Goal: Information Seeking & Learning: Learn about a topic

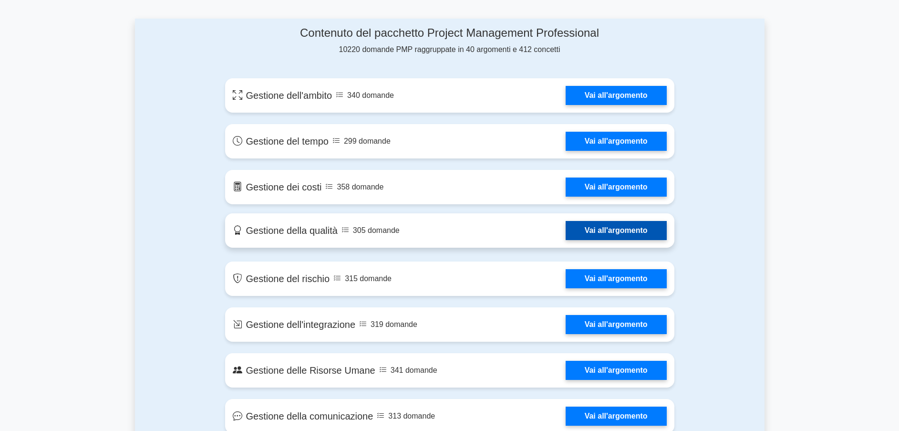
scroll to position [501, 0]
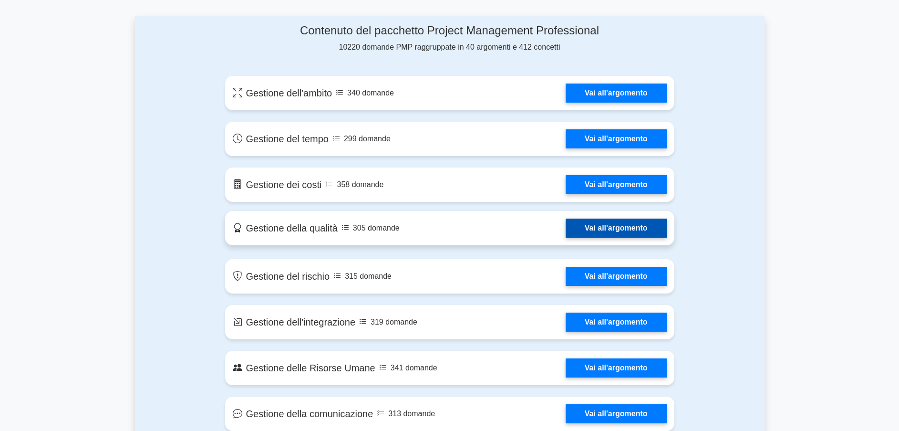
click at [633, 221] on link "Vai all'argomento" at bounding box center [616, 228] width 101 height 19
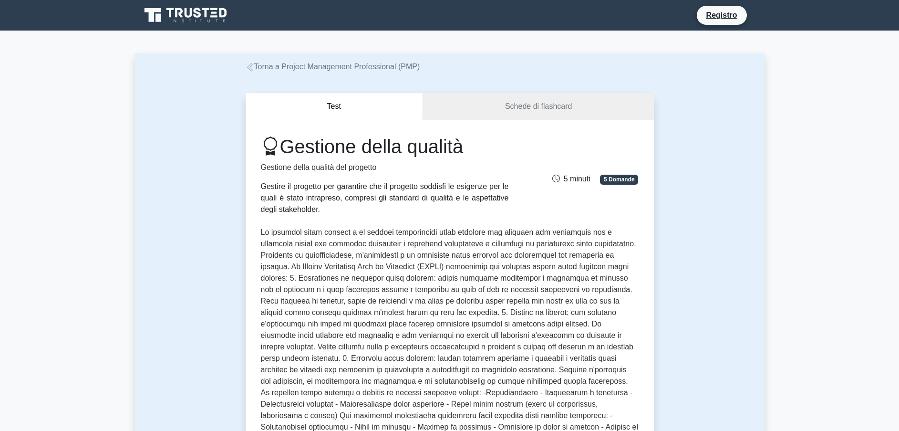
click at [531, 103] on link "Schede di flashcard" at bounding box center [538, 106] width 231 height 27
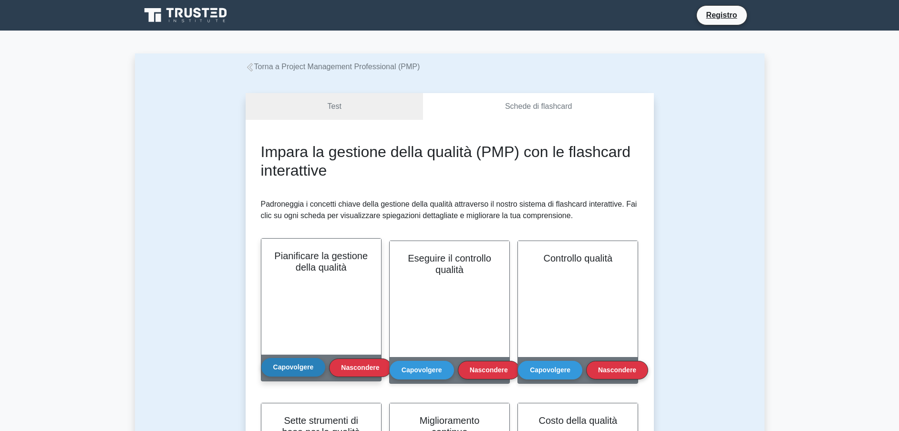
click at [298, 365] on button "Capovolgere" at bounding box center [293, 367] width 64 height 19
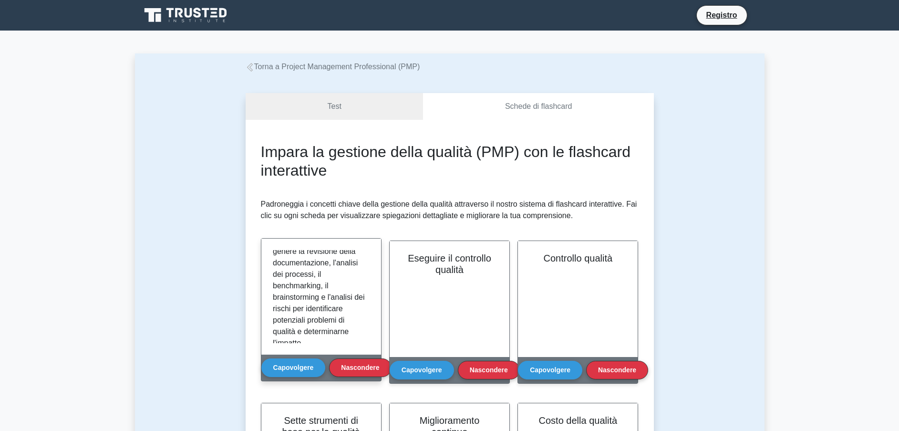
scroll to position [350, 0]
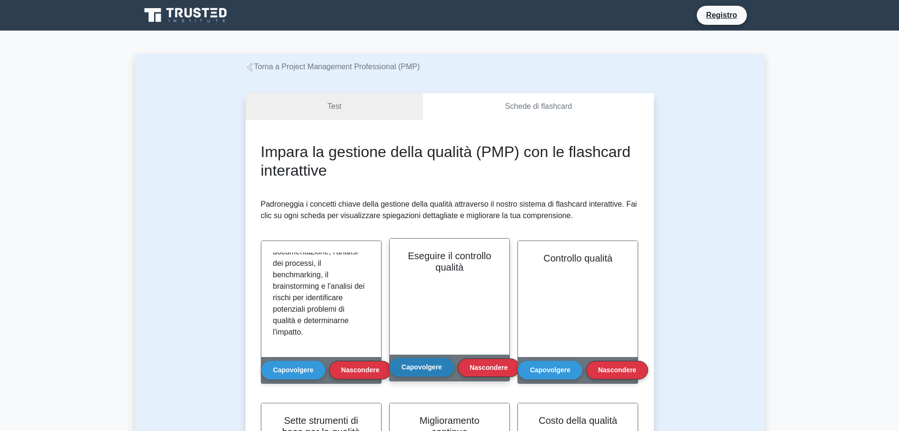
click at [431, 368] on button "Capovolgere" at bounding box center [422, 367] width 64 height 19
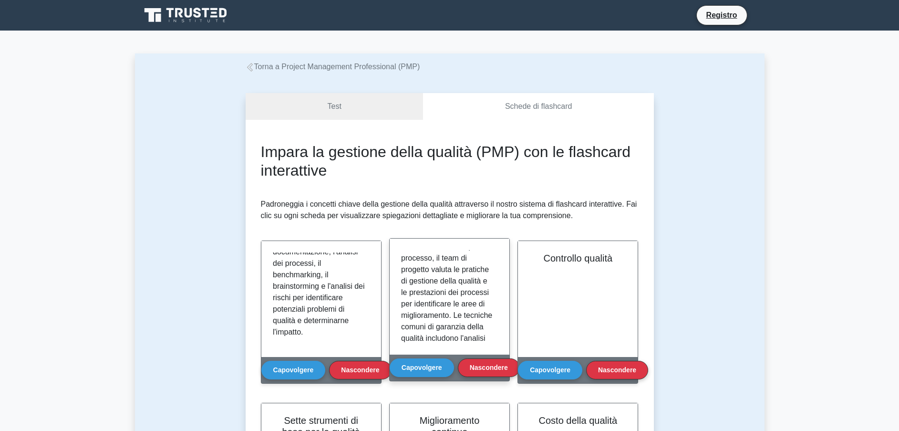
scroll to position [209, 0]
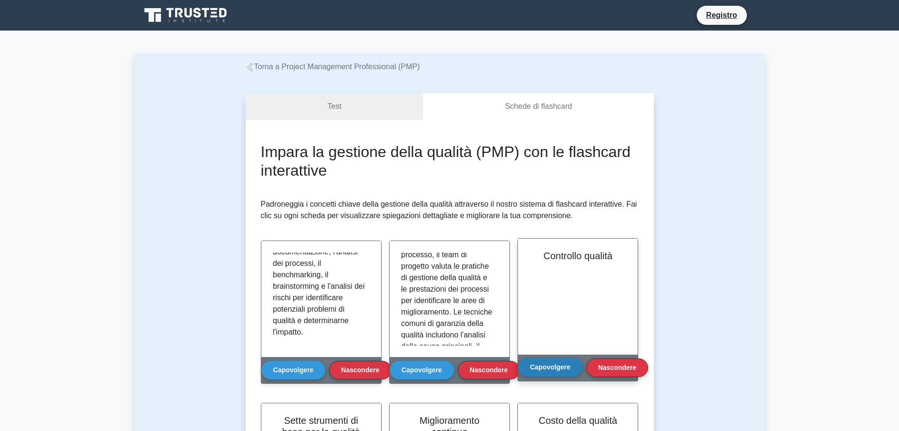
click at [544, 369] on button "Capovolgere" at bounding box center [550, 367] width 64 height 19
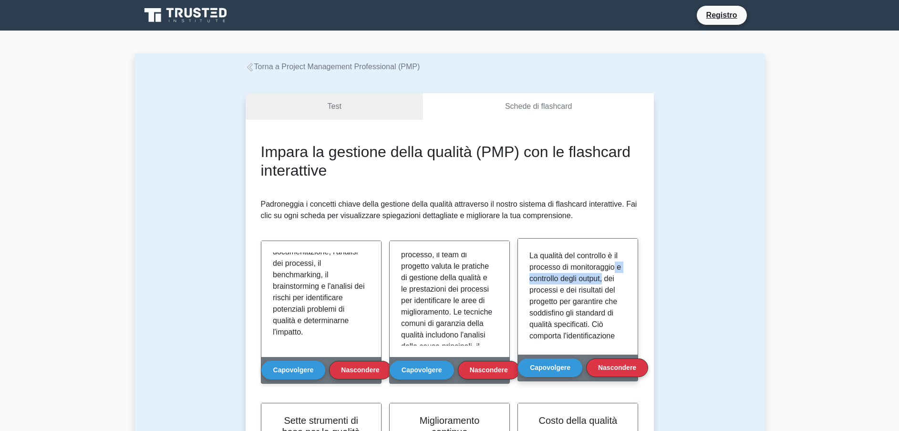
drag, startPoint x: 626, startPoint y: 266, endPoint x: 627, endPoint y: 274, distance: 8.2
click at [627, 274] on div "La qualità del controllo è il processo di monitoraggio e controllo degli output…" at bounding box center [578, 297] width 120 height 116
click at [626, 273] on div "La qualità del controllo è il processo di monitoraggio e controllo degli output…" at bounding box center [578, 297] width 120 height 116
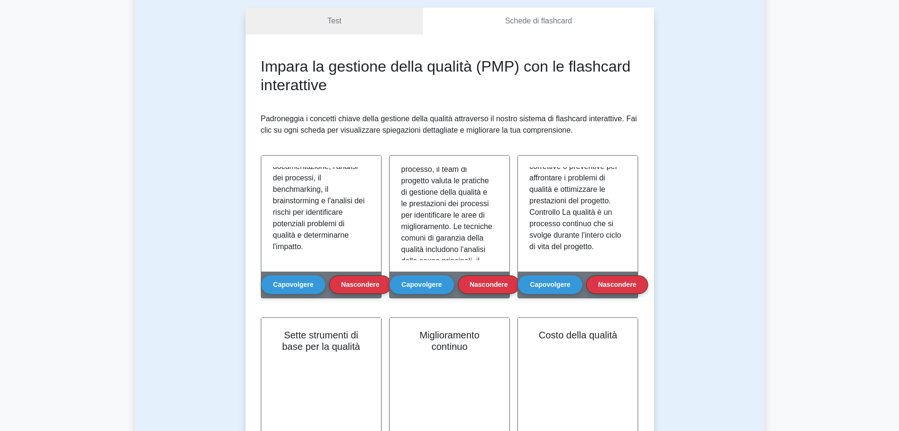
scroll to position [143, 0]
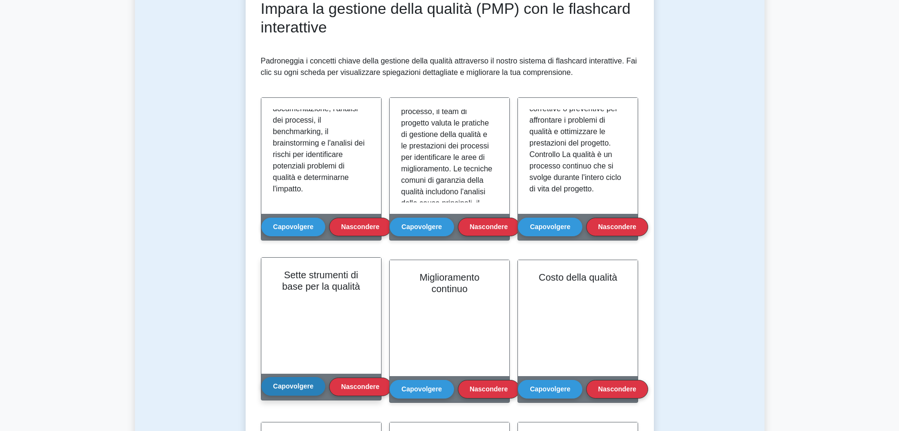
click at [281, 393] on button "Capovolgere" at bounding box center [293, 386] width 64 height 19
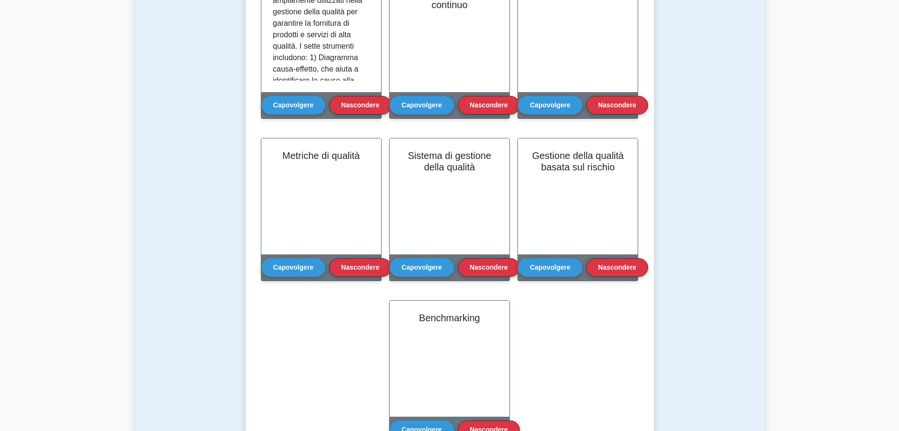
scroll to position [358, 0]
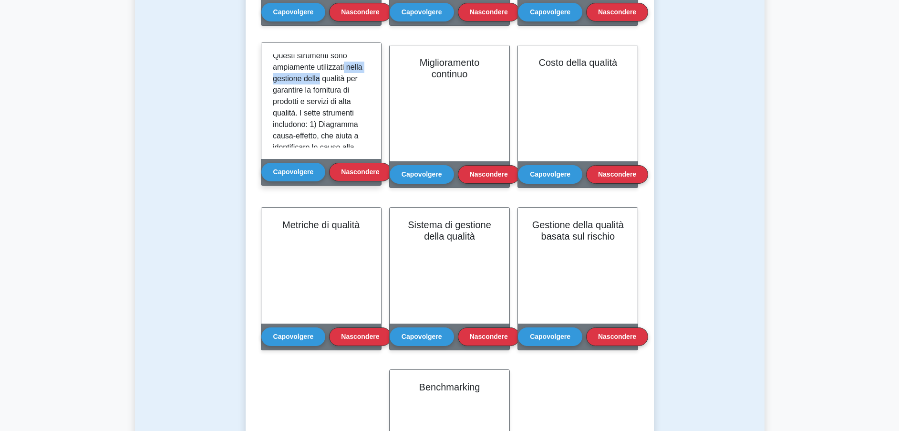
click at [363, 91] on div "Sette strumenti di base per la qualità, noti anche come strumenti 7QC, sono un …" at bounding box center [321, 100] width 97 height 93
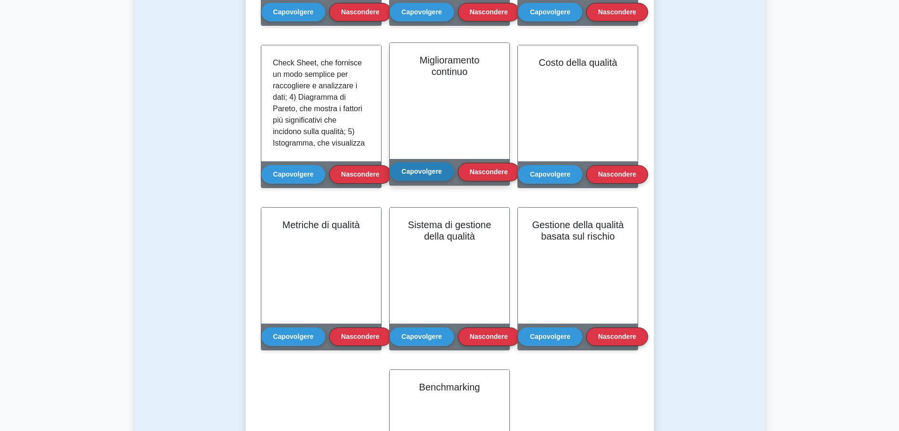
click at [437, 167] on button "Capovolgere" at bounding box center [422, 171] width 64 height 19
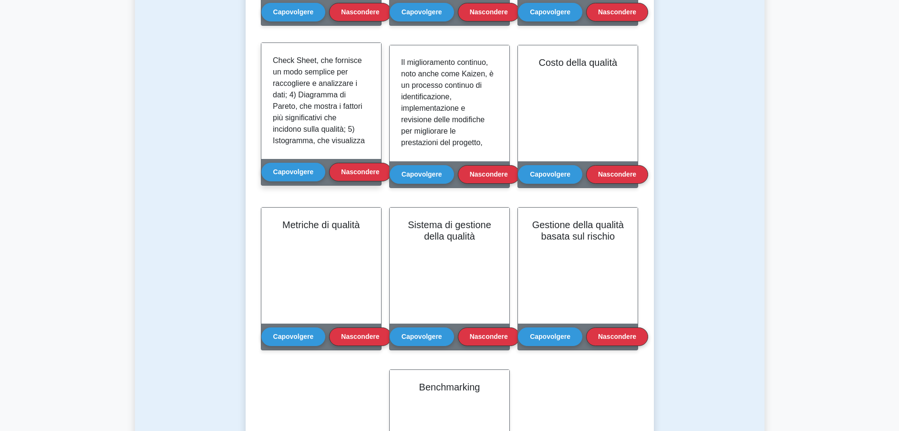
scroll to position [235, 0]
drag, startPoint x: 365, startPoint y: 112, endPoint x: 369, endPoint y: 106, distance: 6.6
click at [369, 106] on div "Sette strumenti di base per la qualità, noti anche come strumenti 7QC, sono un …" at bounding box center [321, 100] width 97 height 93
drag, startPoint x: 369, startPoint y: 118, endPoint x: 365, endPoint y: 127, distance: 9.8
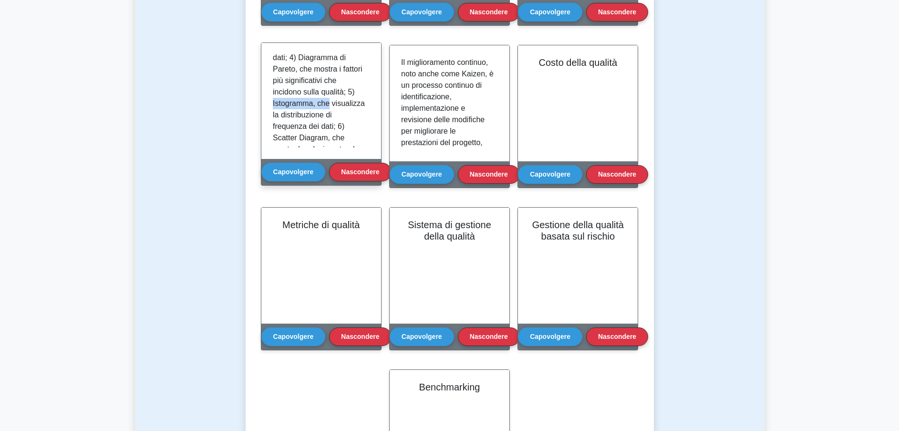
click at [365, 127] on div "Sette strumenti di base per la qualità, noti anche come strumenti 7QC, sono un …" at bounding box center [321, 100] width 97 height 93
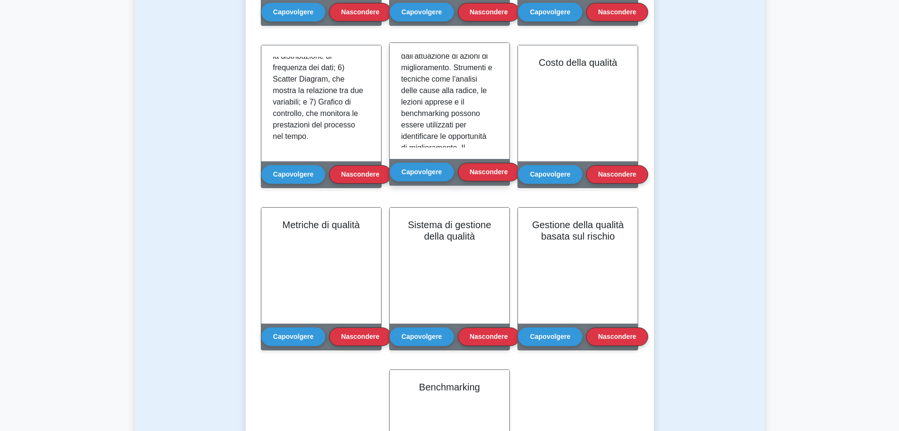
scroll to position [293, 0]
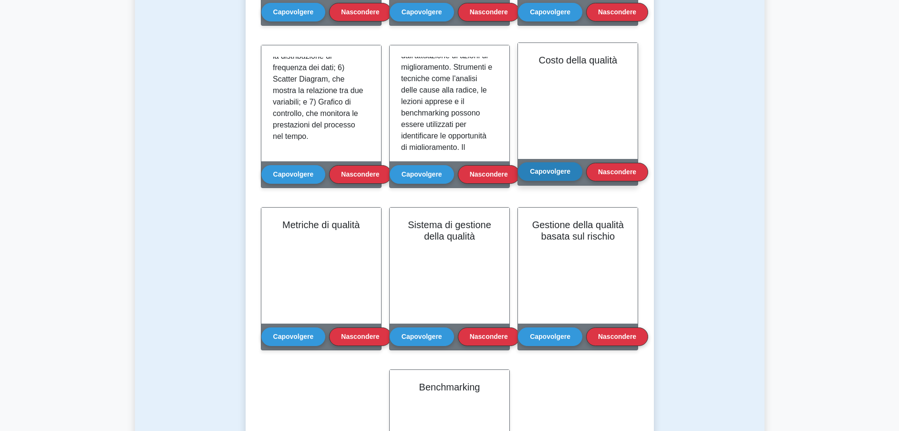
click at [550, 167] on button "Capovolgere" at bounding box center [550, 171] width 64 height 19
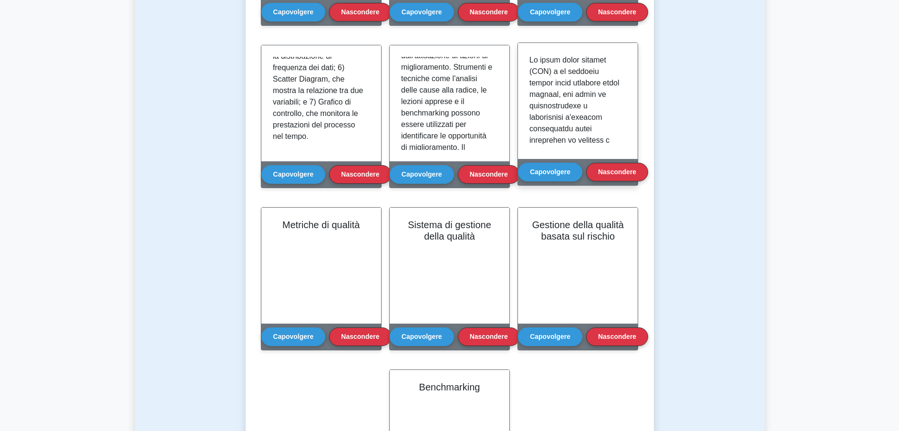
click at [559, 113] on p at bounding box center [576, 369] width 93 height 630
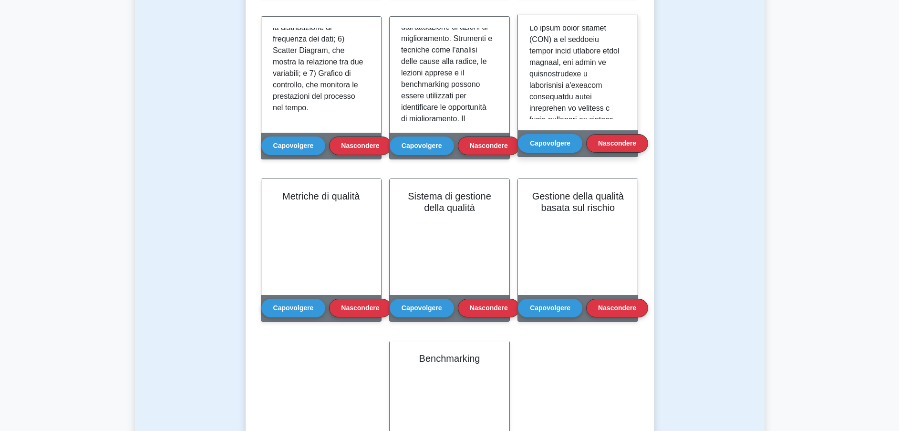
scroll to position [0, 0]
click at [587, 97] on p at bounding box center [576, 341] width 93 height 630
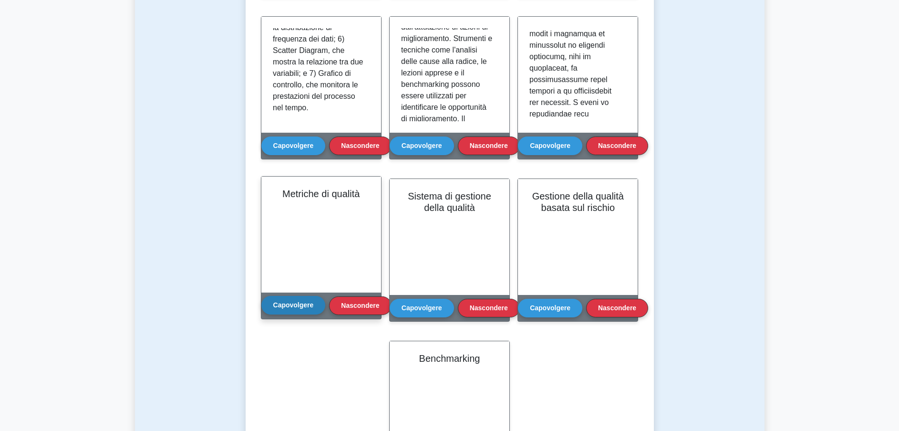
click at [284, 304] on button "Capovolgere" at bounding box center [293, 305] width 64 height 19
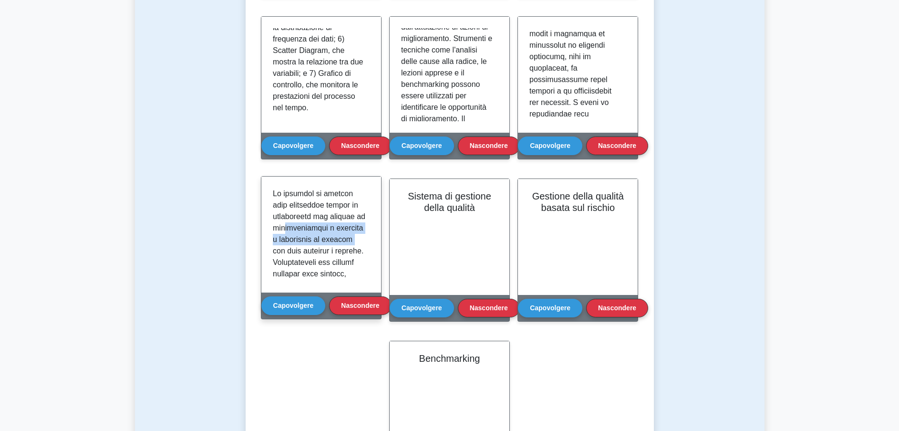
drag, startPoint x: 286, startPoint y: 227, endPoint x: 348, endPoint y: 237, distance: 62.9
drag, startPoint x: 348, startPoint y: 237, endPoint x: 320, endPoint y: 252, distance: 31.8
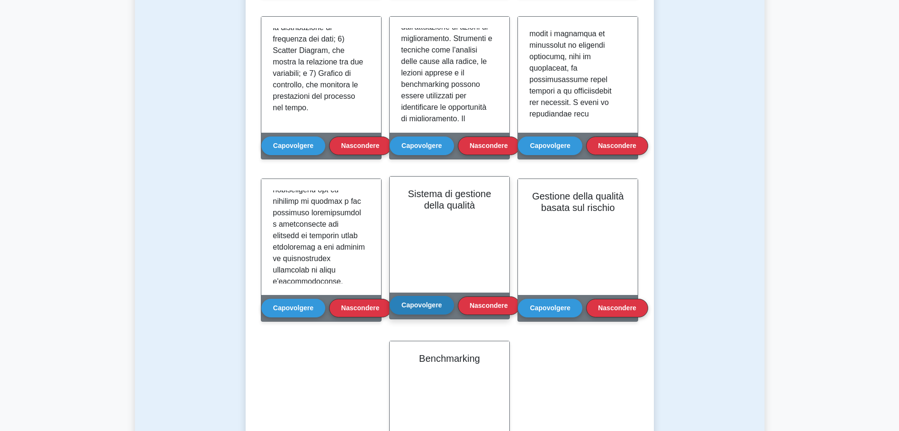
click at [436, 304] on button "Capovolgere" at bounding box center [422, 305] width 64 height 19
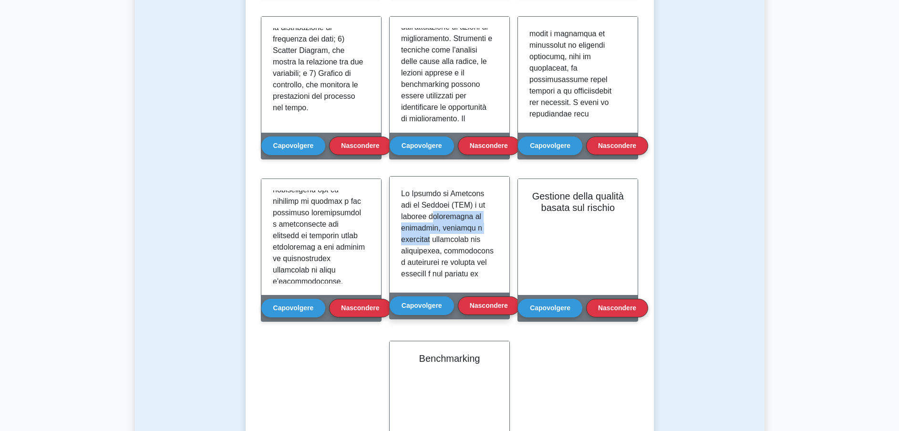
drag, startPoint x: 431, startPoint y: 219, endPoint x: 435, endPoint y: 235, distance: 16.7
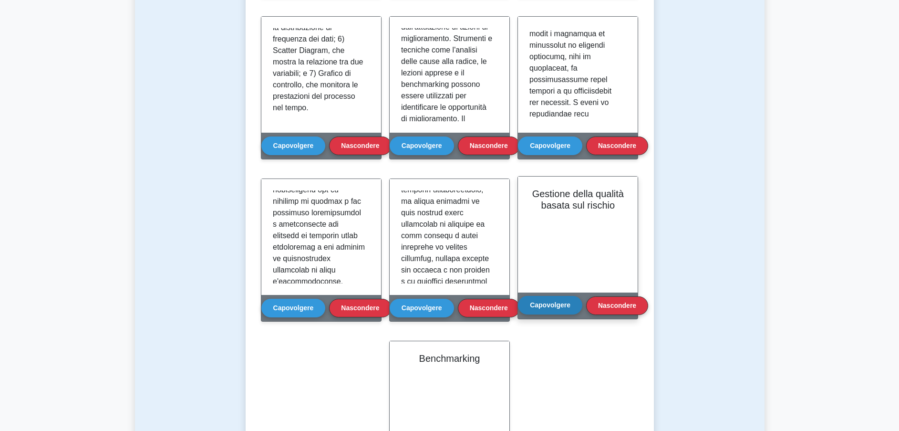
click at [560, 301] on button "Capovolgere" at bounding box center [550, 305] width 64 height 19
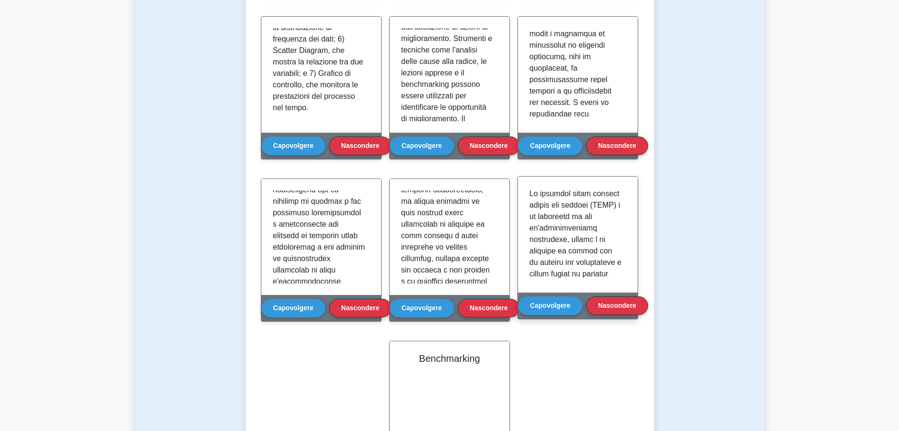
scroll to position [72, 0]
click at [582, 268] on p at bounding box center [576, 391] width 93 height 550
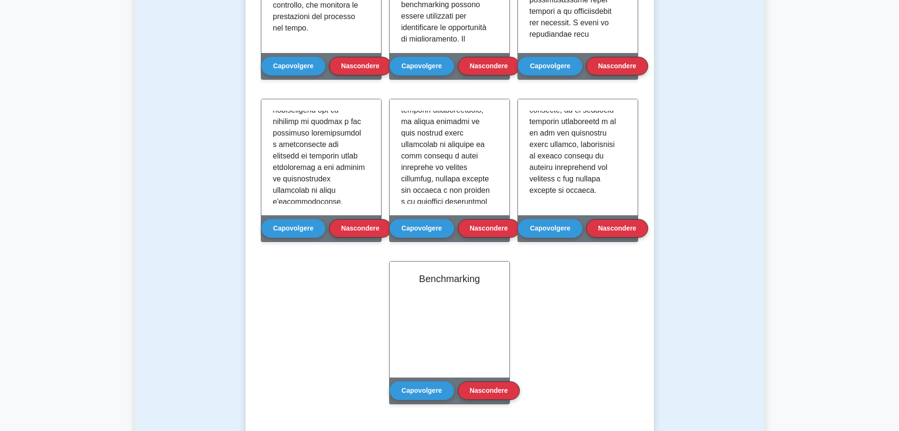
scroll to position [487, 0]
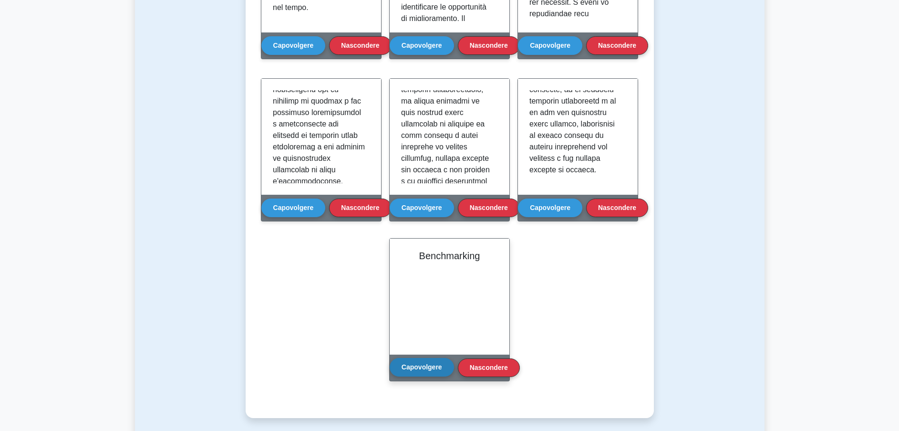
click at [424, 374] on button "Capovolgere" at bounding box center [422, 367] width 64 height 19
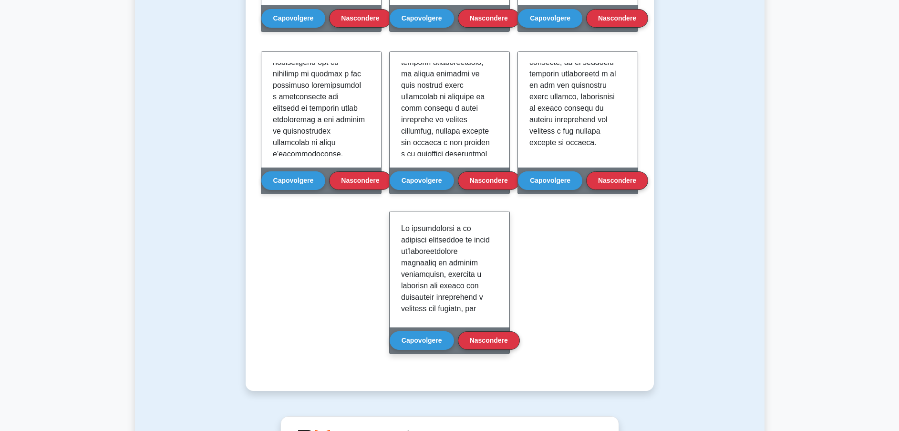
scroll to position [515, 0]
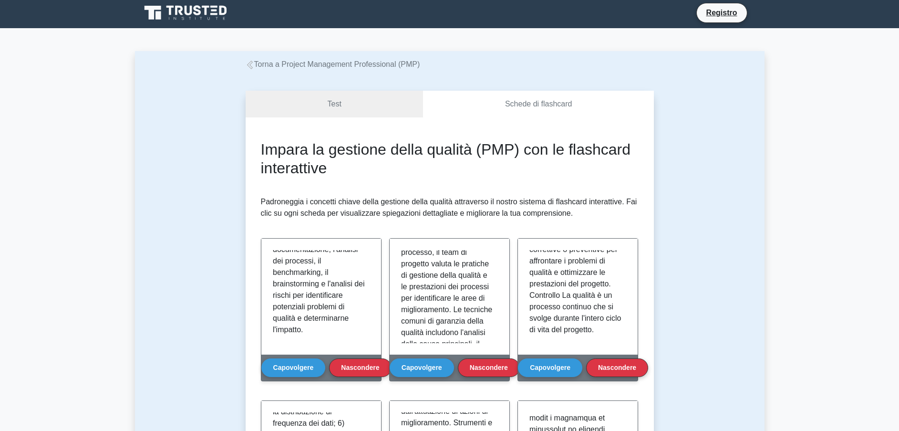
scroll to position [0, 0]
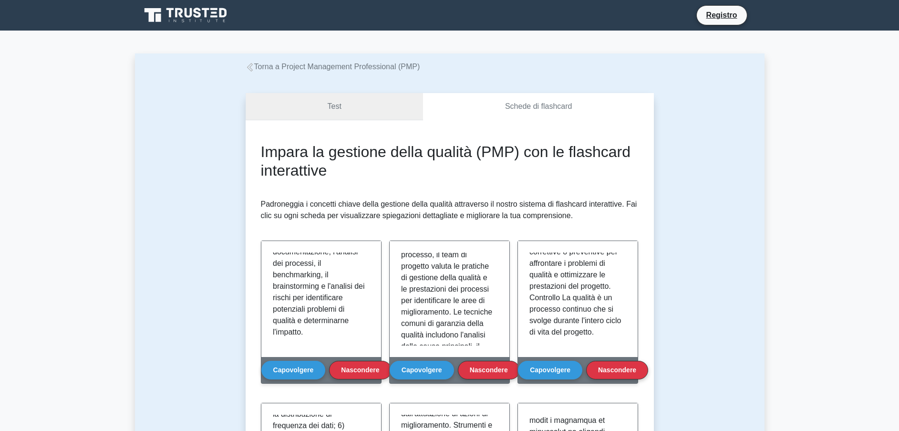
click at [328, 101] on link "Test" at bounding box center [334, 106] width 177 height 27
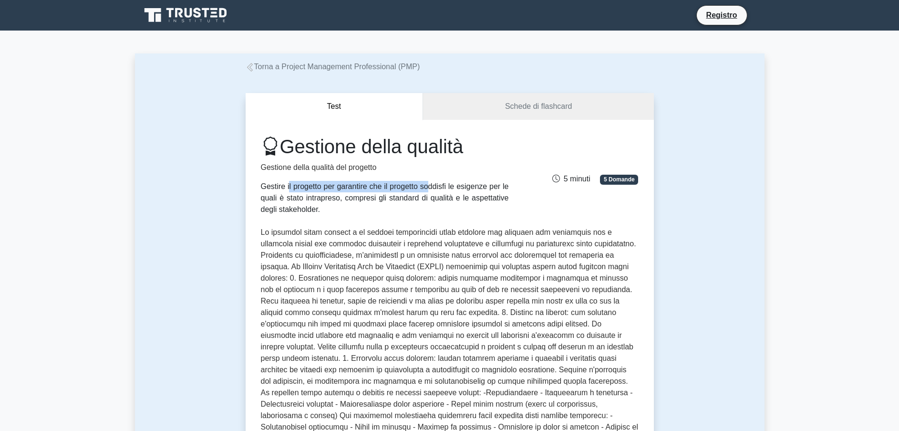
drag, startPoint x: 285, startPoint y: 185, endPoint x: 427, endPoint y: 187, distance: 141.7
click at [427, 187] on div "Gestire il progetto per garantire che il progetto soddisfi le esigenze per le q…" at bounding box center [385, 198] width 248 height 34
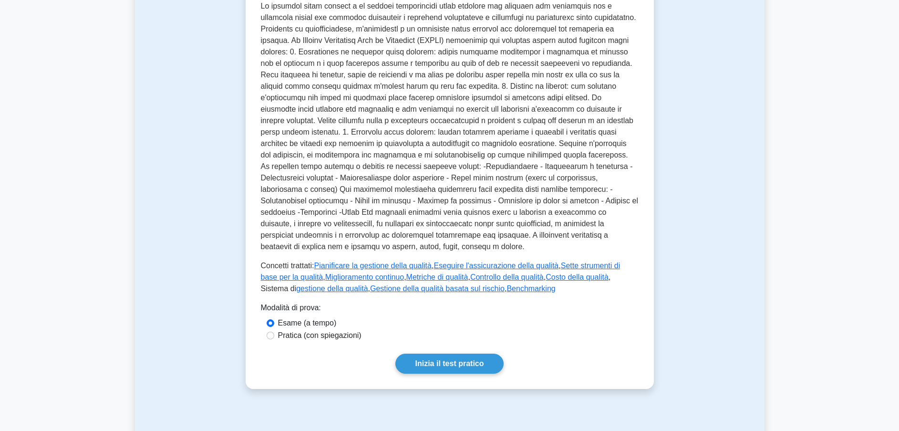
scroll to position [286, 0]
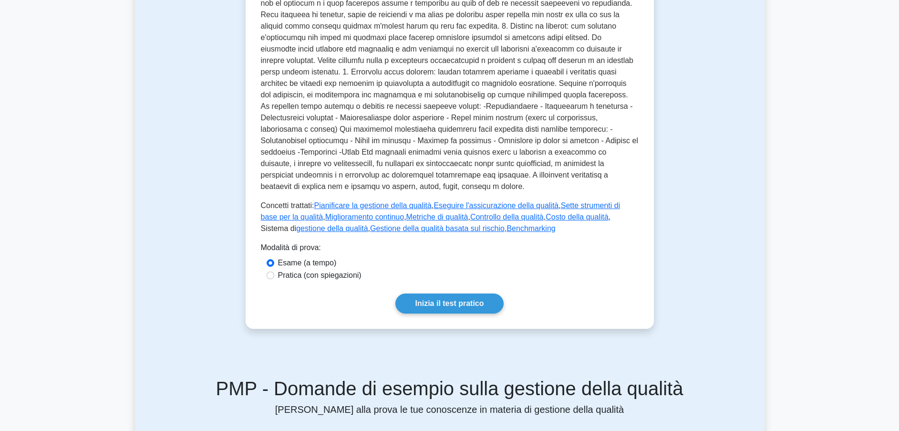
click at [319, 270] on label "Pratica (con spiegazioni)" at bounding box center [319, 275] width 83 height 11
click at [274, 271] on input "Pratica (con spiegazioni)" at bounding box center [271, 275] width 8 height 8
radio input "true"
click at [452, 293] on link "Inizia il test pratico" at bounding box center [450, 303] width 108 height 20
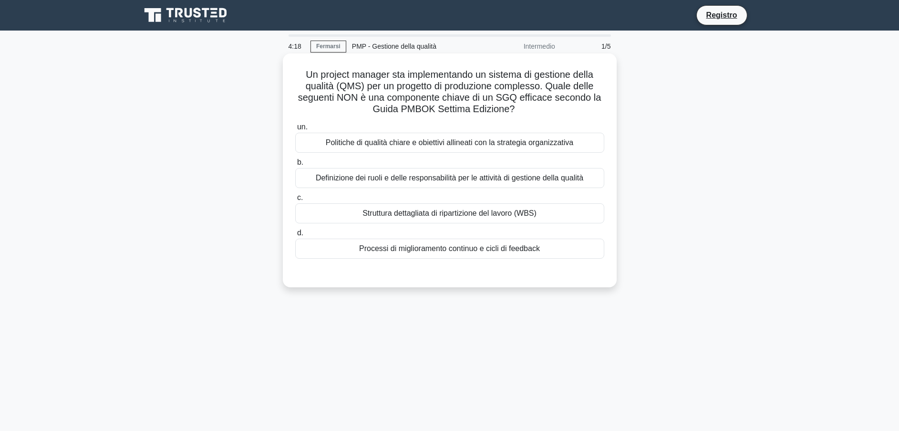
click at [405, 208] on div "Struttura dettagliata di ripartizione del lavoro (WBS)" at bounding box center [449, 213] width 309 height 20
click at [295, 201] on input "c. Struttura dettagliata di ripartizione del lavoro (WBS)" at bounding box center [295, 198] width 0 height 6
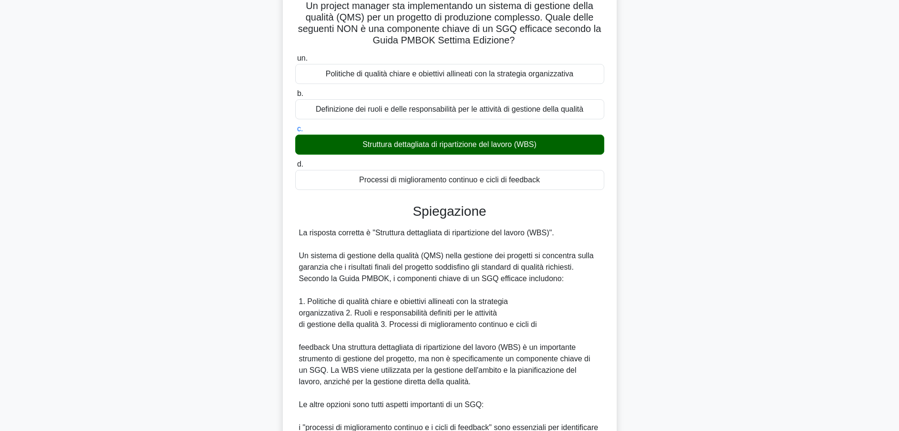
scroll to position [215, 0]
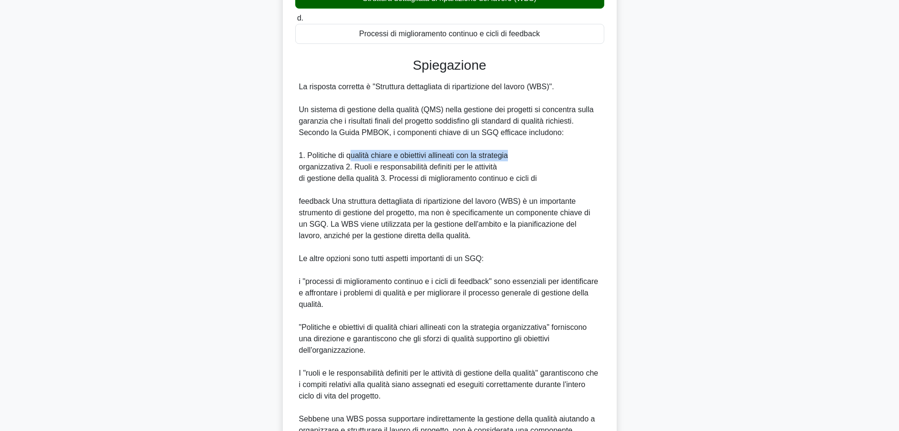
drag, startPoint x: 349, startPoint y: 160, endPoint x: 509, endPoint y: 159, distance: 160.3
click at [509, 159] on div "La risposta corretta è "Struttura dettagliata di ripartizione del lavoro (WBS)"…" at bounding box center [450, 264] width 302 height 366
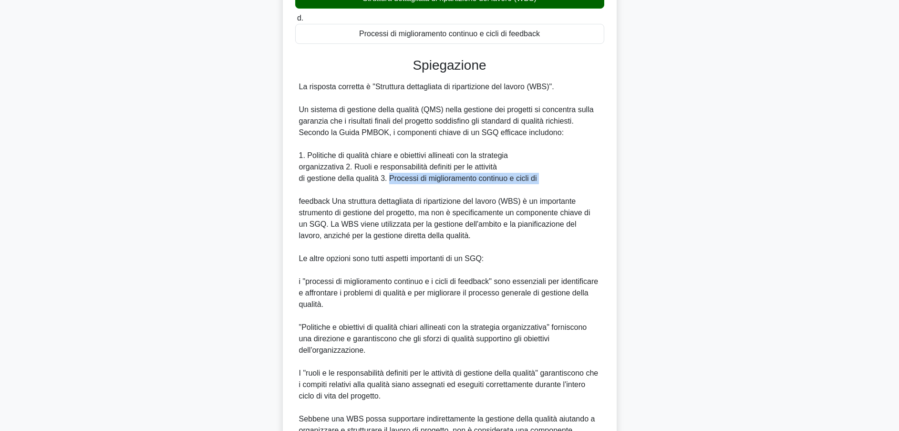
drag, startPoint x: 509, startPoint y: 159, endPoint x: 546, endPoint y: 185, distance: 45.5
click at [546, 185] on div "La risposta corretta è "Struttura dettagliata di ripartizione del lavoro (WBS)"…" at bounding box center [450, 264] width 302 height 366
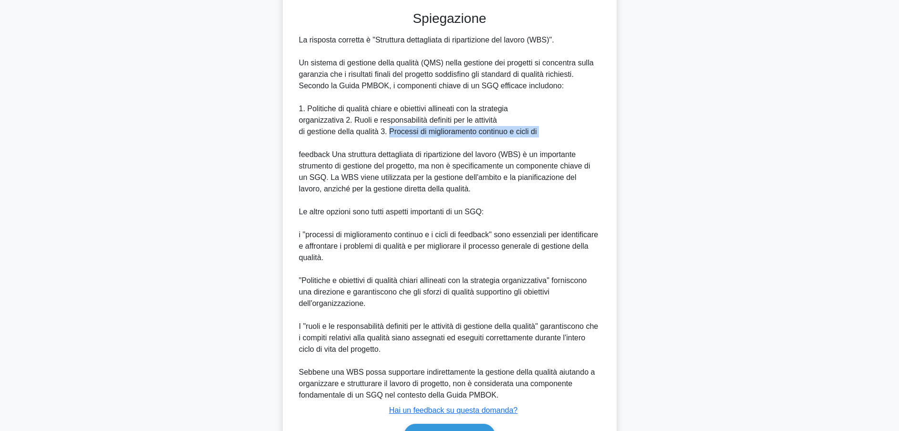
scroll to position [318, 0]
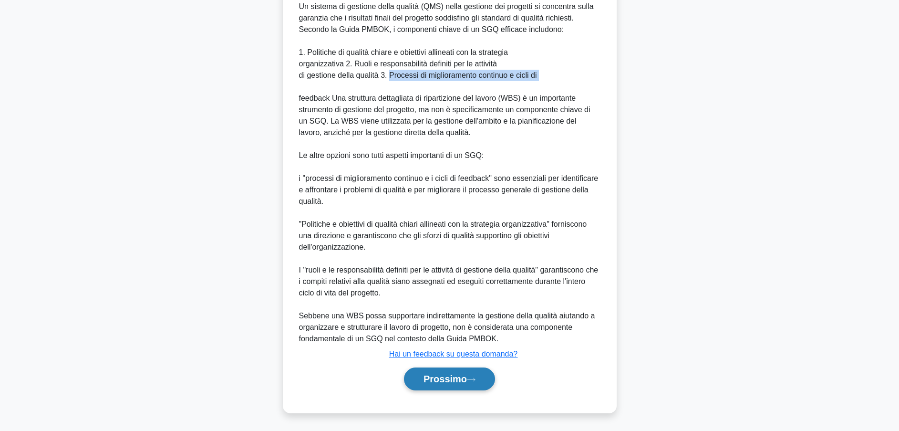
click at [465, 379] on font "Prossimo" at bounding box center [445, 379] width 43 height 10
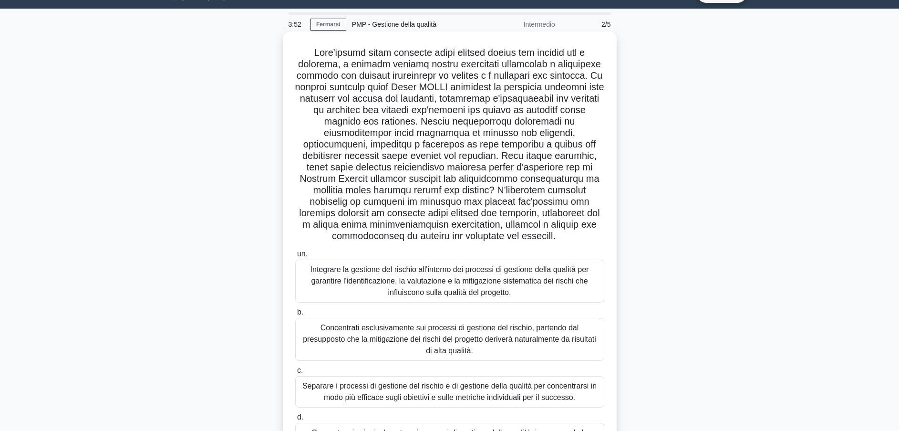
scroll to position [0, 0]
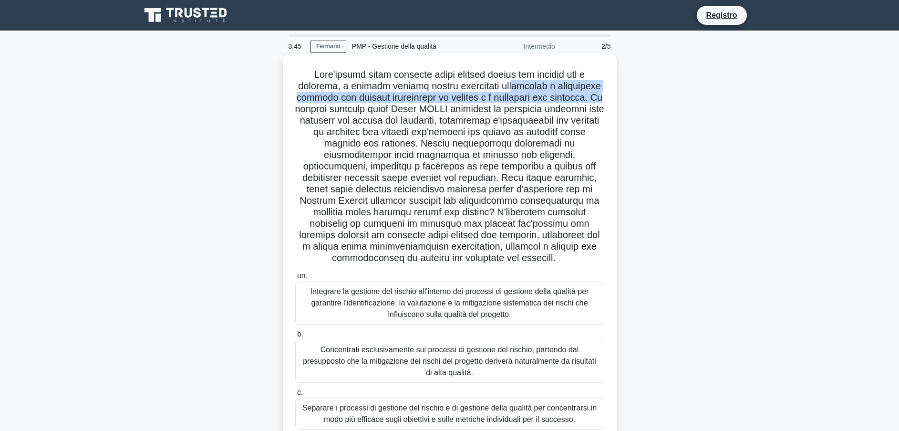
drag, startPoint x: 477, startPoint y: 87, endPoint x: 557, endPoint y: 93, distance: 80.4
click at [557, 93] on font ".spinner_0XTQ{origine-trasformazione:centro; Animazione:spinner_y6GP .75s linea…" at bounding box center [449, 166] width 309 height 194
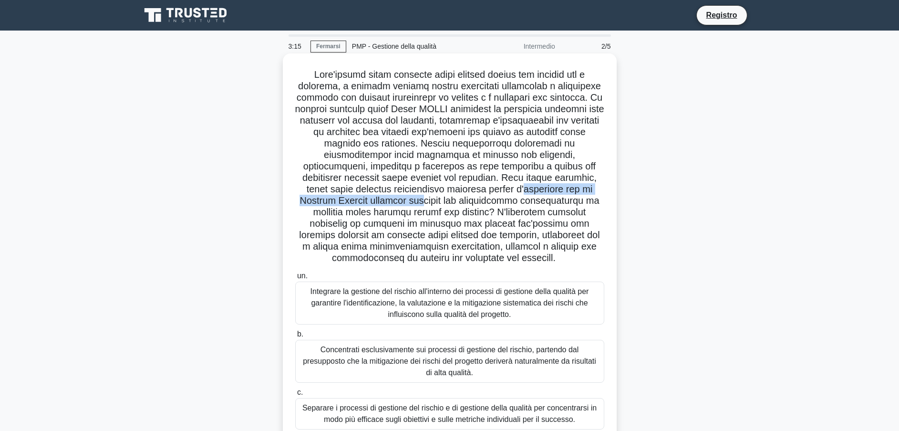
drag, startPoint x: 383, startPoint y: 193, endPoint x: 580, endPoint y: 187, distance: 197.6
click at [580, 187] on font ".spinner_0XTQ{origine-trasformazione:centro; Animazione:spinner_y6GP .75s linea…" at bounding box center [449, 166] width 309 height 194
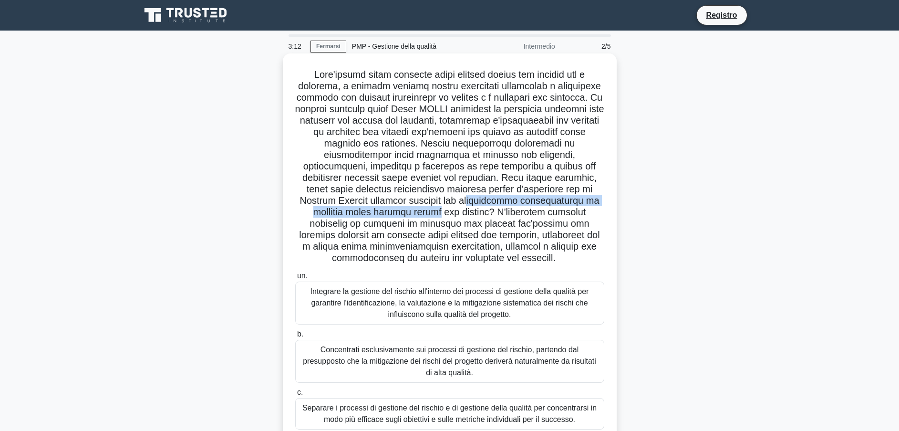
drag, startPoint x: 347, startPoint y: 204, endPoint x: 581, endPoint y: 198, distance: 233.9
click at [581, 198] on font ".spinner_0XTQ{origine-trasformazione:centro; Animazione:spinner_y6GP .75s linea…" at bounding box center [449, 166] width 309 height 194
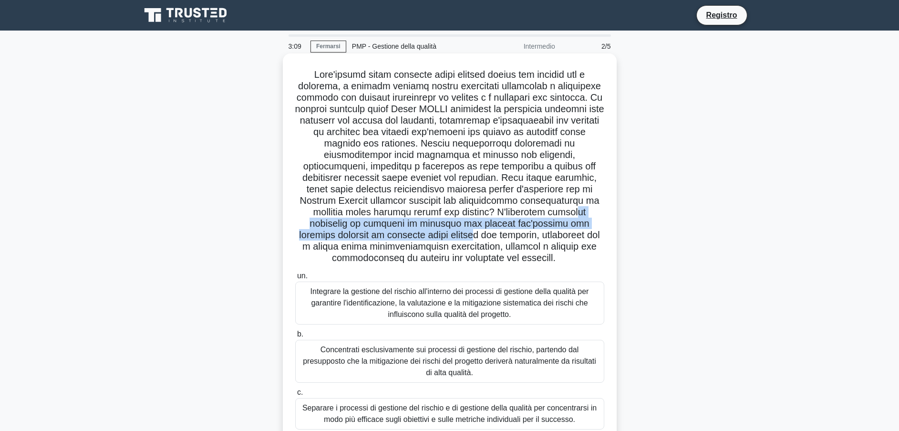
drag, startPoint x: 424, startPoint y: 215, endPoint x: 575, endPoint y: 219, distance: 151.3
click at [575, 219] on font ".spinner_0XTQ{origine-trasformazione:centro; Animazione:spinner_y6GP .75s linea…" at bounding box center [449, 166] width 309 height 194
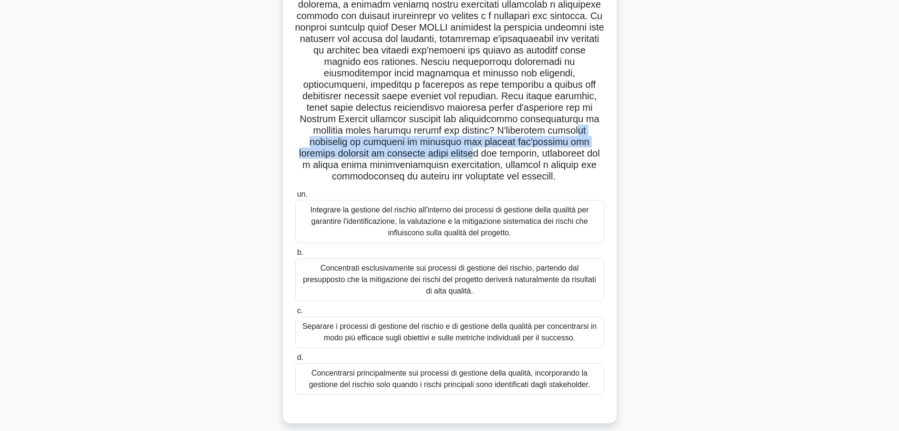
scroll to position [84, 0]
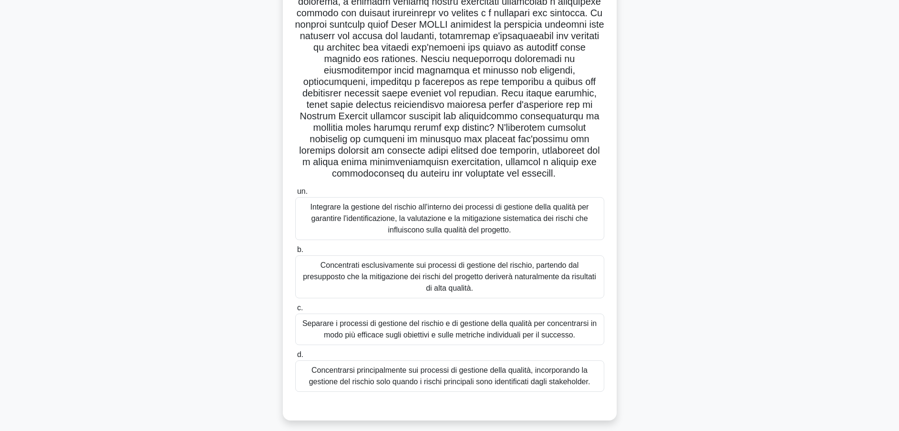
click at [363, 220] on div "Integrare la gestione del rischio all'interno dei processi di gestione della qu…" at bounding box center [449, 218] width 309 height 43
click at [295, 195] on input "un. Integrare la gestione del rischio all'interno dei processi di gestione dell…" at bounding box center [295, 191] width 0 height 6
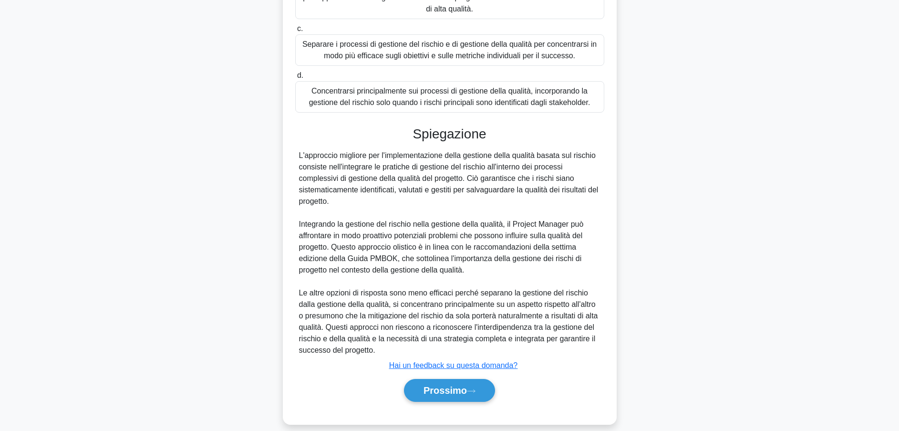
scroll to position [364, 0]
click at [443, 385] on font "Prossimo" at bounding box center [445, 390] width 43 height 10
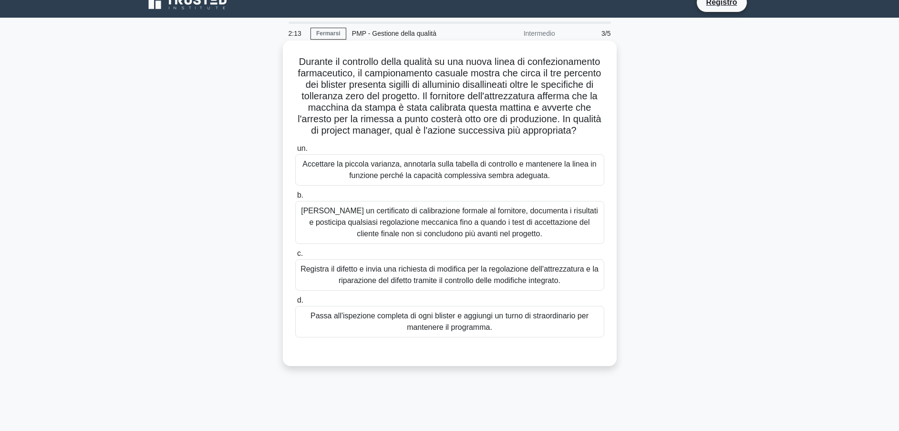
scroll to position [0, 0]
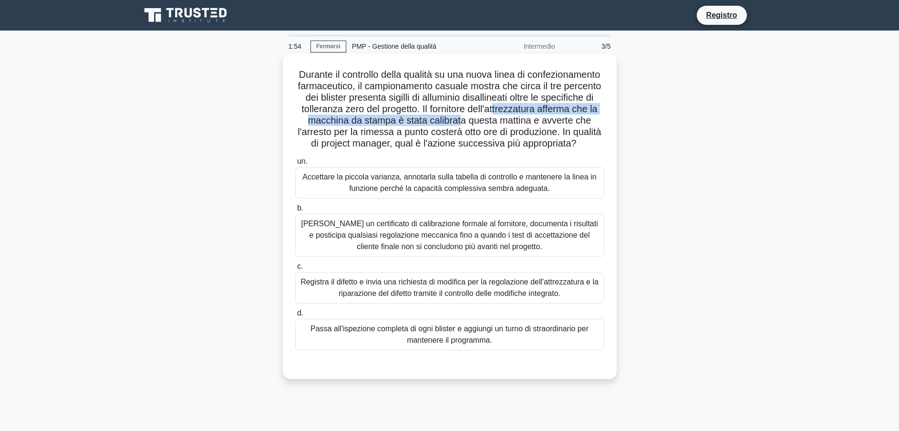
drag, startPoint x: 329, startPoint y: 121, endPoint x: 592, endPoint y: 124, distance: 263.4
click at [592, 124] on font "Durante il controllo della qualità su una nuova linea di confezionamento farmac…" at bounding box center [449, 108] width 303 height 79
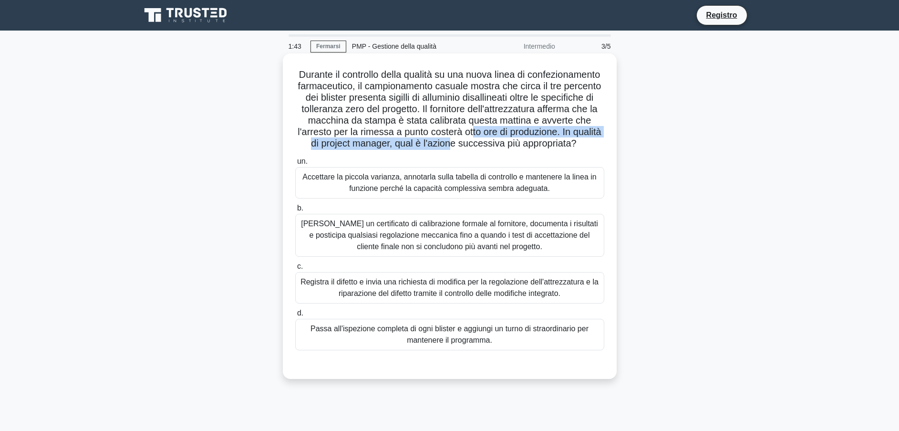
drag, startPoint x: 310, startPoint y: 145, endPoint x: 591, endPoint y: 143, distance: 281.0
click at [591, 143] on font "Durante il controllo della qualità su una nuova linea di confezionamento farmac…" at bounding box center [449, 108] width 303 height 79
click at [461, 233] on div "Richiedi un certificato di calibrazione formale al fornitore, documenta i risul…" at bounding box center [449, 235] width 309 height 43
click at [295, 211] on input "b. Richiedi un certificato di calibrazione formale al fornitore, documenta i ri…" at bounding box center [295, 208] width 0 height 6
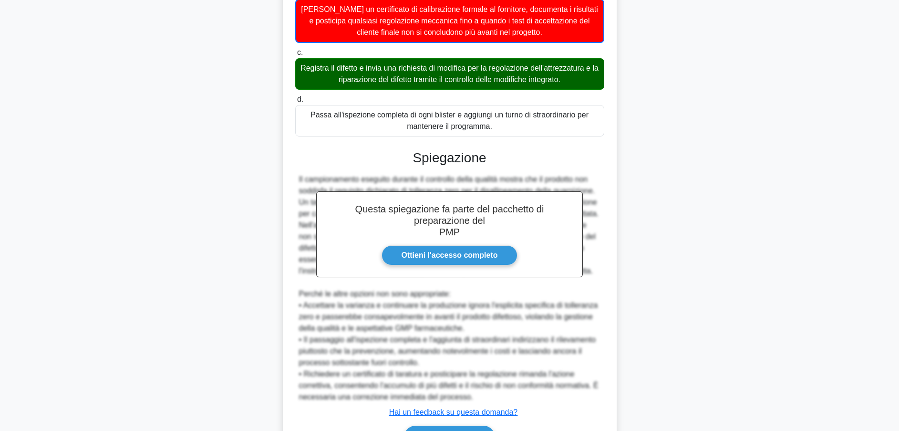
scroll to position [285, 0]
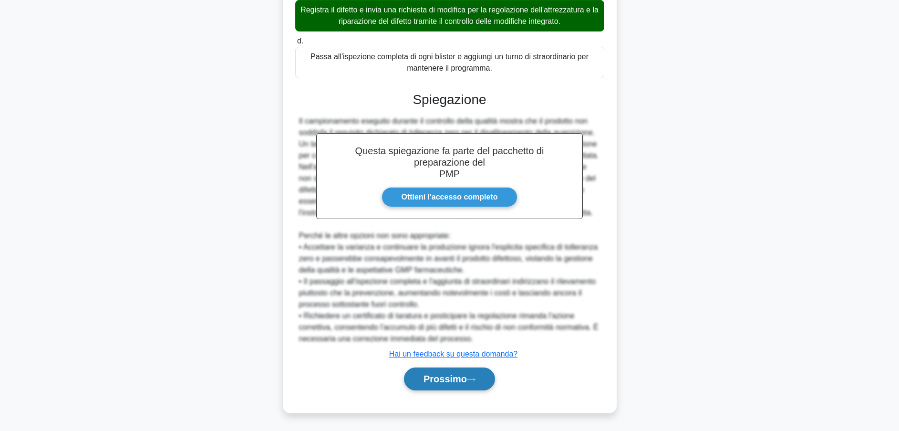
click at [446, 378] on font "Prossimo" at bounding box center [445, 379] width 43 height 10
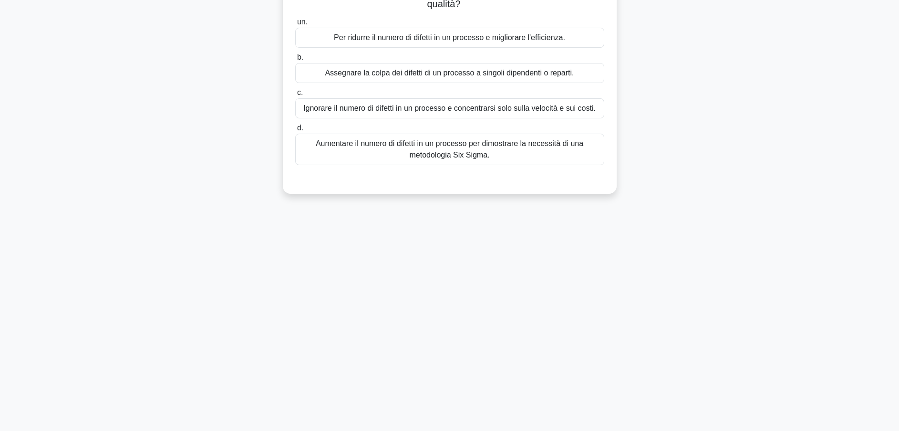
scroll to position [0, 0]
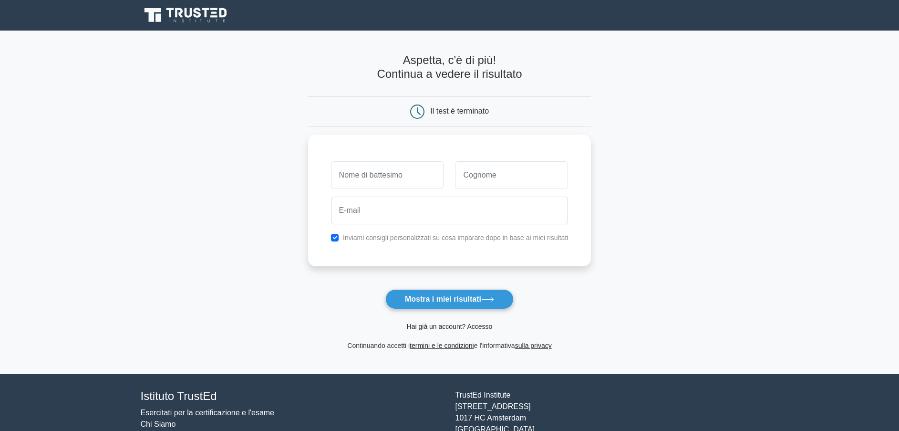
click at [448, 328] on link "Hai già un account? Accesso" at bounding box center [450, 327] width 86 height 8
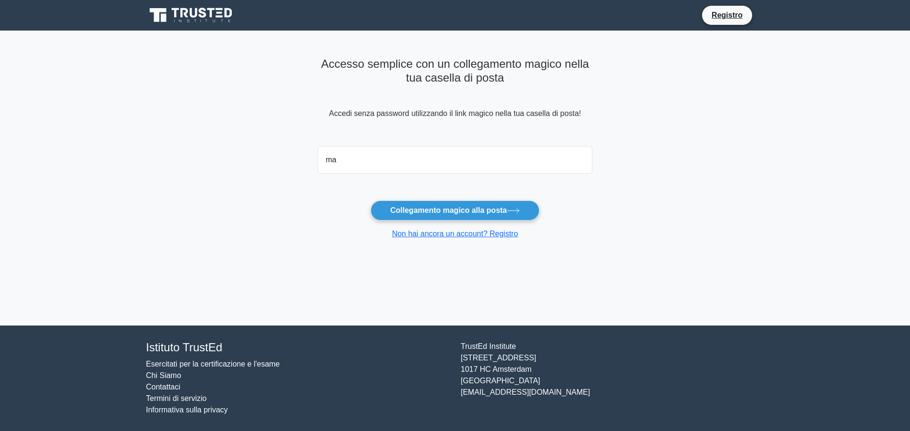
type input "[EMAIL_ADDRESS][DOMAIN_NAME]"
click at [471, 210] on font "Collegamento magico alla posta" at bounding box center [448, 210] width 117 height 8
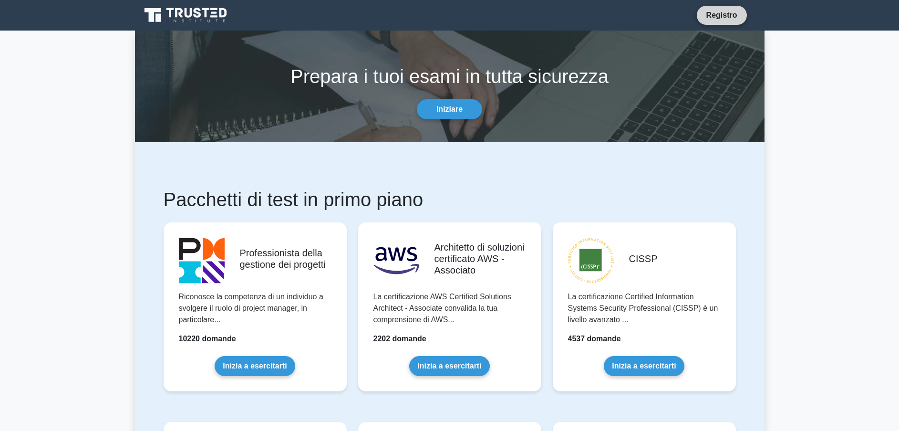
click at [722, 13] on link "Registro" at bounding box center [722, 15] width 42 height 12
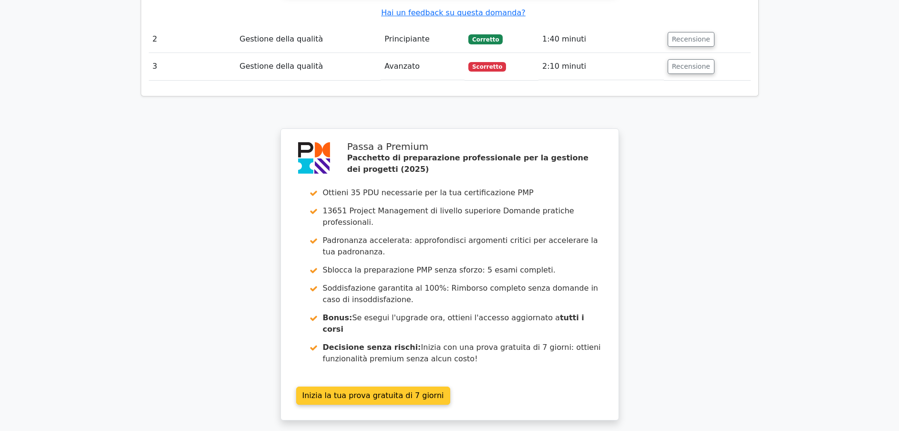
scroll to position [1570, 0]
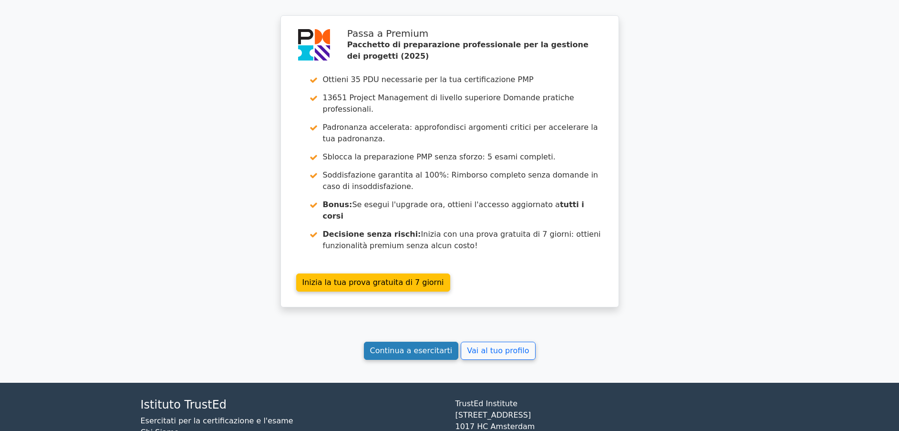
click at [415, 342] on link "Continua a esercitarti" at bounding box center [411, 351] width 95 height 18
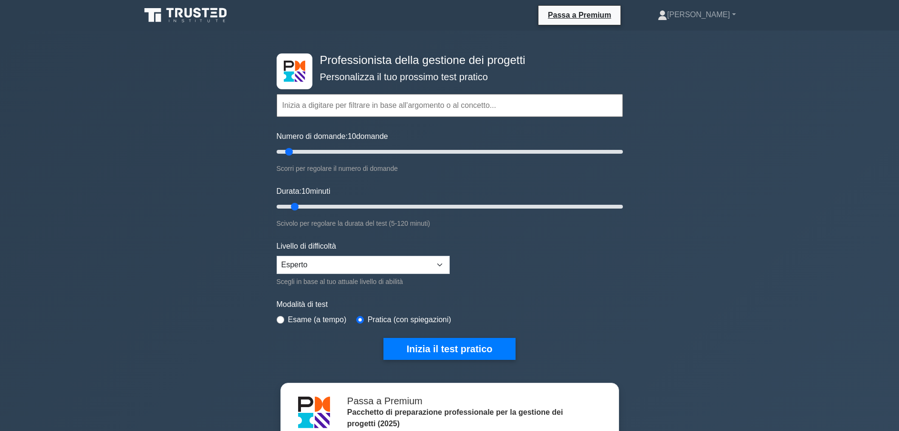
click at [315, 110] on input "text" at bounding box center [450, 105] width 346 height 23
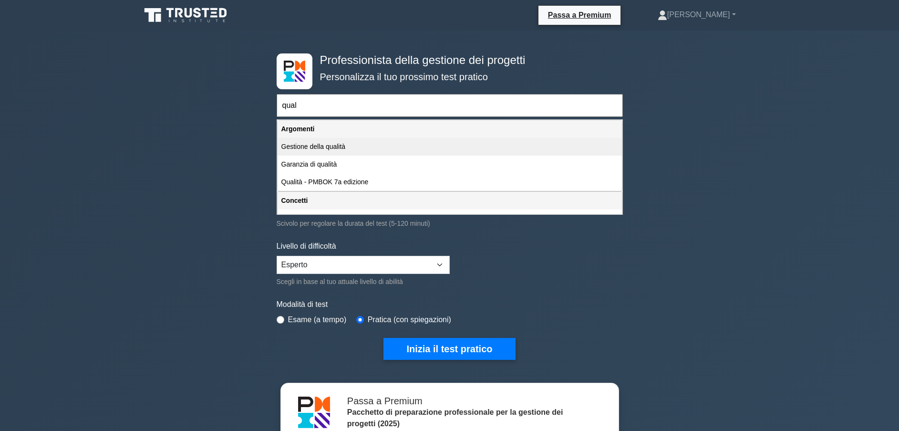
click at [320, 148] on div "Gestione della qualità" at bounding box center [450, 147] width 344 height 18
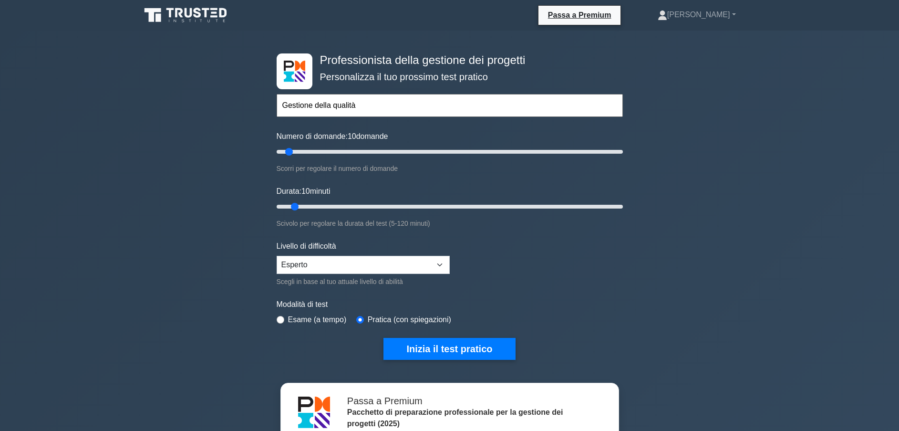
click at [369, 108] on input "Gestione della qualità" at bounding box center [450, 105] width 346 height 23
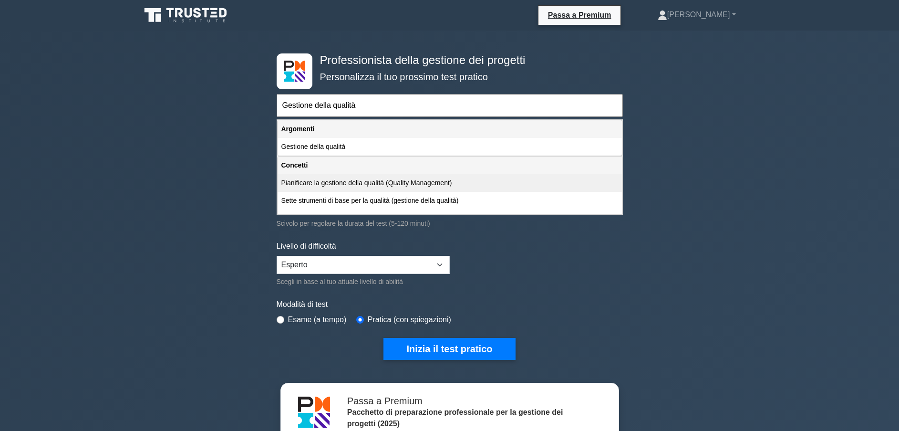
click at [391, 184] on div "Pianificare la gestione della qualità (Quality Management)" at bounding box center [450, 183] width 344 height 18
type input "Pianificare la gestione della qualità (Quality Management)"
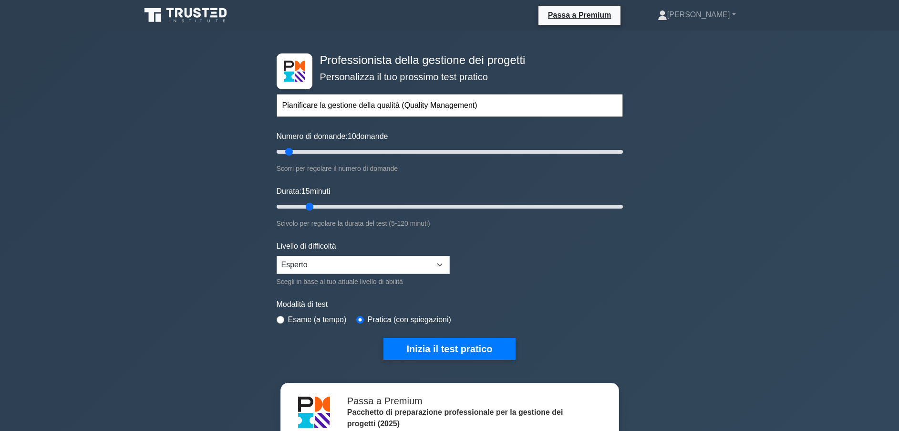
drag, startPoint x: 296, startPoint y: 204, endPoint x: 313, endPoint y: 206, distance: 16.8
type input "15"
click at [313, 206] on input "Durata: 15 minuti" at bounding box center [450, 206] width 346 height 11
click at [429, 336] on form "Argomenti Gestione dell'ambito Gestione del tempo Gestione dei costi Gestione d…" at bounding box center [450, 212] width 346 height 295
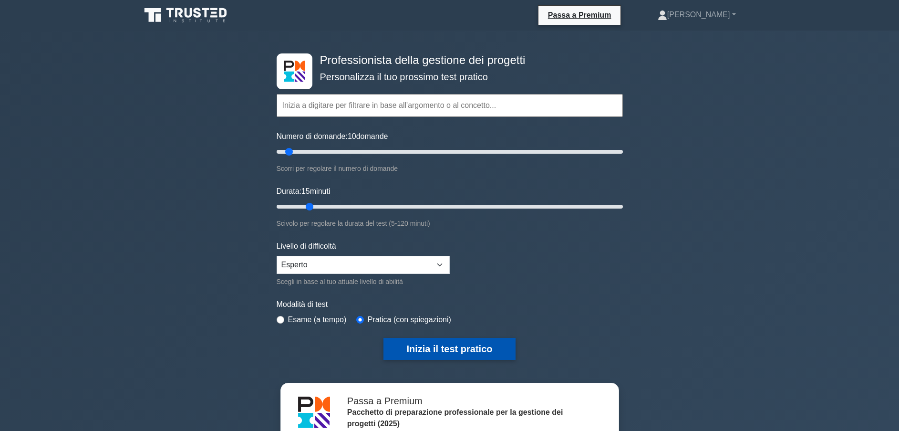
click at [439, 348] on button "Inizia il test pratico" at bounding box center [450, 349] width 132 height 22
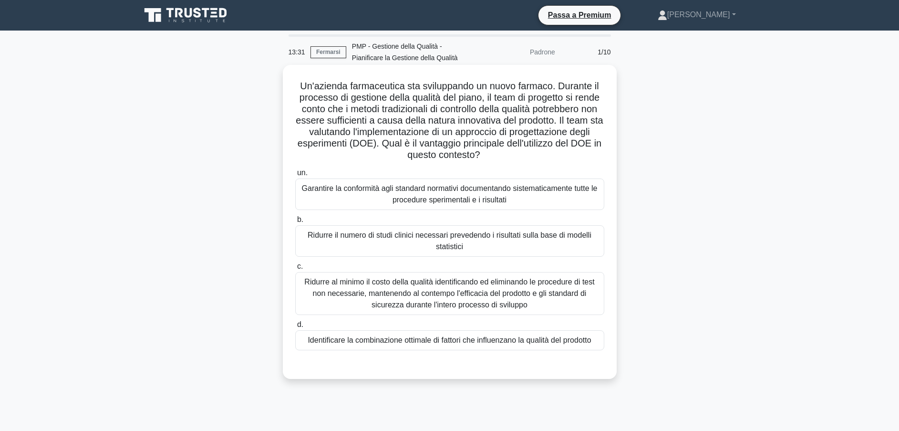
click at [407, 299] on div "Ridurre al minimo il costo della qualità identificando ed eliminando le procedu…" at bounding box center [449, 293] width 309 height 43
click at [295, 270] on input "c. Ridurre al minimo il costo della qualità identificando ed eliminando le proc…" at bounding box center [295, 266] width 0 height 6
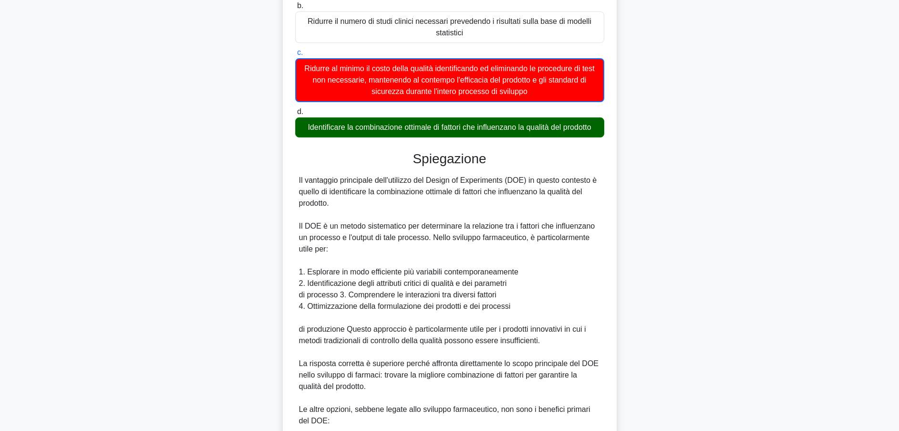
scroll to position [215, 0]
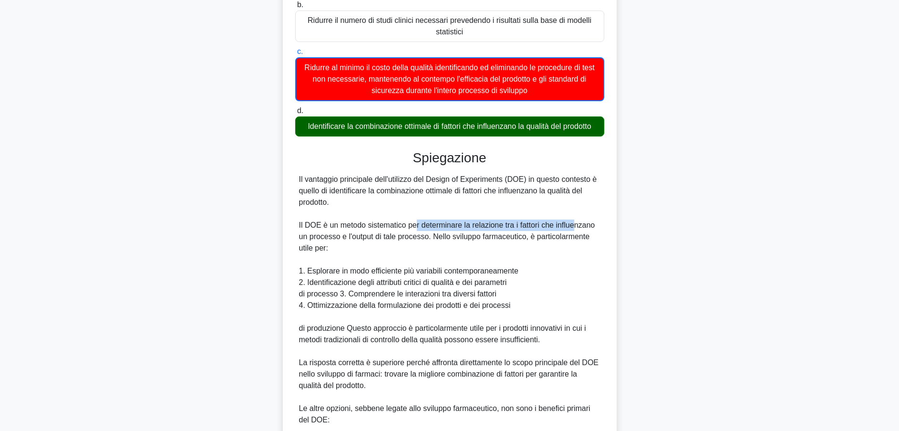
drag, startPoint x: 414, startPoint y: 227, endPoint x: 576, endPoint y: 222, distance: 162.3
click at [576, 222] on div "Il vantaggio principale dell'utilizzo del Design of Experiments (DOE) in questo…" at bounding box center [450, 363] width 302 height 378
drag, startPoint x: 323, startPoint y: 238, endPoint x: 389, endPoint y: 238, distance: 65.8
click at [389, 238] on div "Il vantaggio principale dell'utilizzo del Design of Experiments (DOE) in questo…" at bounding box center [450, 363] width 302 height 378
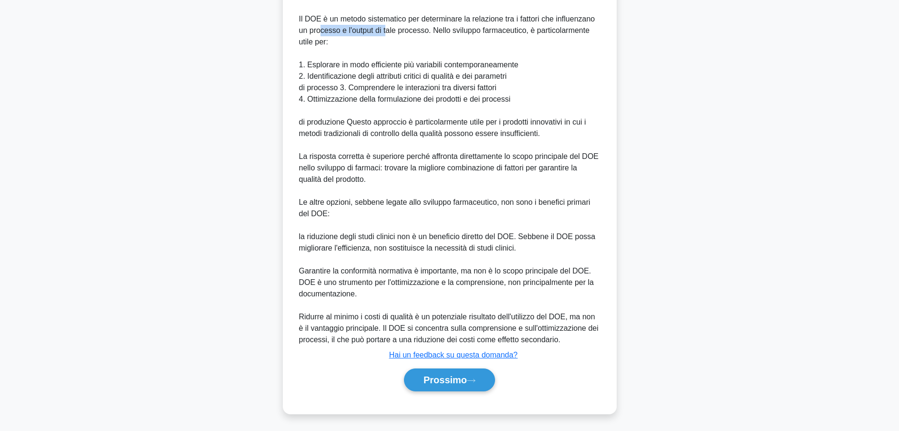
scroll to position [422, 0]
click at [457, 375] on font "Prossimo" at bounding box center [445, 379] width 43 height 10
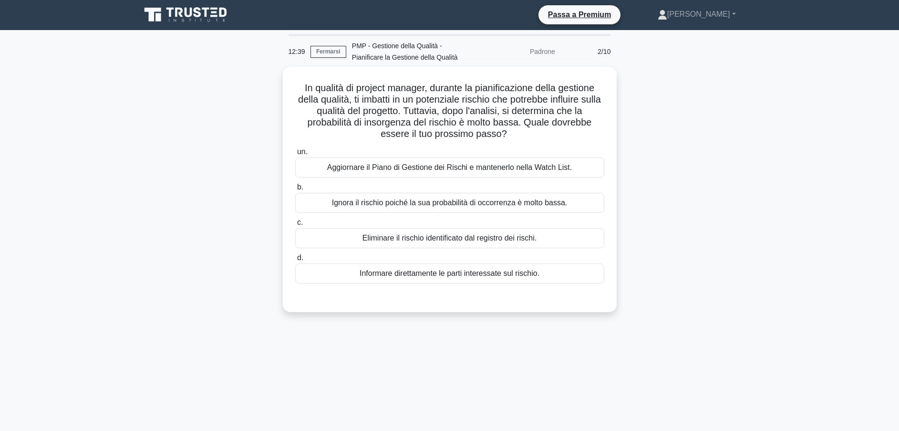
scroll to position [0, 0]
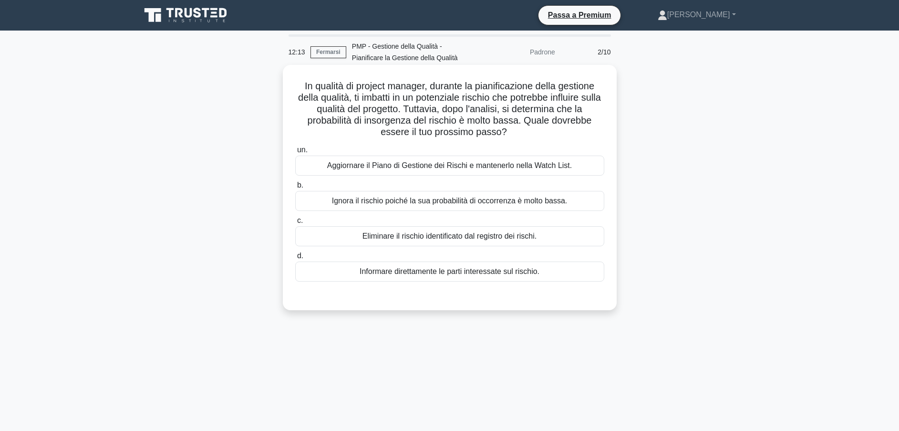
click at [390, 167] on div "Aggiornare il Piano di Gestione dei Rischi e mantenerlo nella Watch List." at bounding box center [449, 166] width 309 height 20
click at [295, 153] on input "un. Aggiornare il Piano di Gestione dei Rischi e mantenerlo nella Watch List." at bounding box center [295, 150] width 0 height 6
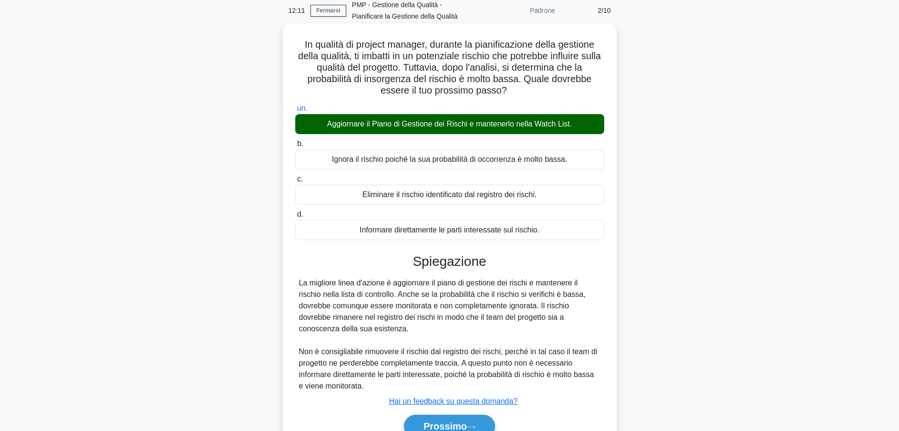
scroll to position [89, 0]
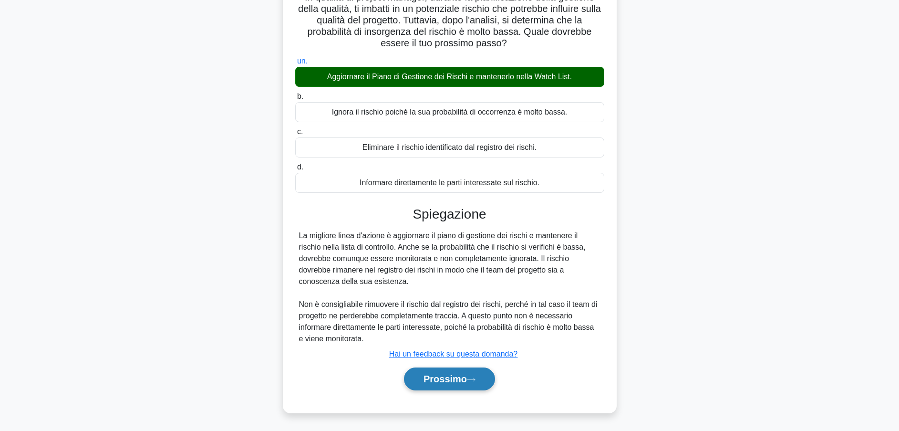
click at [464, 371] on button "Prossimo" at bounding box center [449, 378] width 91 height 23
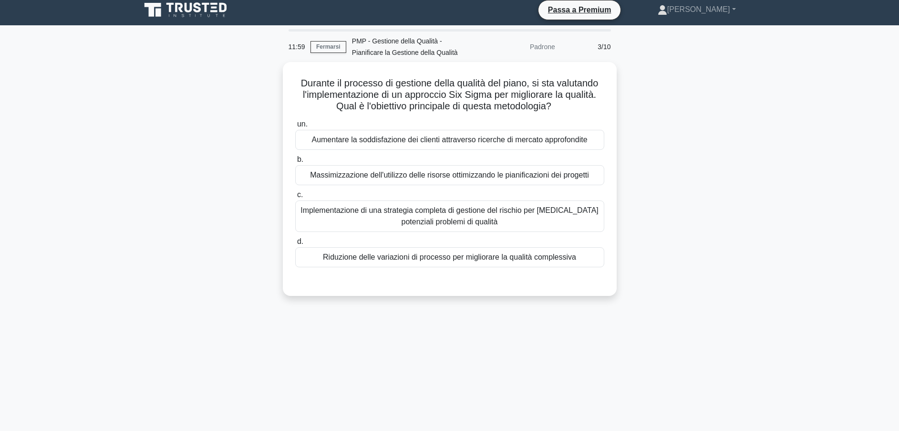
scroll to position [0, 0]
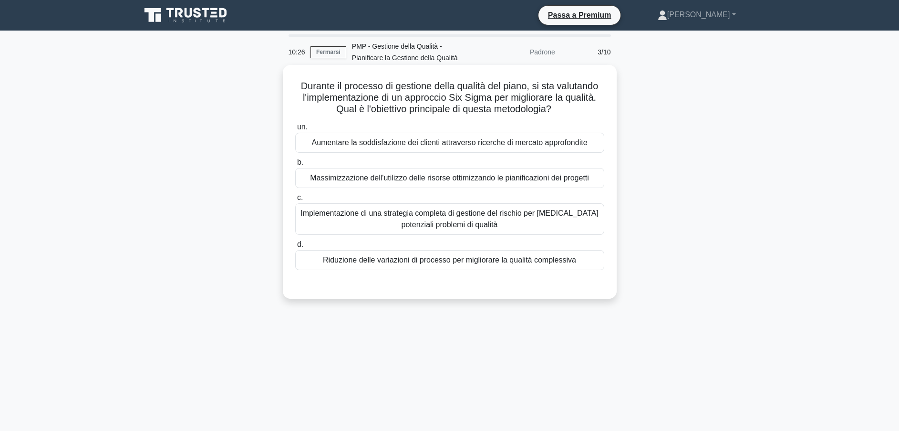
click at [388, 139] on div "Aumentare la soddisfazione dei clienti attraverso ricerche di mercato approfond…" at bounding box center [449, 143] width 309 height 20
click at [295, 130] on input "un. Aumentare la soddisfazione dei clienti attraverso ricerche di mercato appro…" at bounding box center [295, 127] width 0 height 6
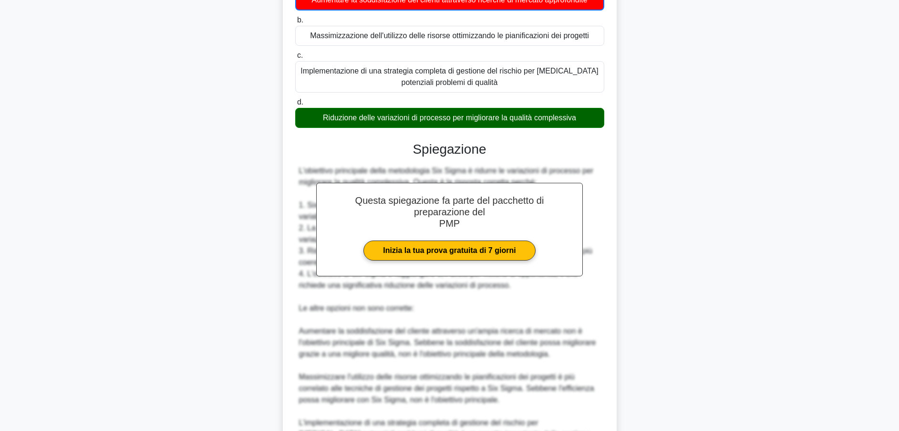
scroll to position [273, 0]
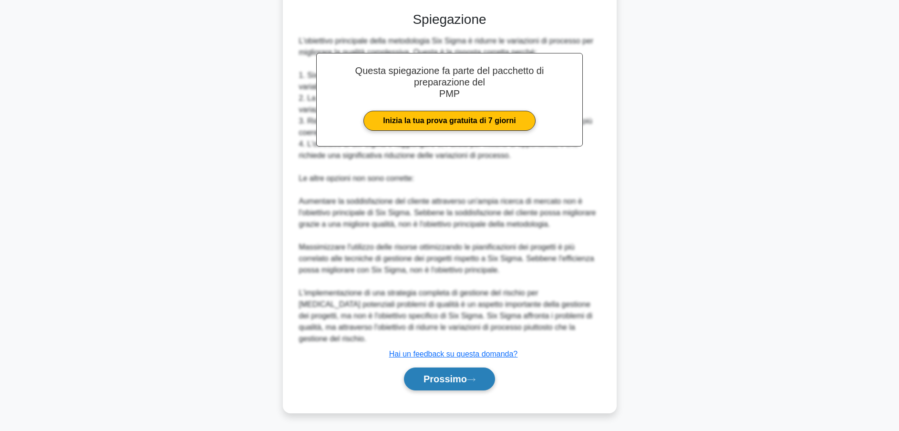
click at [458, 376] on font "Prossimo" at bounding box center [445, 379] width 43 height 10
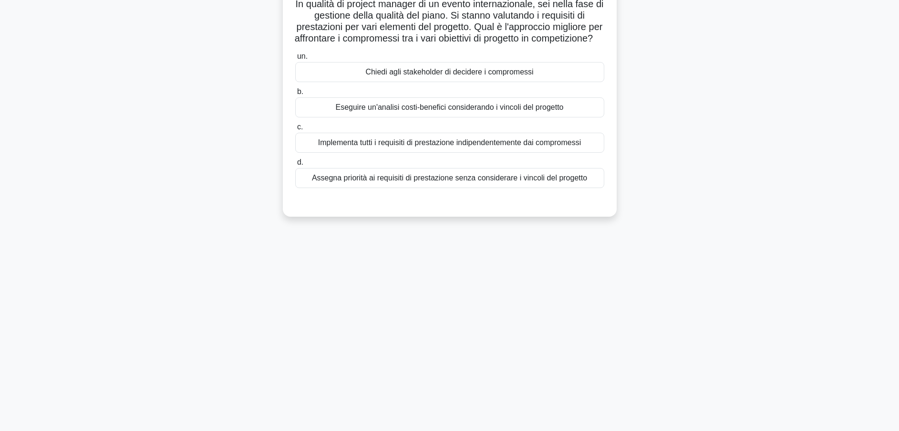
scroll to position [0, 0]
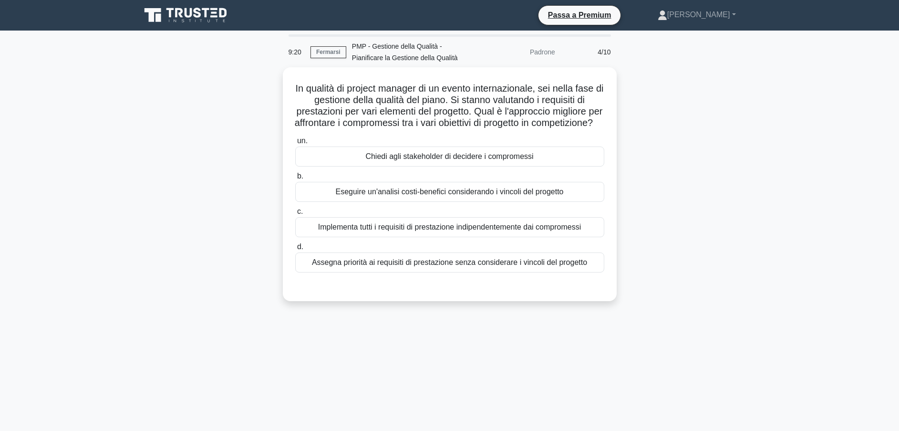
click at [564, 352] on div "9:20 Fermarsi PMP - Gestione della Qualità - Pianificare la Gestione della Qual…" at bounding box center [450, 272] width 630 height 477
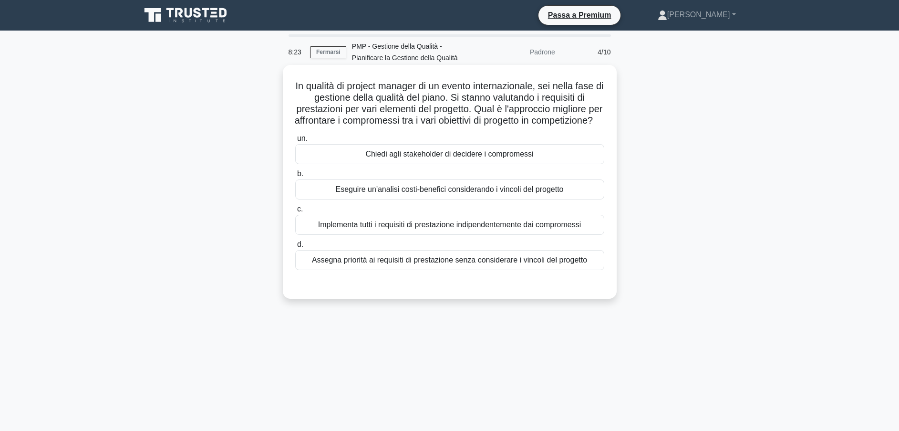
click at [412, 164] on div "Chiedi agli stakeholder di decidere i compromessi" at bounding box center [449, 154] width 309 height 20
click at [295, 142] on input "un. Chiedi agli stakeholder di decidere i compromessi" at bounding box center [295, 138] width 0 height 6
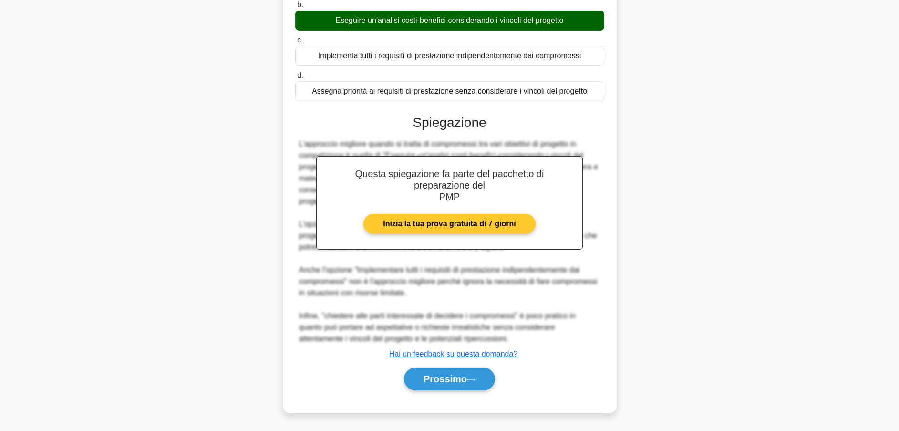
scroll to position [182, 0]
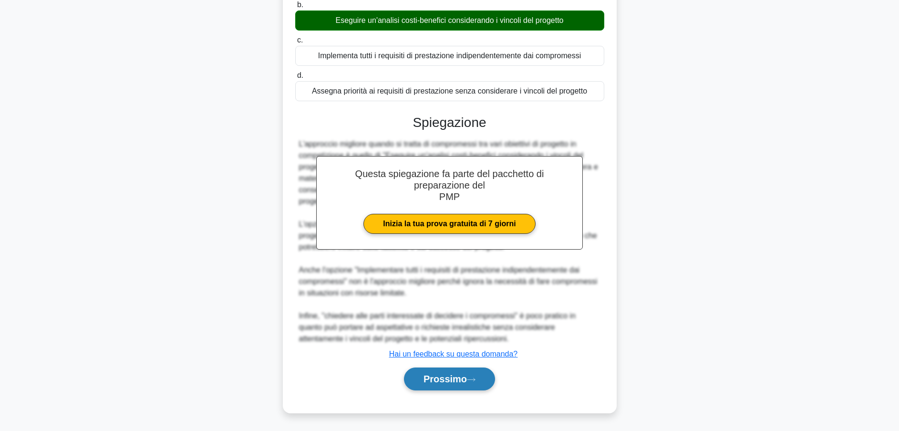
click at [455, 376] on font "Prossimo" at bounding box center [445, 379] width 43 height 10
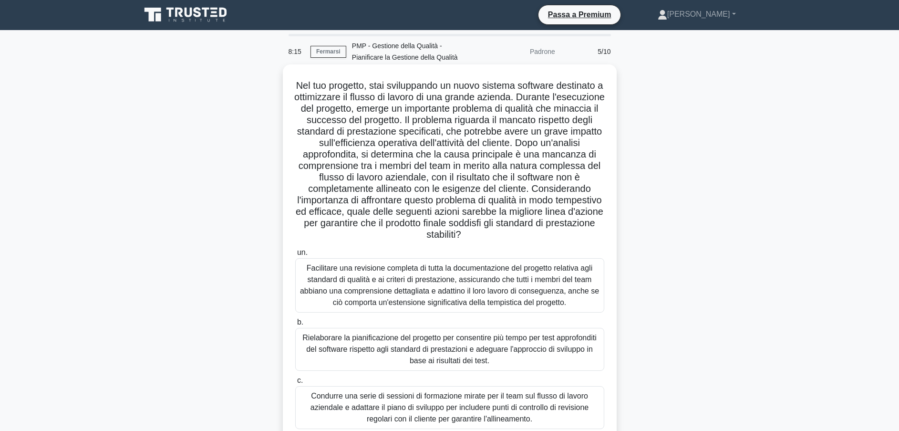
scroll to position [0, 0]
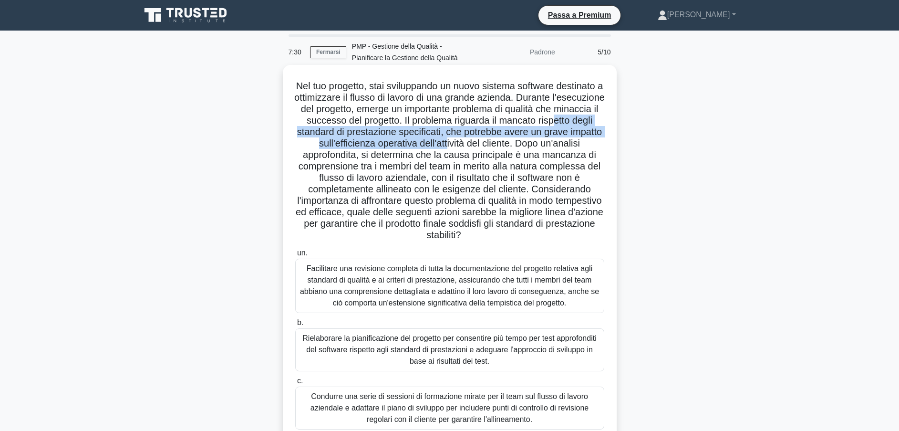
drag, startPoint x: 308, startPoint y: 134, endPoint x: 501, endPoint y: 149, distance: 193.8
click at [501, 149] on font "Nel tuo progetto, stai sviluppando un nuovo sistema software destinato a ottimi…" at bounding box center [449, 160] width 311 height 159
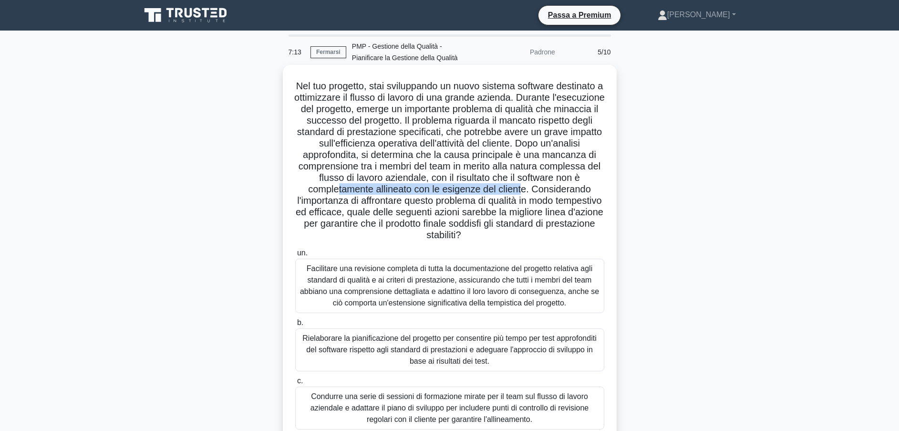
drag, startPoint x: 386, startPoint y: 192, endPoint x: 568, endPoint y: 190, distance: 181.8
click at [568, 190] on font "Nel tuo progetto, stai sviluppando un nuovo sistema software destinato a ottimi…" at bounding box center [449, 160] width 311 height 159
click at [464, 294] on div "Facilitare una revisione completa di tutta la documentazione del progetto relat…" at bounding box center [449, 286] width 309 height 54
click at [295, 256] on input "un. Facilitare una revisione completa di tutta la documentazione del progetto r…" at bounding box center [295, 253] width 0 height 6
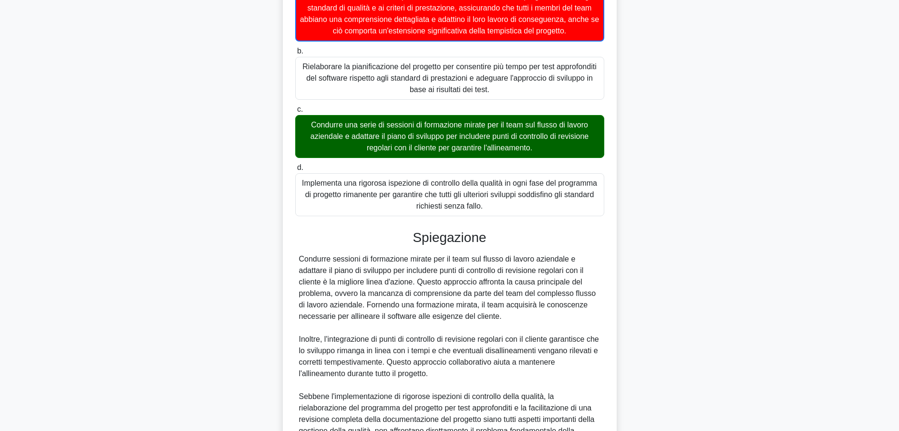
scroll to position [358, 0]
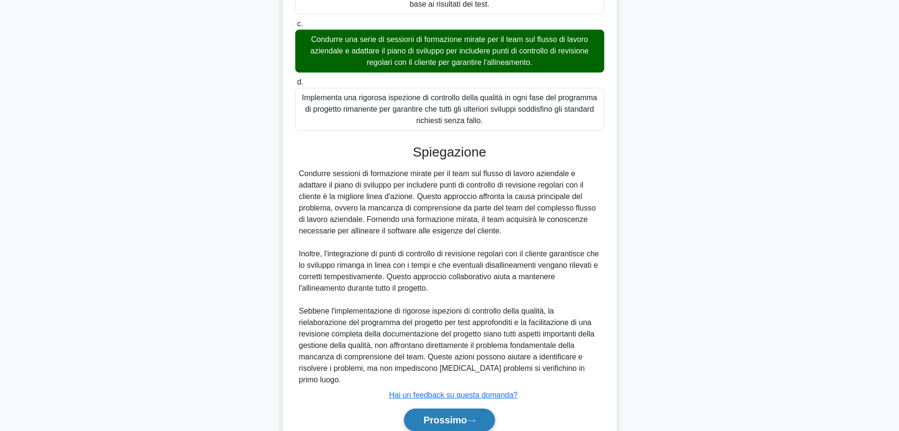
click at [450, 415] on font "Prossimo" at bounding box center [445, 420] width 43 height 10
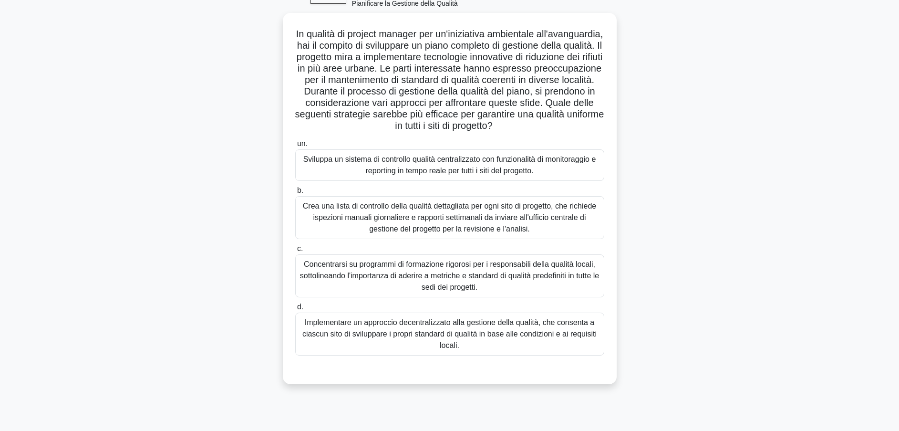
scroll to position [84, 0]
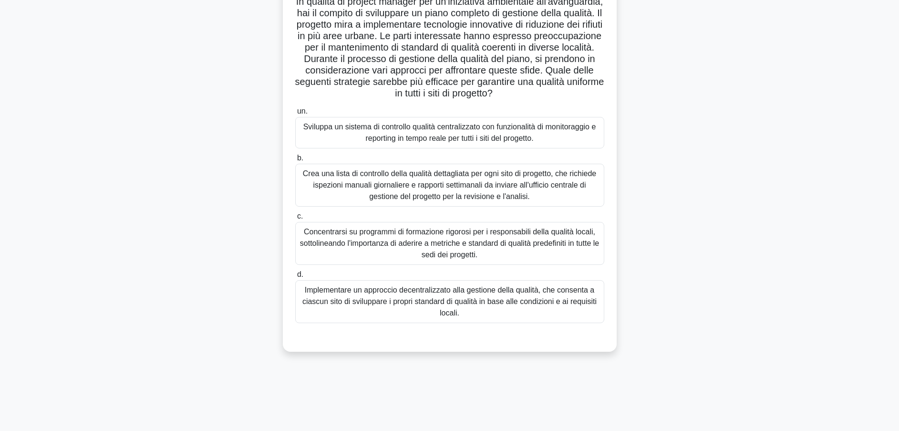
click at [468, 138] on div "Sviluppa un sistema di controllo qualità centralizzato con funzionalità di moni…" at bounding box center [449, 132] width 309 height 31
click at [295, 115] on input "un. Sviluppa un sistema di controllo qualità centralizzato con funzionalità di …" at bounding box center [295, 111] width 0 height 6
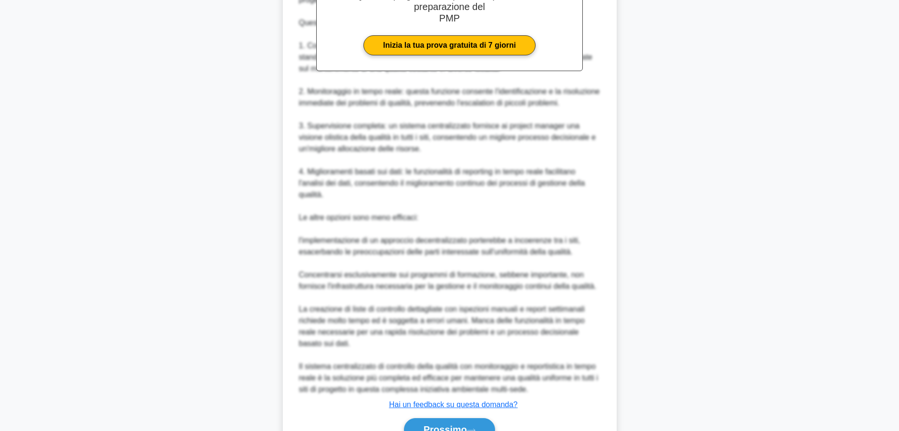
scroll to position [547, 0]
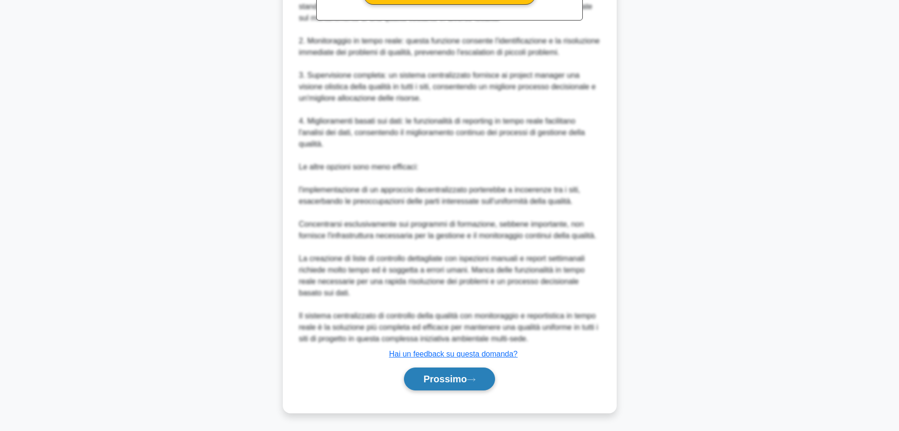
click at [443, 376] on font "Prossimo" at bounding box center [445, 379] width 43 height 10
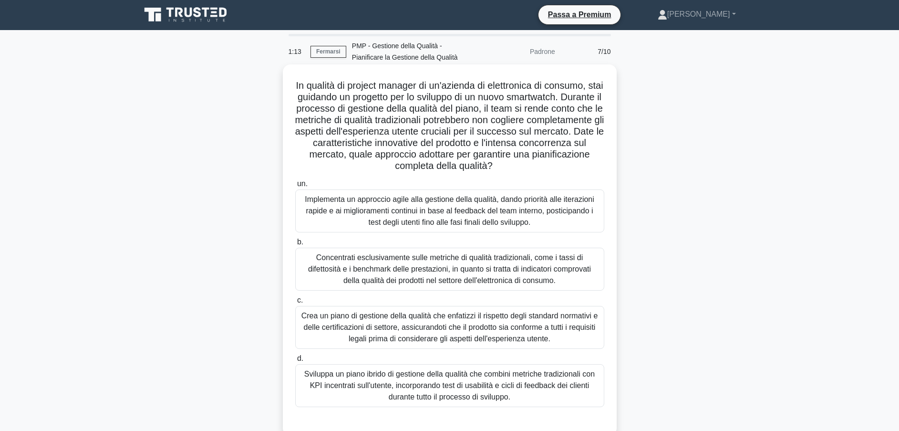
scroll to position [0, 0]
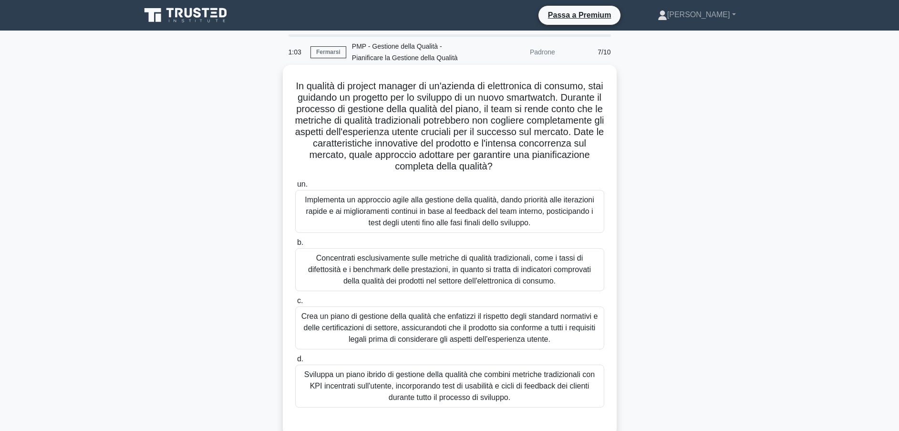
click at [469, 384] on div "Sviluppa un piano ibrido di gestione della qualità che combini metriche tradizi…" at bounding box center [449, 385] width 309 height 43
click at [295, 362] on input "d. Sviluppa un piano ibrido di gestione della qualità che combini metriche trad…" at bounding box center [295, 359] width 0 height 6
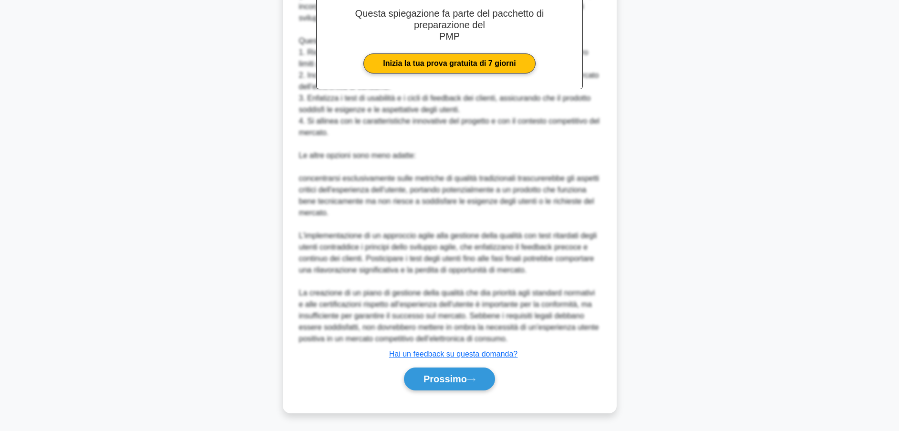
scroll to position [467, 0]
click at [468, 380] on icon at bounding box center [471, 379] width 9 height 5
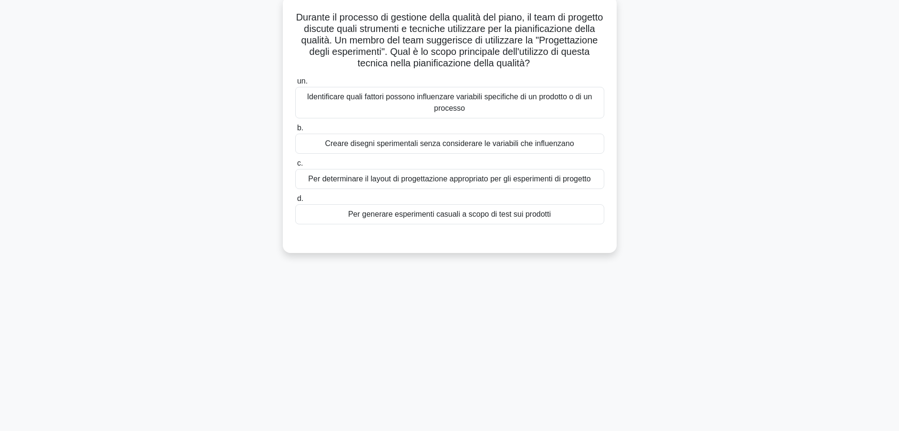
scroll to position [72, 0]
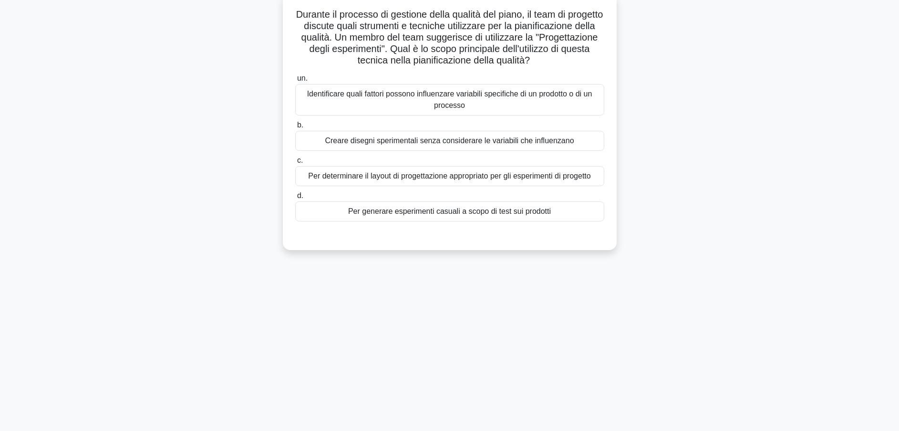
click at [434, 111] on div "Identificare quali fattori possono influenzare variabili specifiche di un prodo…" at bounding box center [449, 99] width 309 height 31
click at [295, 82] on input "un. Identificare quali fattori possono influenzare variabili specifiche di un p…" at bounding box center [295, 78] width 0 height 6
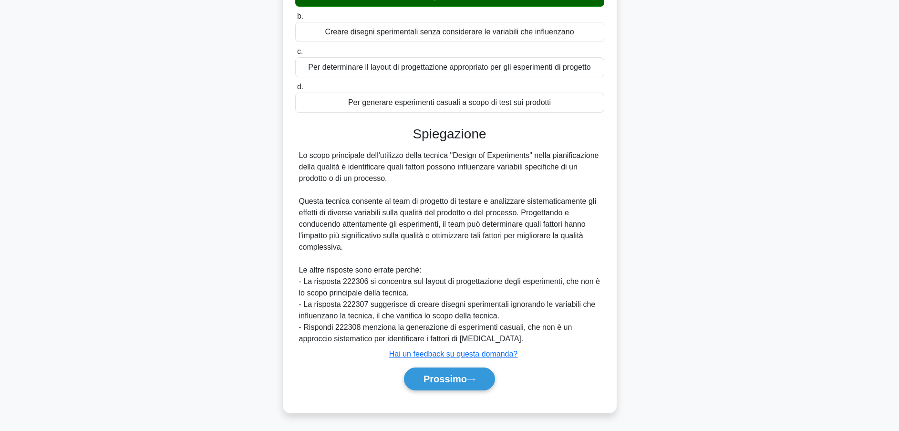
scroll to position [192, 0]
click at [448, 378] on font "Prossimo" at bounding box center [445, 379] width 43 height 10
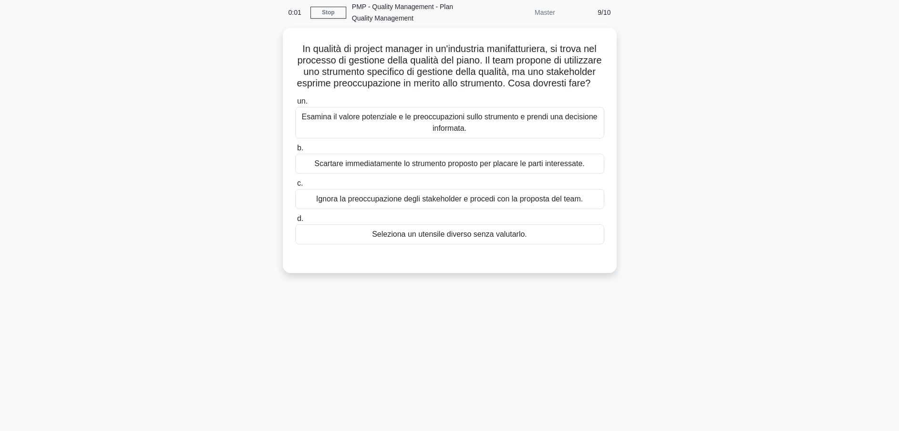
scroll to position [0, 0]
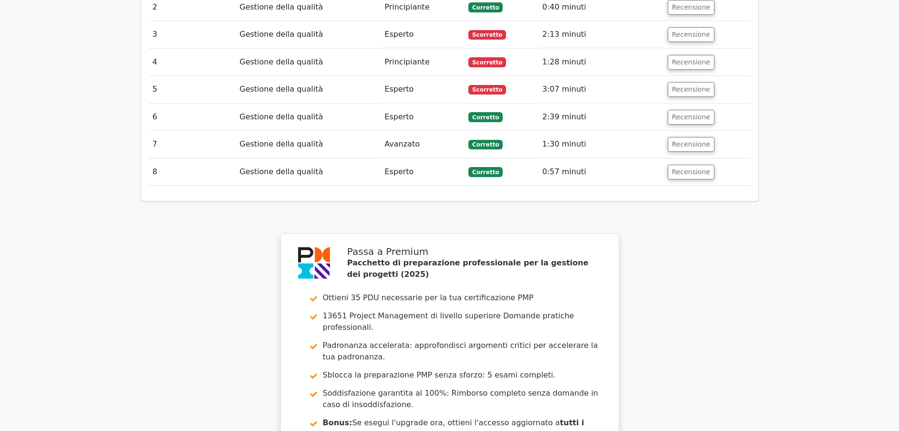
scroll to position [1801, 0]
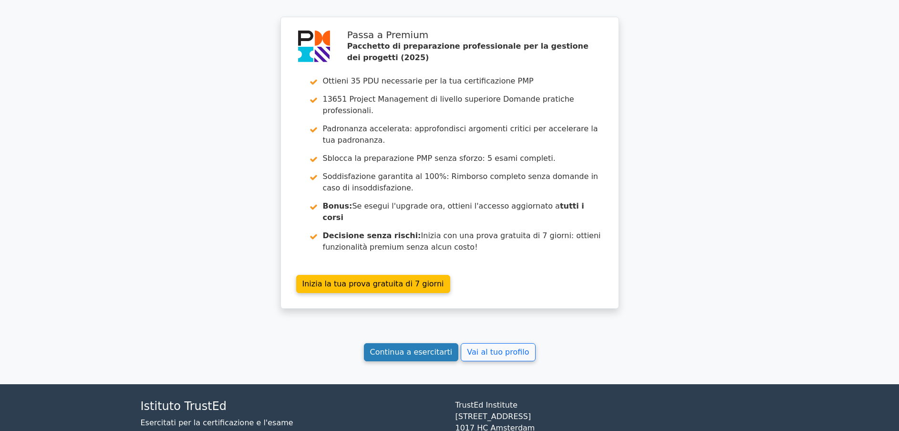
click at [420, 343] on link "Continua a esercitarti" at bounding box center [411, 352] width 95 height 18
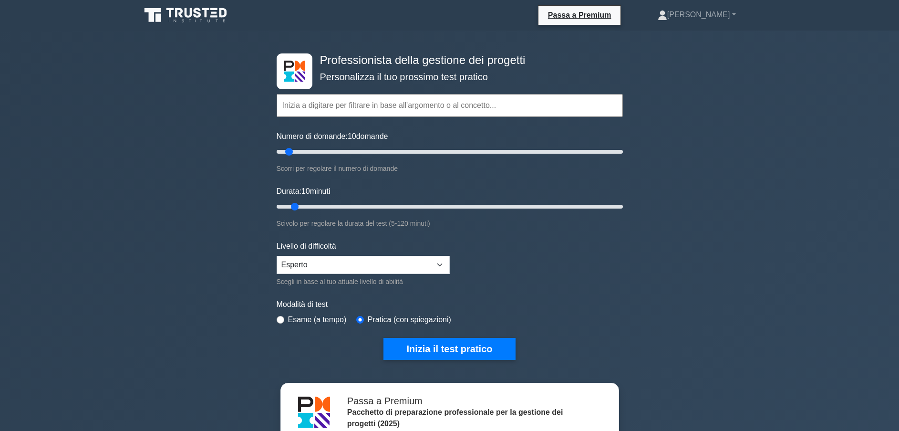
click at [327, 108] on input "text" at bounding box center [450, 105] width 346 height 23
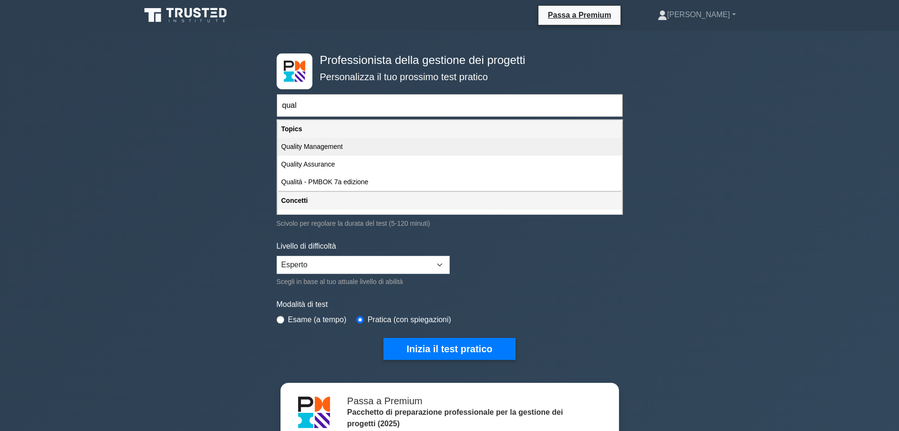
click at [327, 144] on div "Quality Management" at bounding box center [450, 147] width 344 height 18
type input "Gestione della qualità"
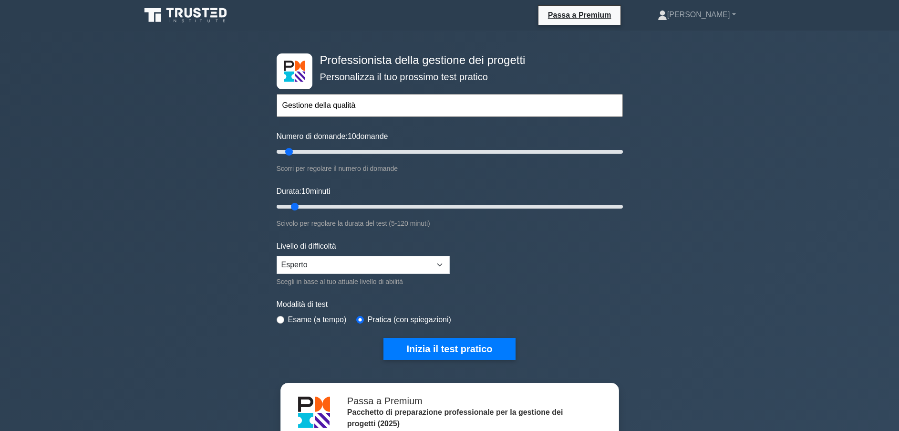
click at [366, 106] on input "Gestione della qualità" at bounding box center [450, 105] width 346 height 23
type input "50"
click at [358, 149] on input "Numero di domande: 50 domande" at bounding box center [450, 151] width 346 height 11
click at [336, 149] on input "Numero di domande: 35 domande" at bounding box center [450, 151] width 346 height 11
type input "30"
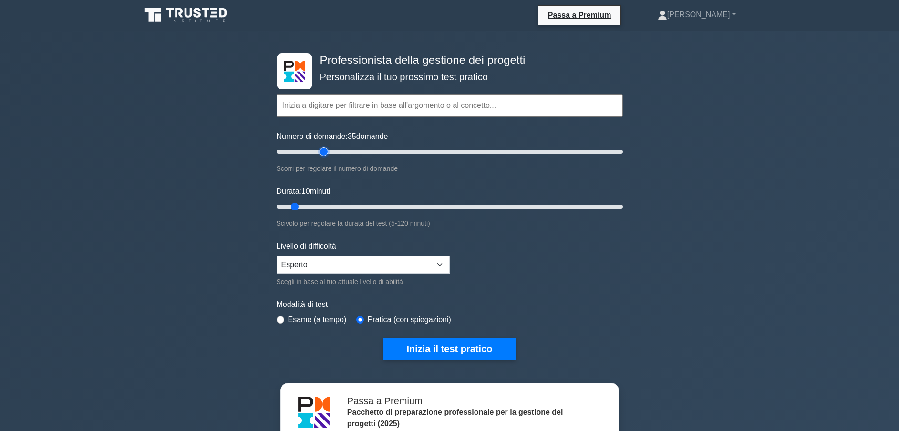
click at [320, 149] on input "Numero di domande: 35 domande" at bounding box center [450, 151] width 346 height 11
click at [325, 201] on input "Durata: 10 minuti" at bounding box center [450, 206] width 346 height 11
click at [341, 203] on input "Durata: 20 minuti" at bounding box center [450, 206] width 346 height 11
click at [358, 203] on input "Durata: 25 minuti" at bounding box center [450, 206] width 346 height 11
click at [364, 204] on input "Durata: 30 minuti" at bounding box center [450, 206] width 346 height 11
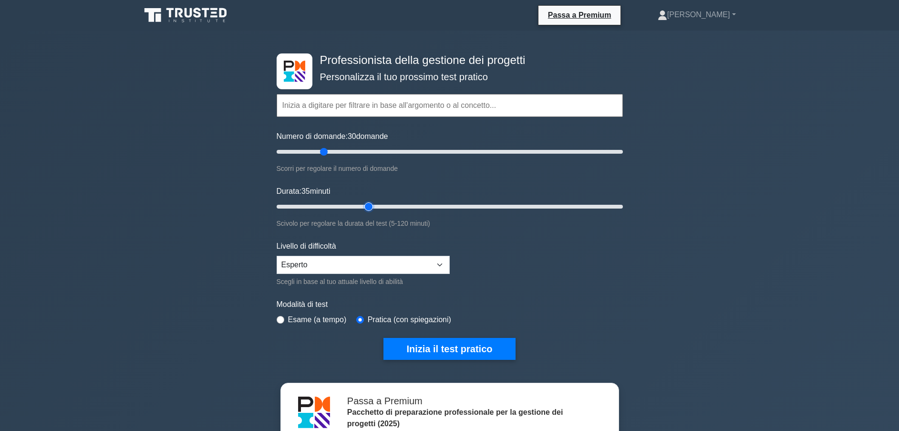
click at [371, 204] on input "Durata: 35 minuti" at bounding box center [450, 206] width 346 height 11
click at [377, 204] on input "Durata: 40 minuti" at bounding box center [450, 206] width 346 height 11
click at [401, 205] on input "Durata: 40 minuti" at bounding box center [450, 206] width 346 height 11
type input "50"
click at [406, 207] on input "Durata: 45 minuti" at bounding box center [450, 206] width 346 height 11
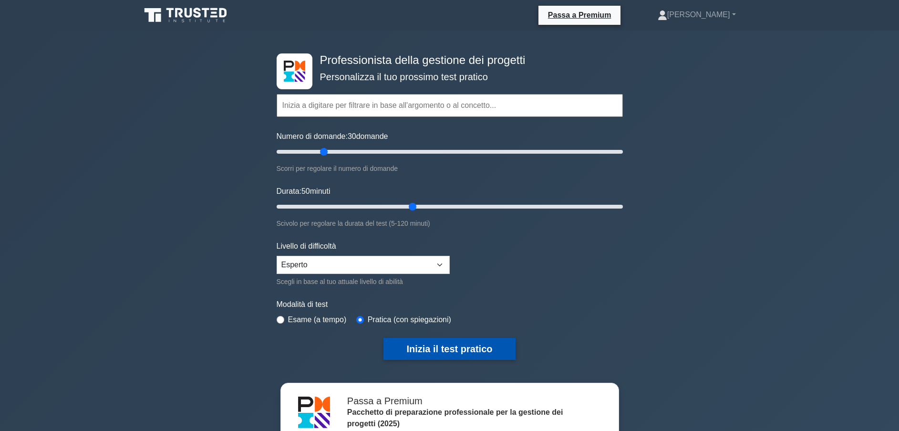
click at [456, 350] on button "Inizia il test pratico" at bounding box center [450, 349] width 132 height 22
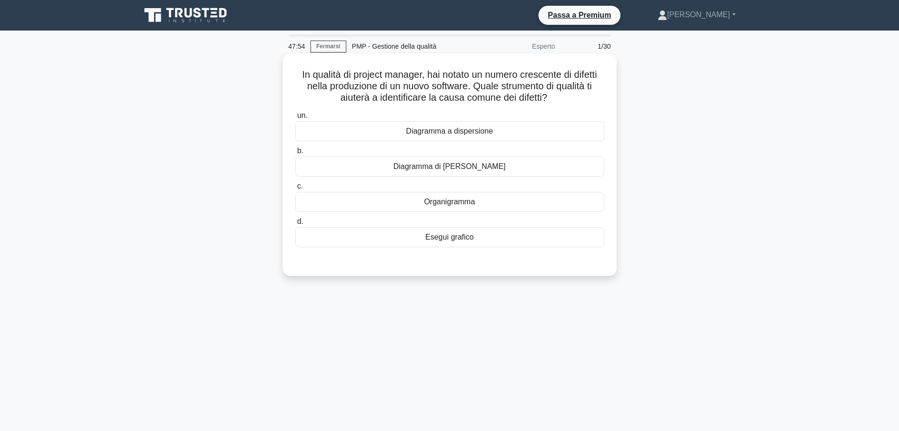
click at [473, 131] on div "Diagramma a dispersione" at bounding box center [449, 131] width 309 height 20
click at [295, 119] on input "un. Diagramma a dispersione" at bounding box center [295, 116] width 0 height 6
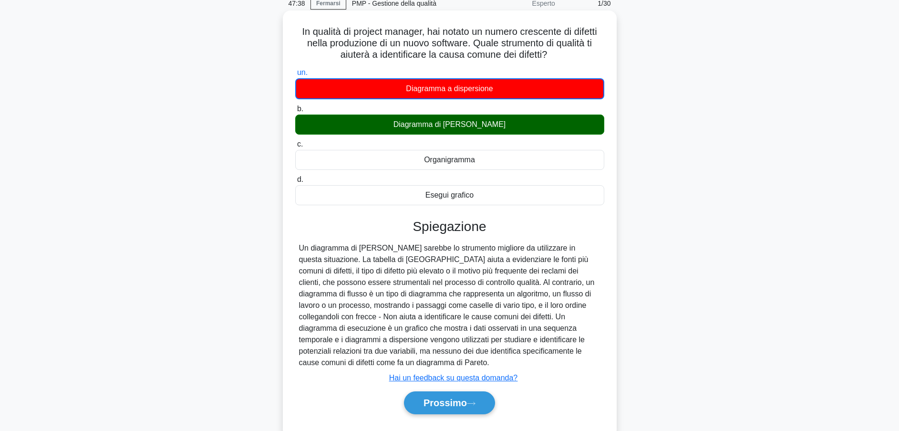
scroll to position [72, 0]
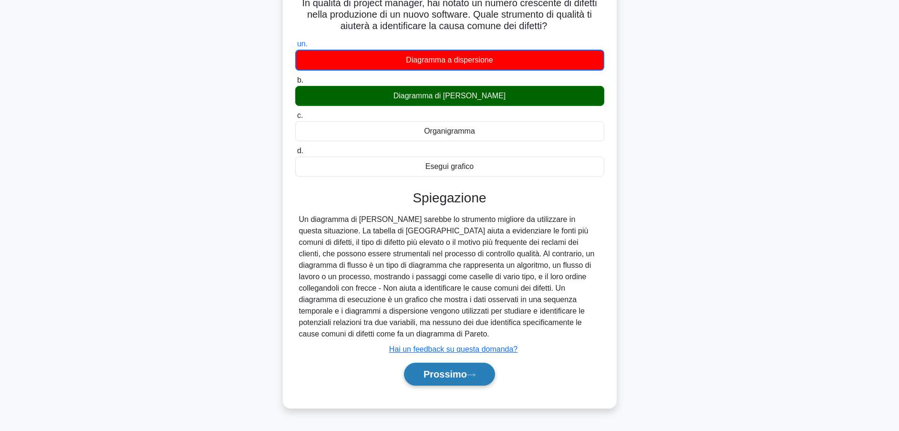
click at [452, 369] on font "Prossimo" at bounding box center [445, 374] width 43 height 10
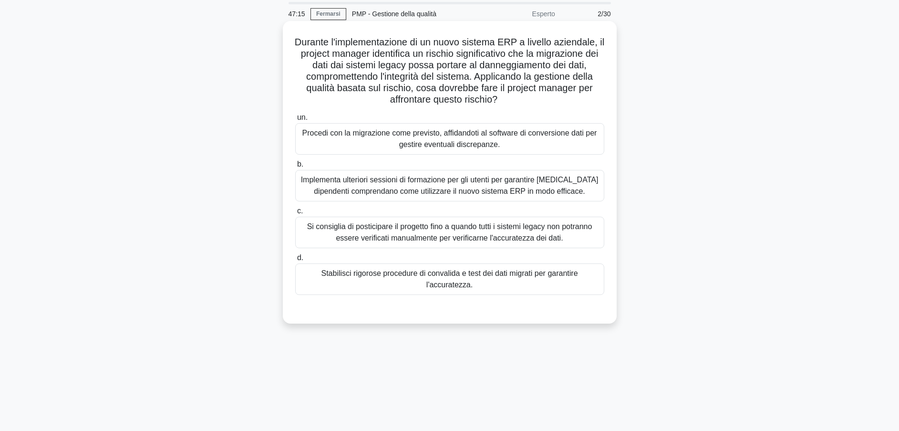
scroll to position [0, 0]
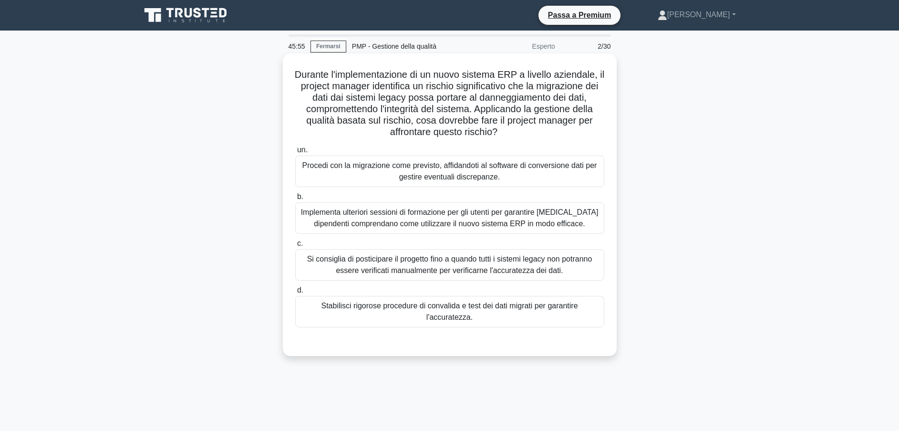
click at [454, 312] on div "Stabilisci rigorose procedure di convalida e test dei dati migrati per garantir…" at bounding box center [449, 311] width 309 height 31
click at [295, 293] on input "d. Stabilisci rigorose procedure di convalida e test dei dati migrati per garan…" at bounding box center [295, 290] width 0 height 6
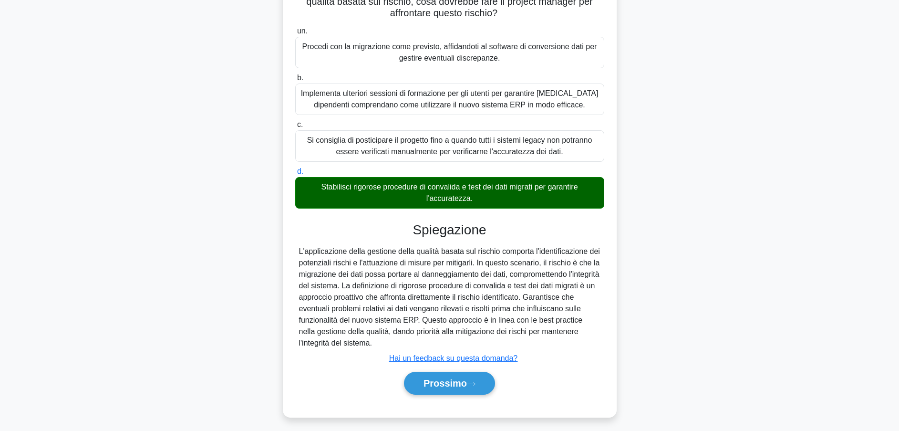
scroll to position [124, 0]
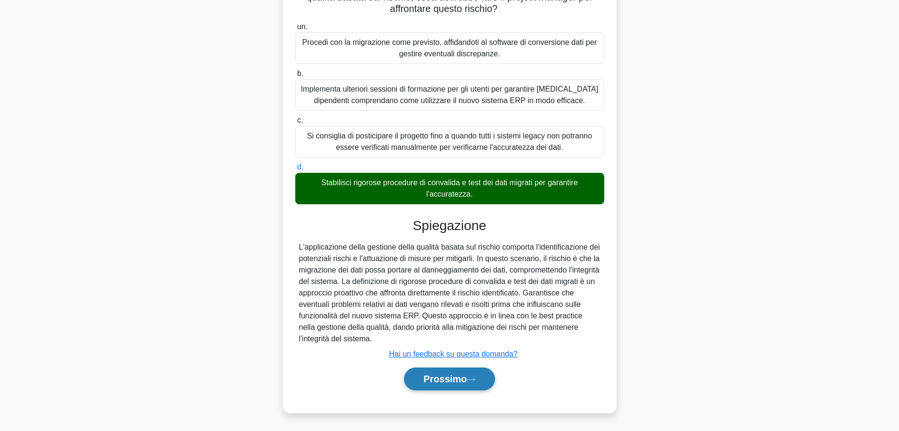
click at [448, 377] on font "Prossimo" at bounding box center [445, 379] width 43 height 10
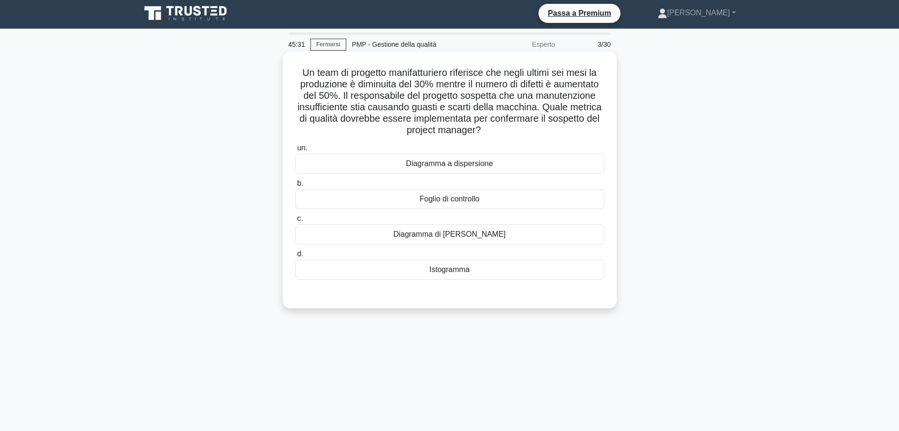
scroll to position [0, 0]
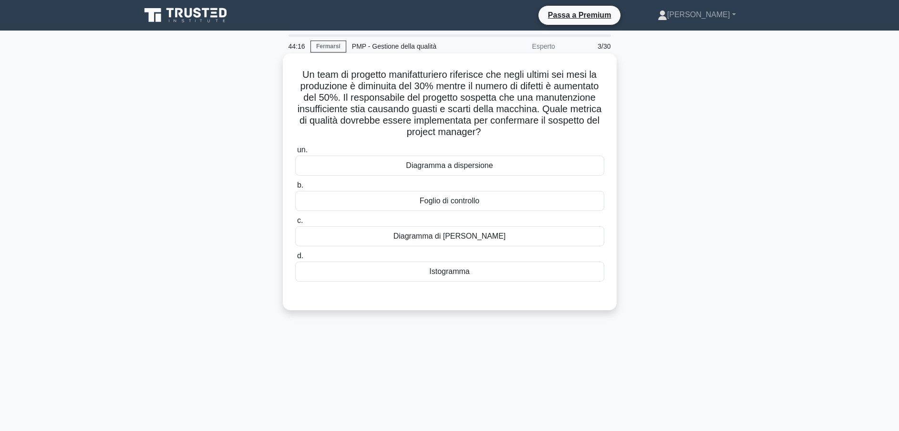
click at [465, 271] on div "Istogramma" at bounding box center [449, 271] width 309 height 20
click at [295, 259] on input "d. Istogramma" at bounding box center [295, 256] width 0 height 6
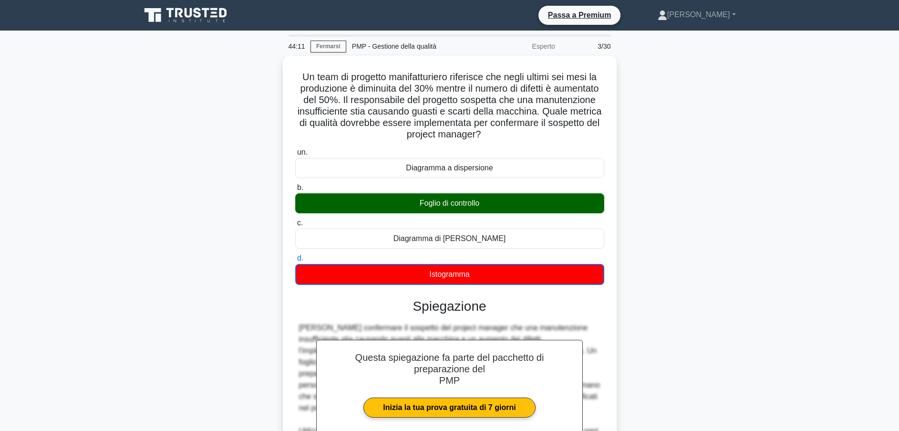
click at [711, 242] on div "Un team di progetto manifatturiero riferisce che negli ultimi sei mesi la produ…" at bounding box center [450, 326] width 630 height 541
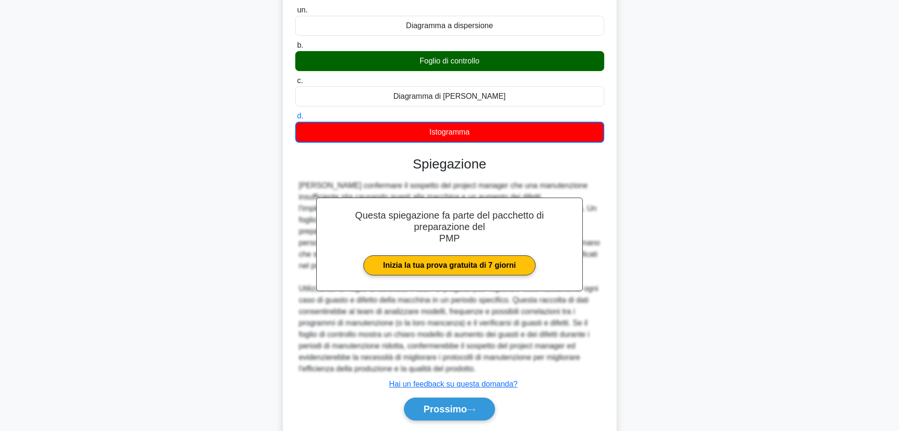
scroll to position [143, 0]
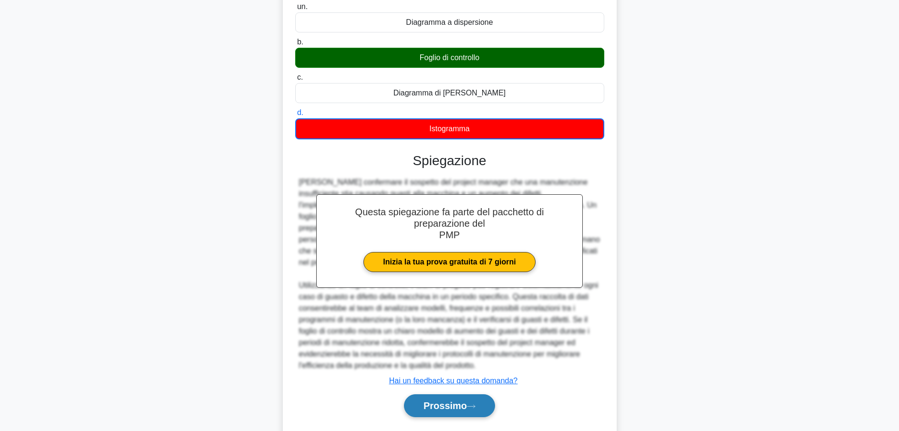
click at [462, 394] on button "Prossimo" at bounding box center [449, 405] width 91 height 23
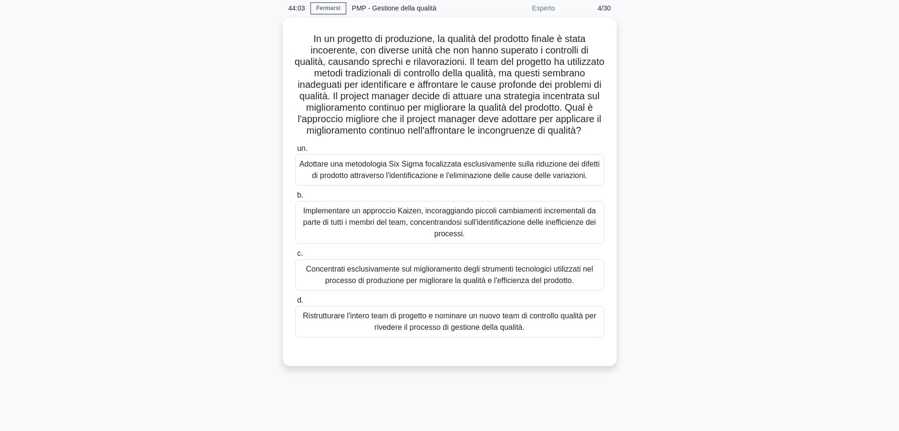
scroll to position [0, 0]
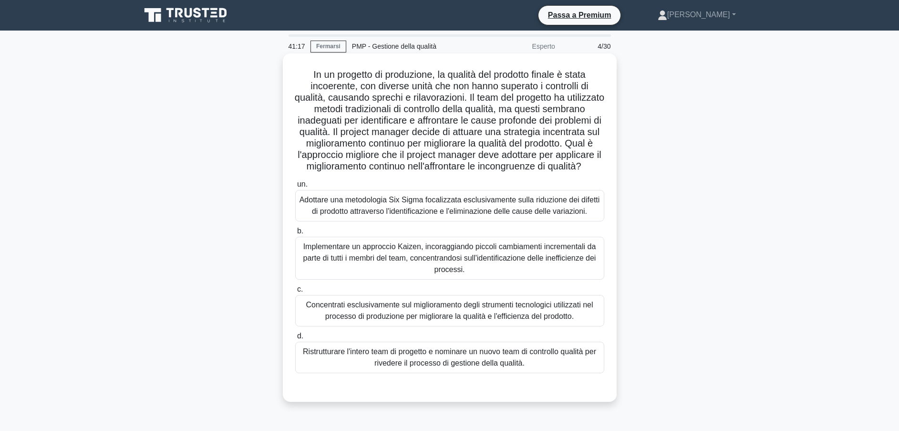
click at [436, 268] on div "Implementare un approccio Kaizen, incoraggiando piccoli cambiamenti incremental…" at bounding box center [449, 258] width 309 height 43
click at [295, 234] on input "b. Implementare un approccio Kaizen, incoraggiando piccoli cambiamenti incremen…" at bounding box center [295, 231] width 0 height 6
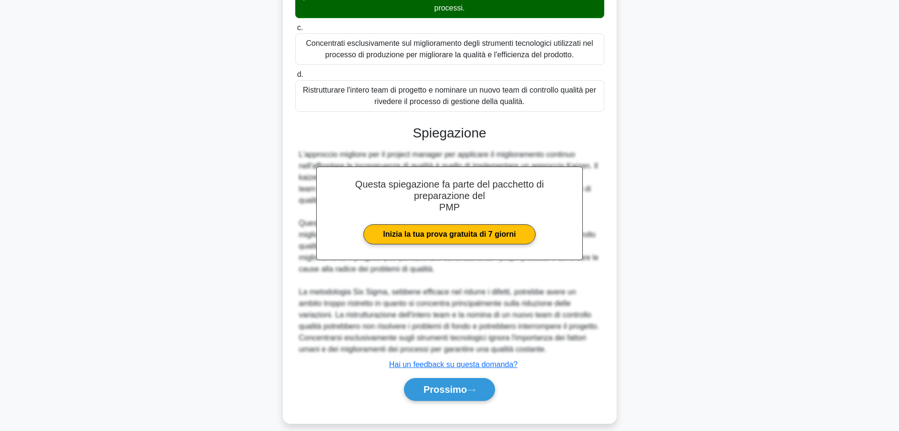
scroll to position [284, 0]
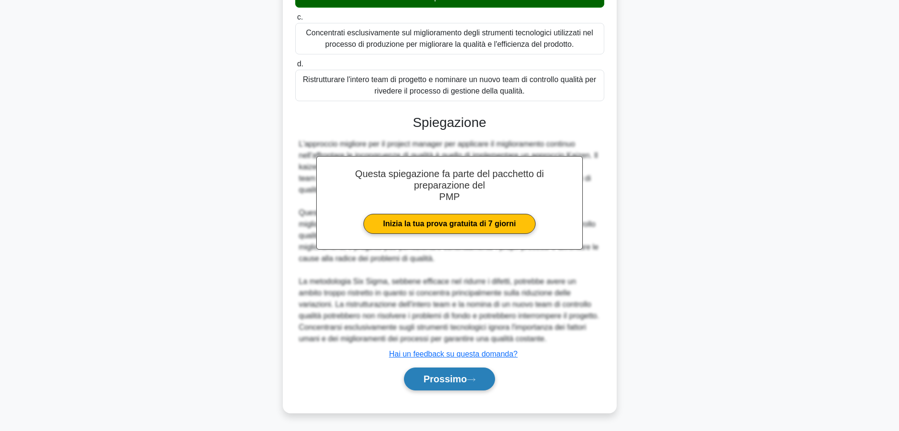
click at [450, 379] on font "Prossimo" at bounding box center [445, 379] width 43 height 10
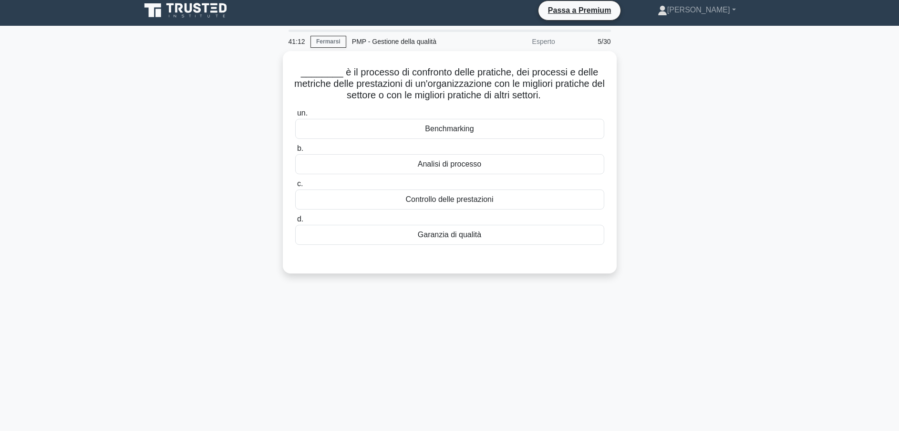
scroll to position [0, 0]
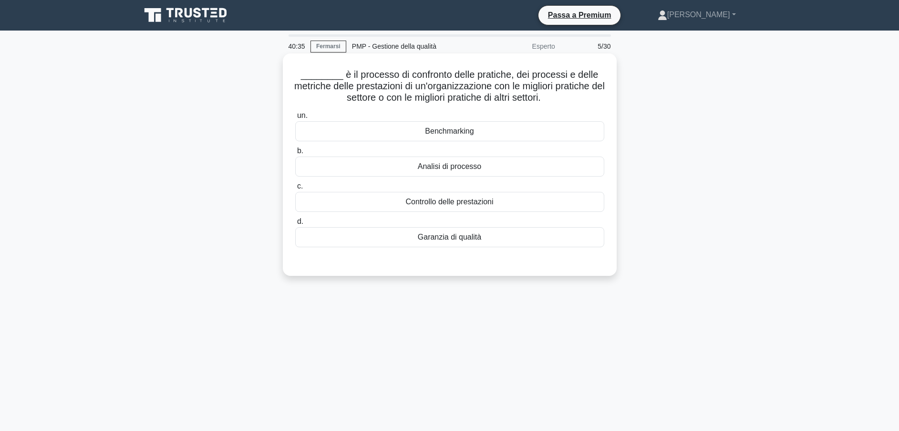
click at [465, 136] on div "Benchmarking" at bounding box center [449, 131] width 309 height 20
click at [295, 119] on input "un. Benchmarking" at bounding box center [295, 116] width 0 height 6
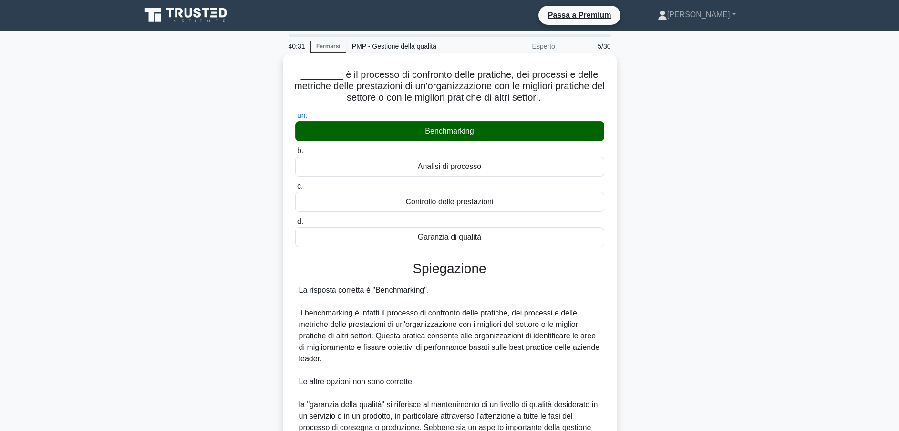
scroll to position [215, 0]
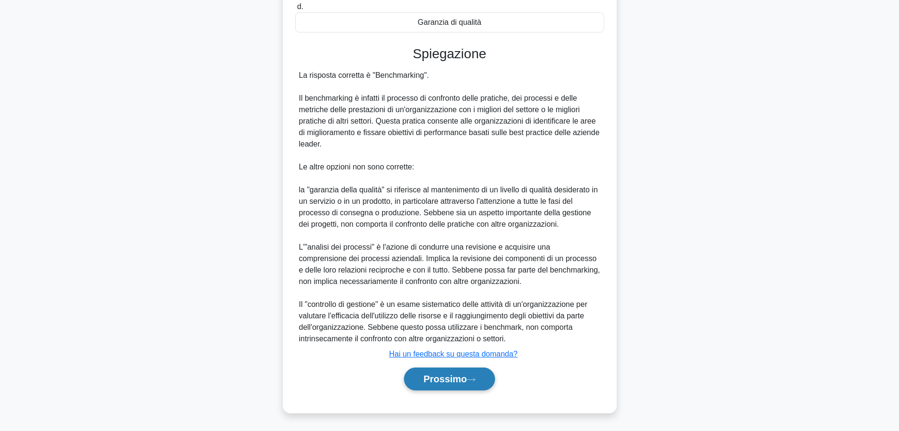
click at [448, 377] on font "Prossimo" at bounding box center [445, 379] width 43 height 10
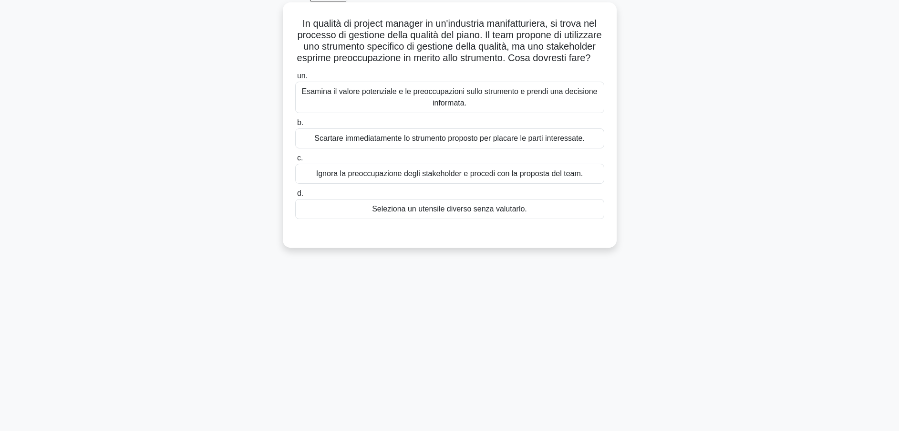
scroll to position [0, 0]
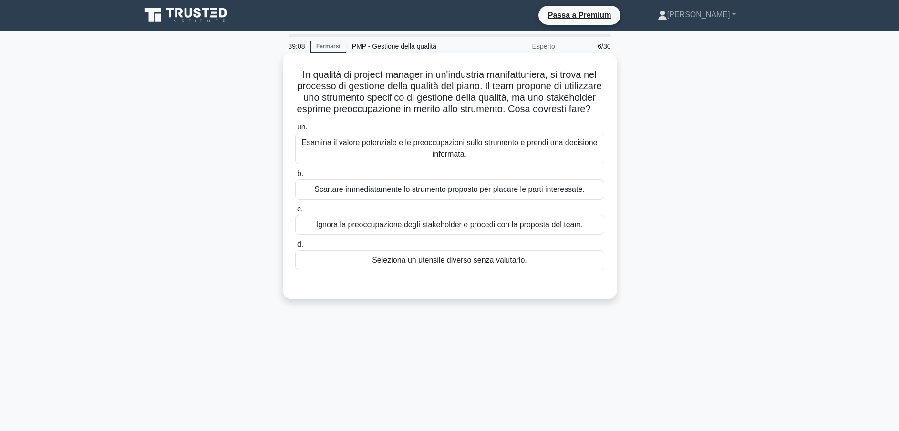
click at [388, 162] on div "Esamina il valore potenziale e le preoccupazioni sullo strumento e prendi una d…" at bounding box center [449, 148] width 309 height 31
click at [295, 130] on input "un. Esamina il valore potenziale e le preoccupazioni sullo strumento e prendi u…" at bounding box center [295, 127] width 0 height 6
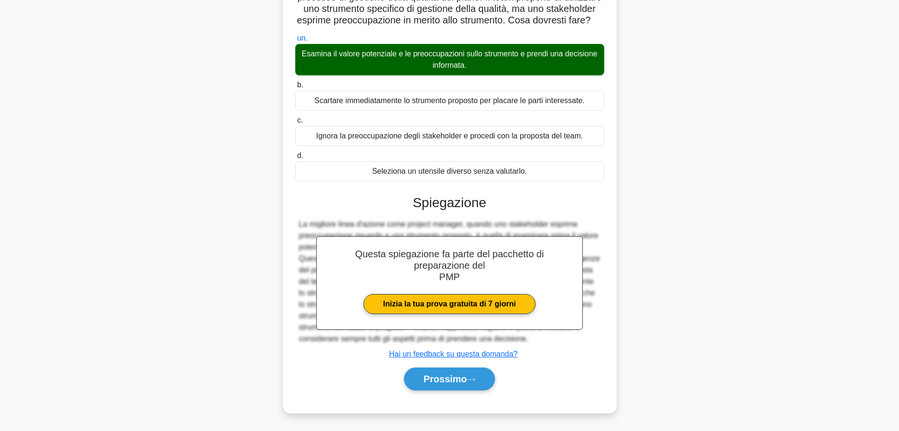
scroll to position [101, 0]
click at [462, 379] on font "Prossimo" at bounding box center [445, 379] width 43 height 10
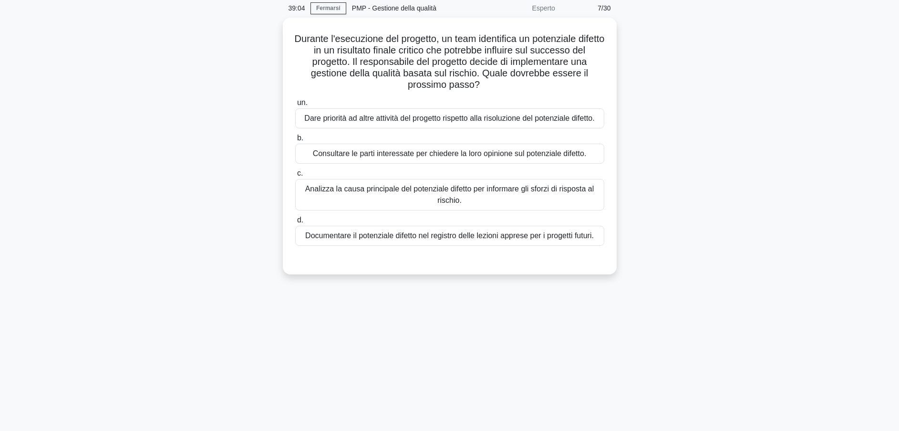
scroll to position [0, 0]
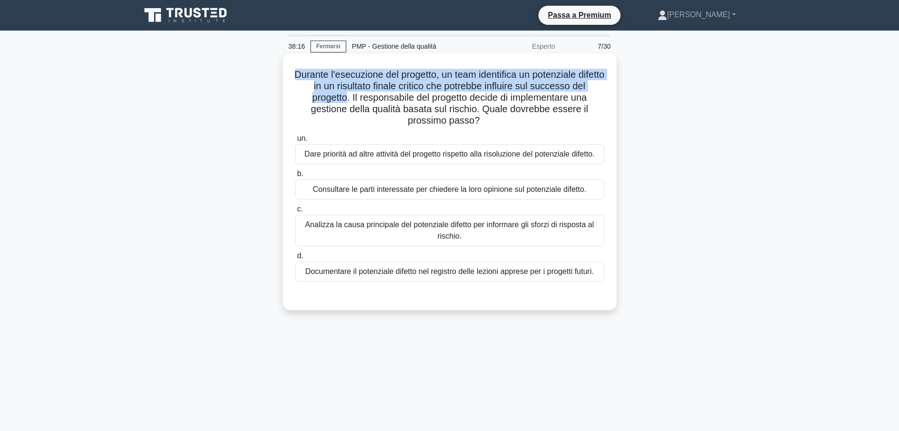
drag, startPoint x: 354, startPoint y: 98, endPoint x: 293, endPoint y: 71, distance: 66.2
click at [293, 71] on div "Durante l'esecuzione del progetto, un team identifica un potenziale difetto in …" at bounding box center [450, 181] width 326 height 249
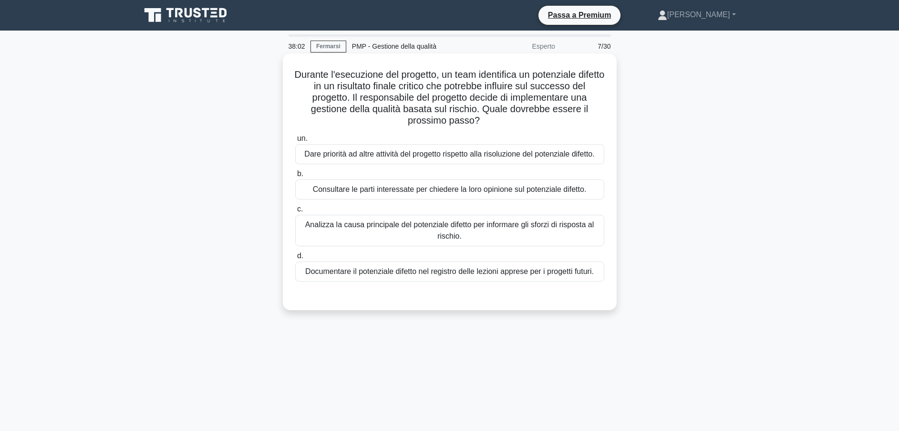
click at [450, 233] on div "Analizza la causa principale del potenziale difetto per informare gli sforzi di…" at bounding box center [449, 230] width 309 height 31
click at [295, 212] on input "c. Analizza la causa principale del potenziale difetto per informare gli sforzi…" at bounding box center [295, 209] width 0 height 6
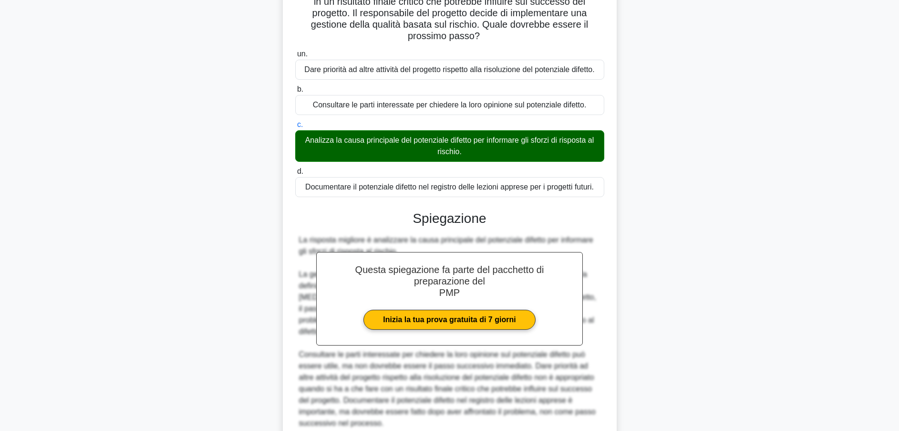
scroll to position [169, 0]
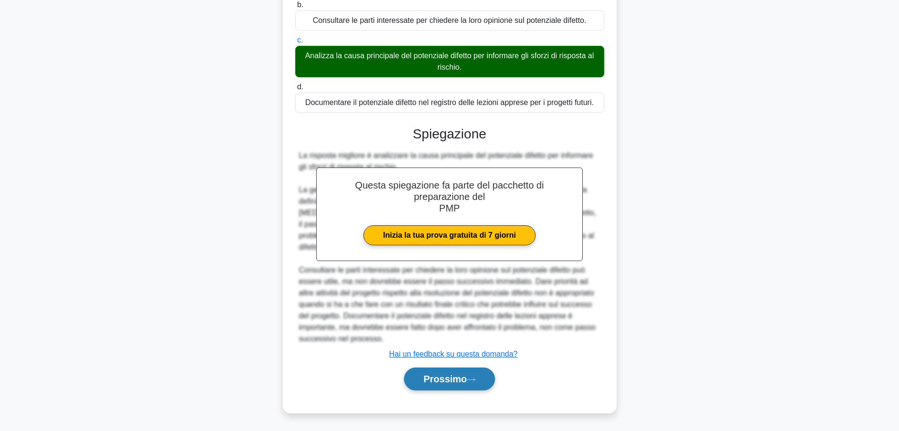
click at [455, 375] on font "Prossimo" at bounding box center [445, 379] width 43 height 10
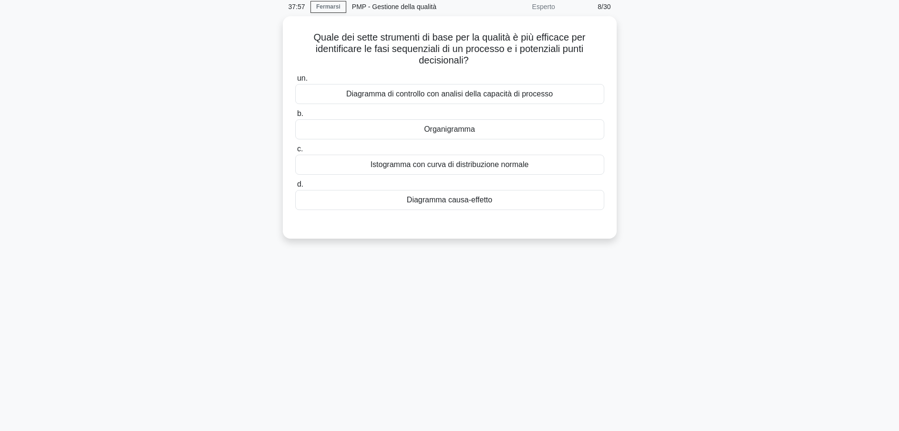
scroll to position [0, 0]
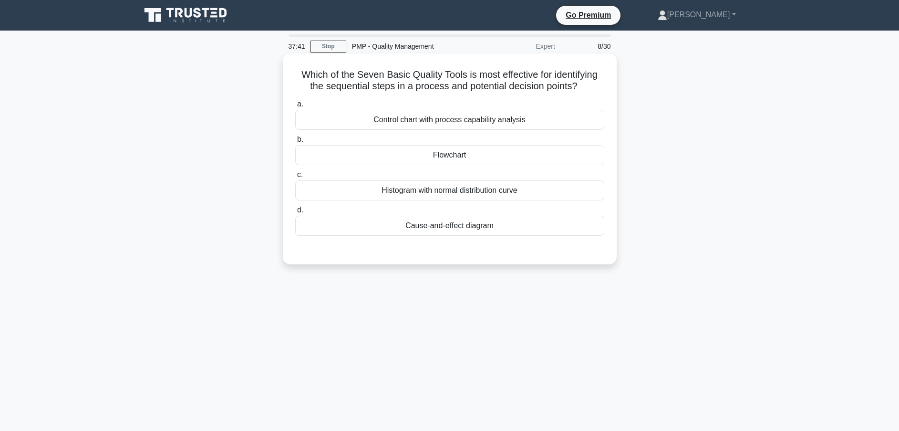
click at [472, 154] on div "Flowchart" at bounding box center [449, 155] width 309 height 20
click at [295, 143] on input "b. Flowchart" at bounding box center [295, 139] width 0 height 6
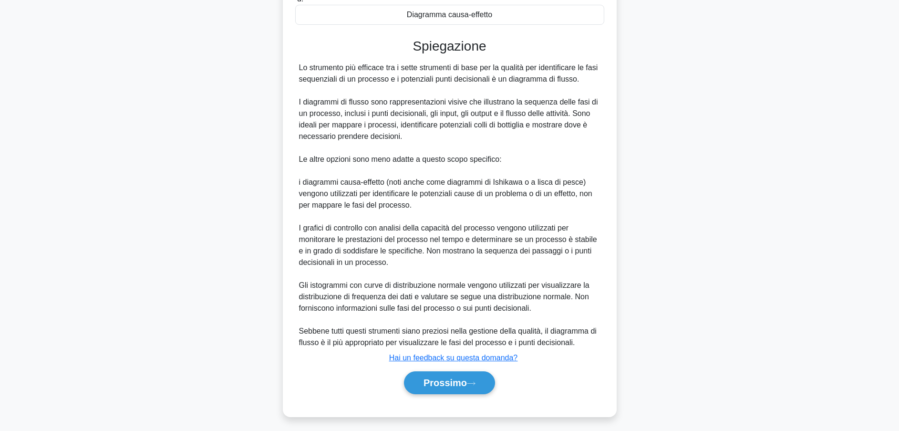
scroll to position [227, 0]
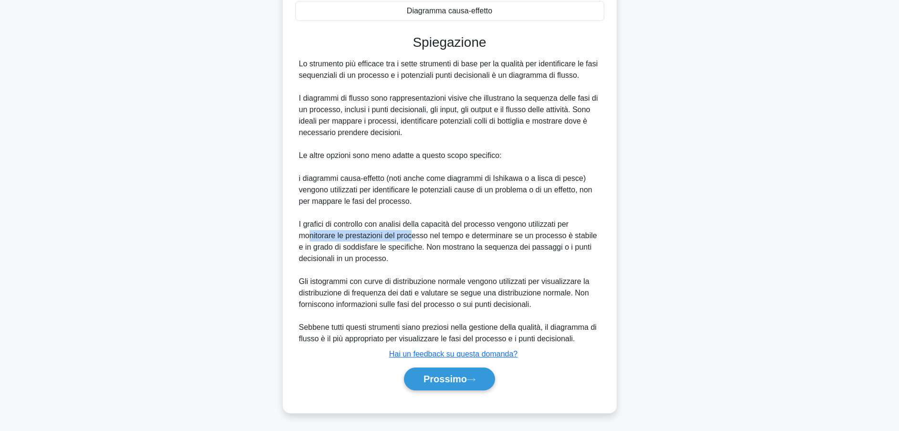
drag, startPoint x: 311, startPoint y: 237, endPoint x: 412, endPoint y: 238, distance: 101.2
click at [412, 238] on div "Lo strumento più efficace tra i sette strumenti di base per la qualità per iden…" at bounding box center [450, 201] width 302 height 286
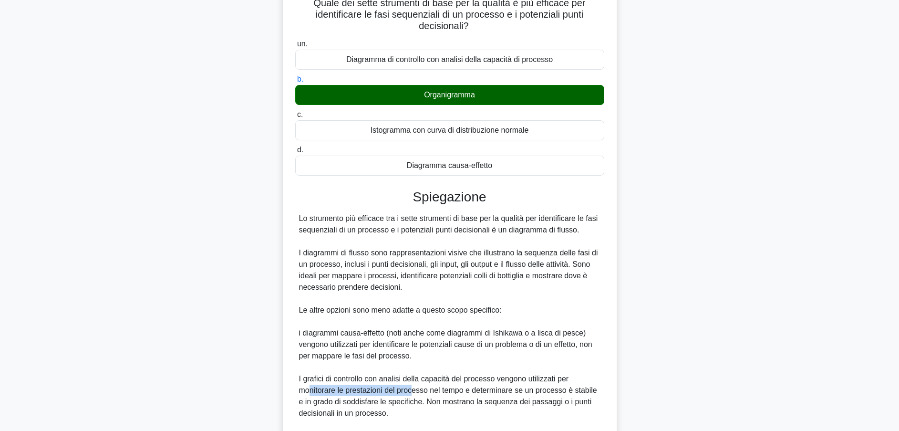
scroll to position [143, 0]
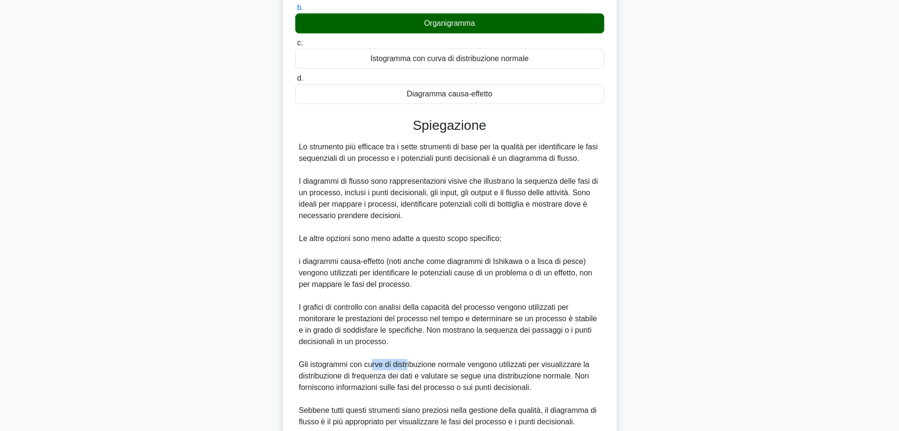
drag, startPoint x: 371, startPoint y: 367, endPoint x: 407, endPoint y: 362, distance: 36.6
click at [407, 362] on div "Lo strumento più efficace tra i sette strumenti di base per la qualità per iden…" at bounding box center [450, 284] width 302 height 286
drag, startPoint x: 407, startPoint y: 362, endPoint x: 566, endPoint y: 378, distance: 160.2
click at [566, 378] on div "Lo strumento più efficace tra i sette strumenti di base per la qualità per iden…" at bounding box center [450, 284] width 302 height 286
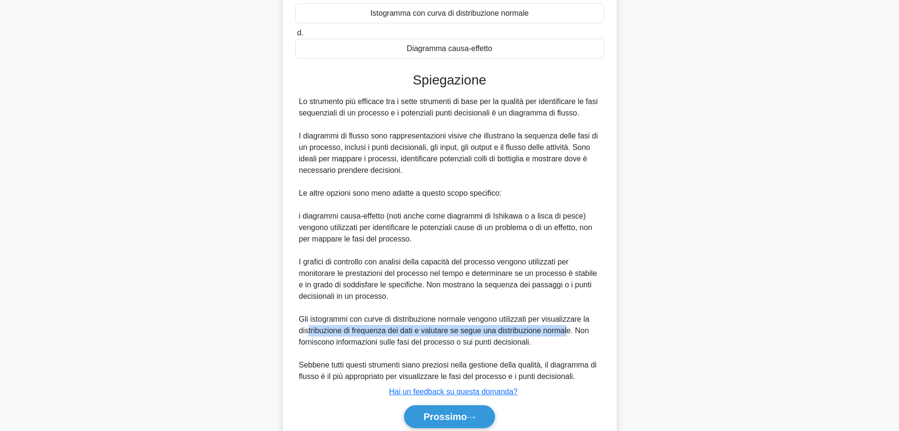
scroll to position [227, 0]
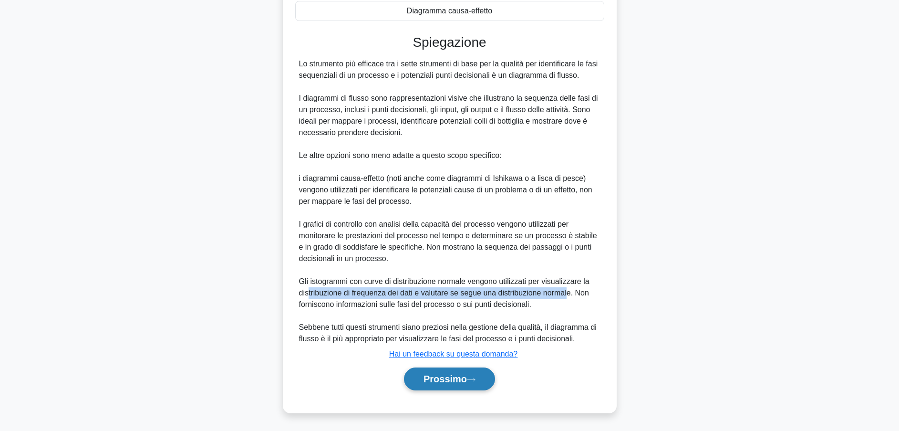
click at [460, 379] on font "Prossimo" at bounding box center [445, 379] width 43 height 10
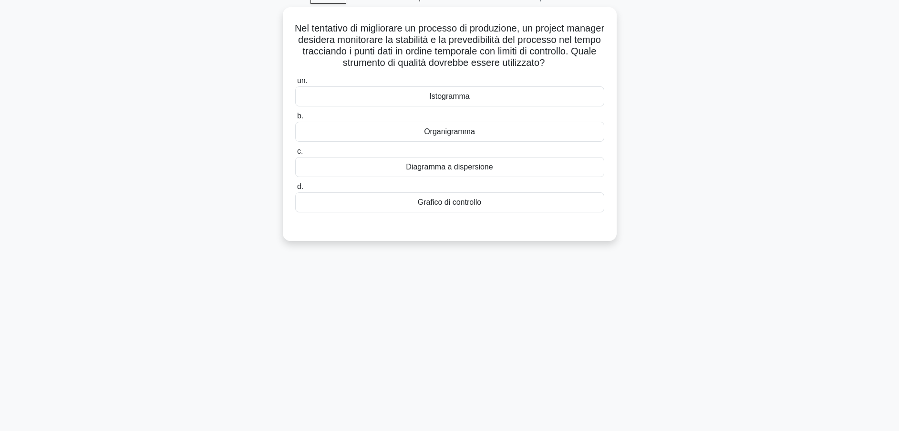
scroll to position [0, 0]
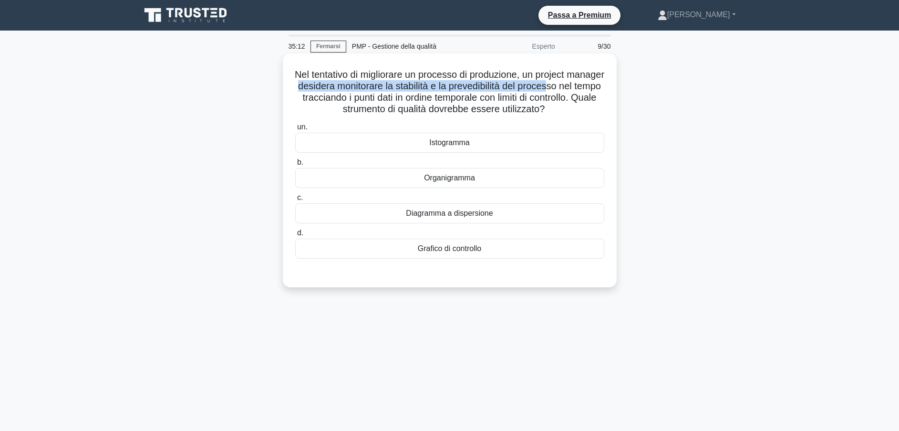
drag, startPoint x: 334, startPoint y: 86, endPoint x: 594, endPoint y: 92, distance: 259.6
click at [594, 92] on font "Nel tentativo di migliorare un processo di produzione, un project manager desid…" at bounding box center [450, 91] width 310 height 45
click at [458, 145] on div "Istogramma" at bounding box center [449, 143] width 309 height 20
click at [295, 130] on input "un. Istogramma" at bounding box center [295, 127] width 0 height 6
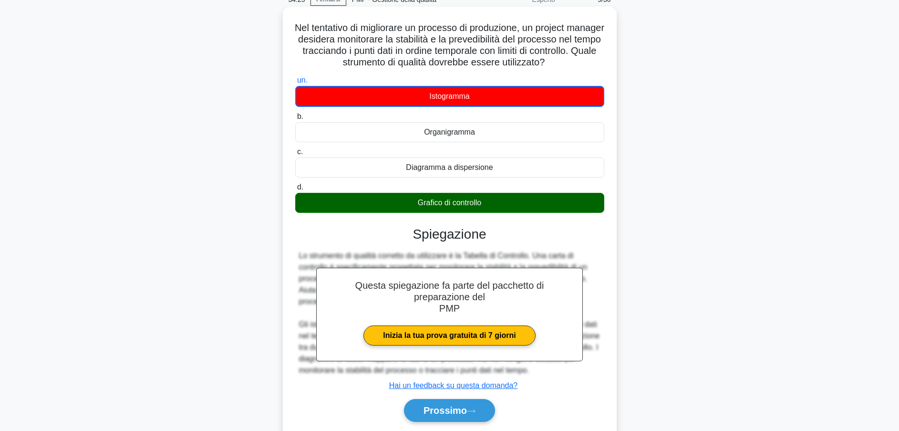
scroll to position [84, 0]
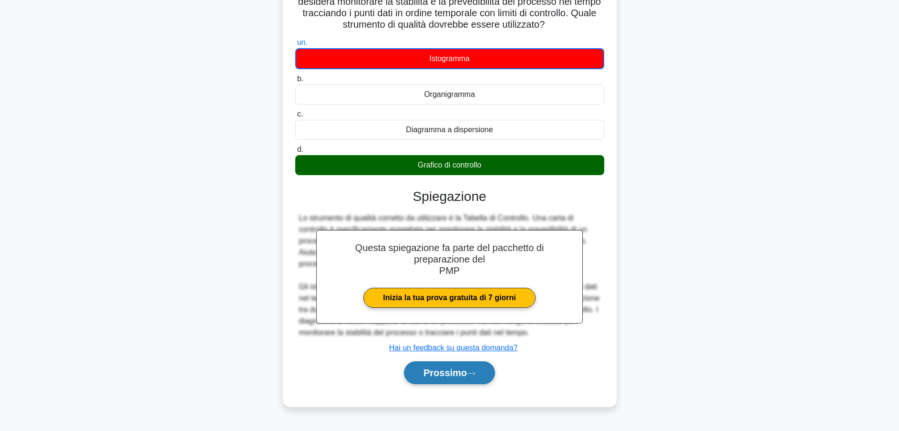
click at [454, 370] on font "Prossimo" at bounding box center [445, 372] width 43 height 10
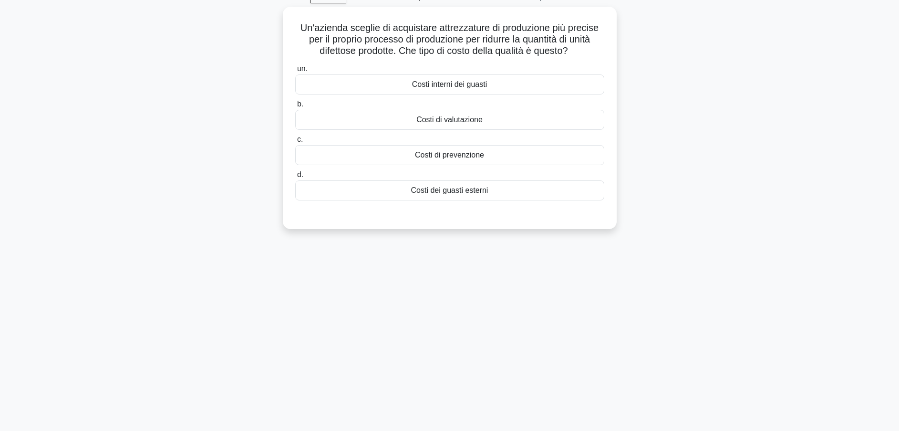
scroll to position [0, 0]
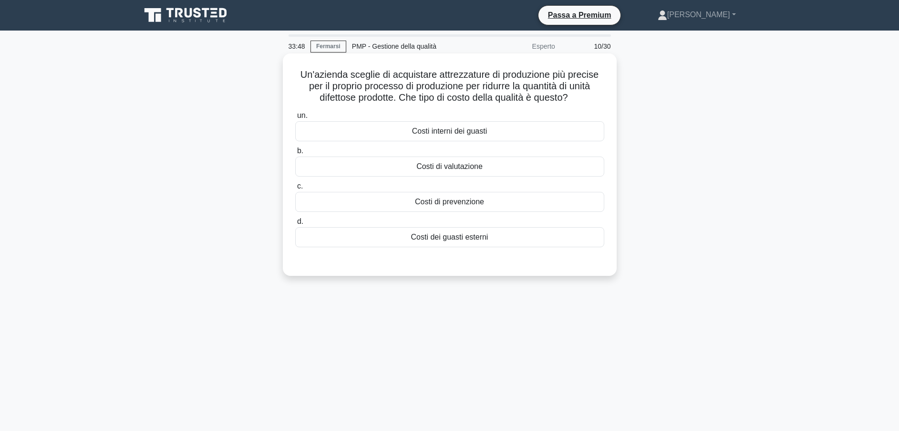
click at [479, 205] on div "Costi di prevenzione" at bounding box center [449, 202] width 309 height 20
click at [295, 189] on input "c. Costi di prevenzione" at bounding box center [295, 186] width 0 height 6
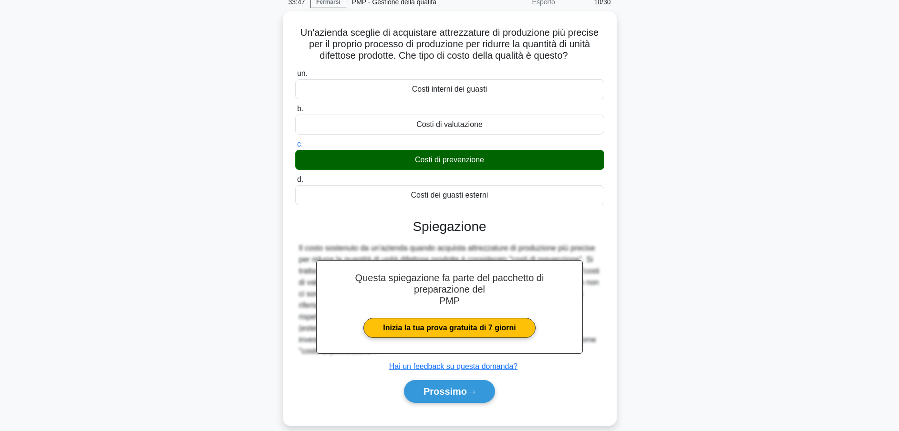
scroll to position [84, 0]
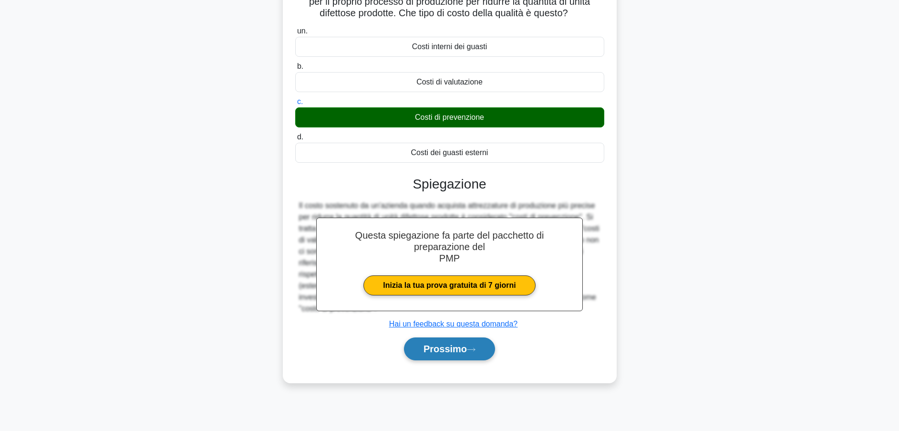
click at [453, 352] on font "Prossimo" at bounding box center [445, 349] width 43 height 10
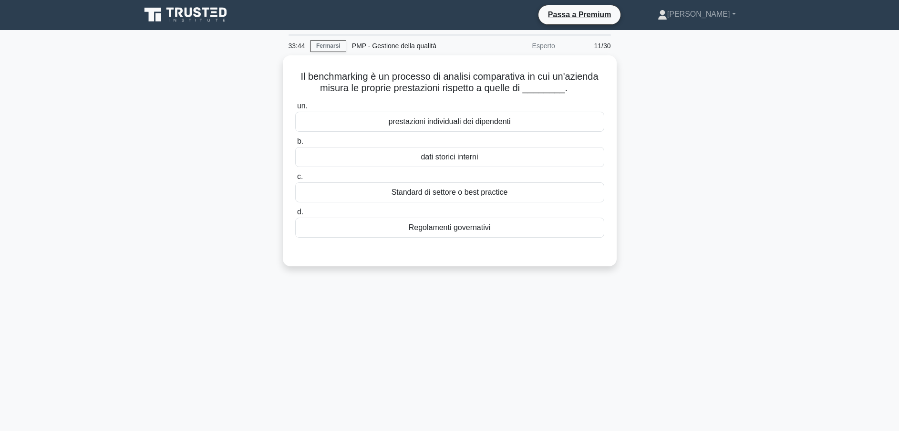
scroll to position [0, 0]
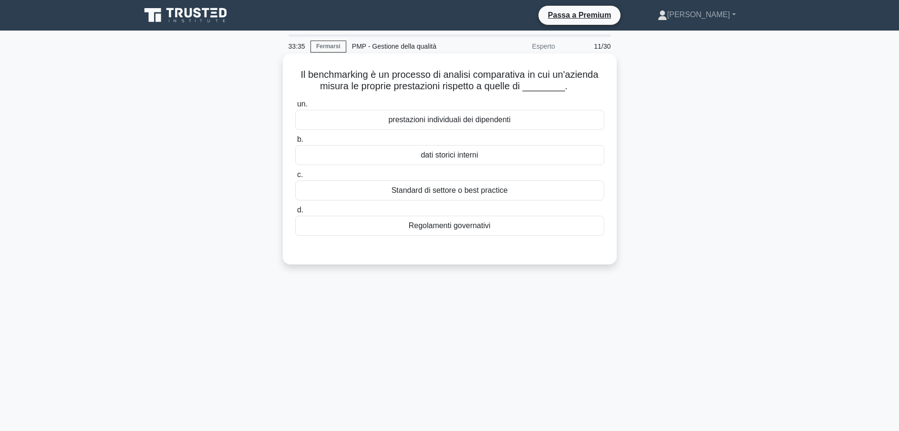
click at [506, 191] on div "Standard di settore o best practice" at bounding box center [449, 190] width 309 height 20
click at [295, 178] on input "c. Standard di settore o best practice" at bounding box center [295, 175] width 0 height 6
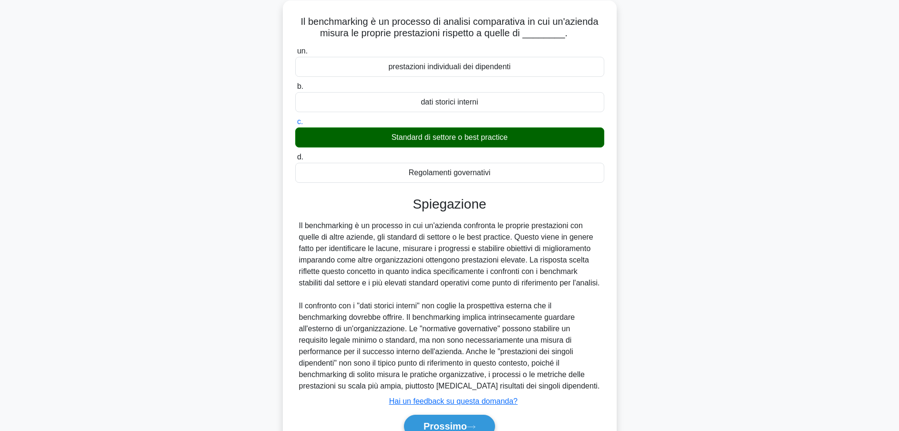
scroll to position [112, 0]
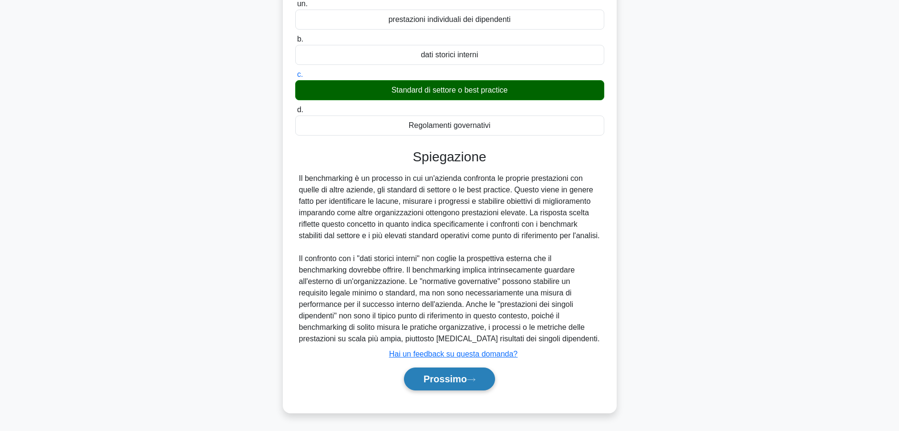
click at [460, 380] on font "Prossimo" at bounding box center [445, 379] width 43 height 10
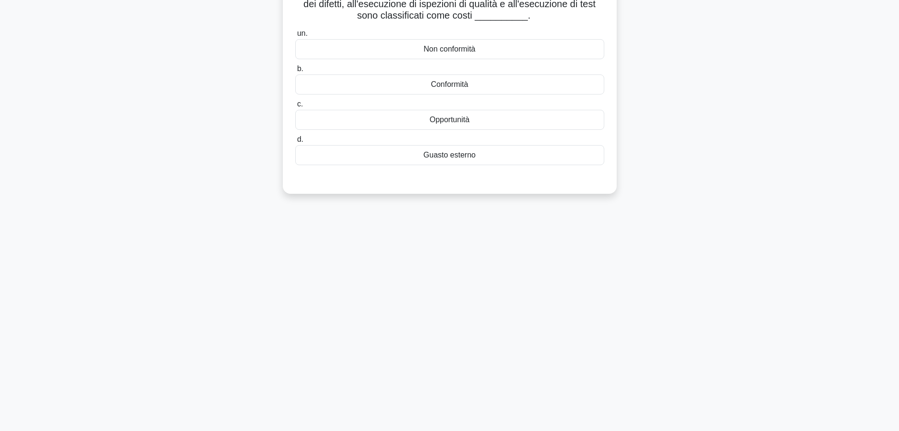
scroll to position [0, 0]
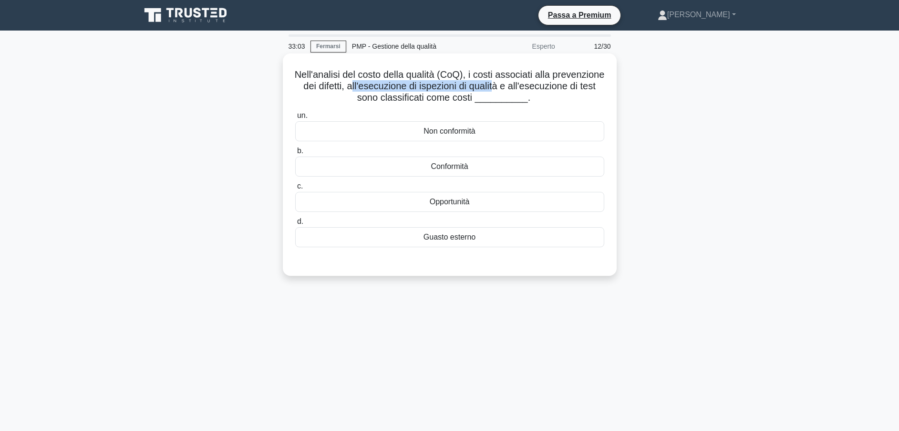
drag, startPoint x: 423, startPoint y: 89, endPoint x: 570, endPoint y: 89, distance: 146.5
click at [570, 89] on font "Nell'analisi del costo della qualità (CoQ), i costi associati alla prevenzione …" at bounding box center [450, 85] width 310 height 33
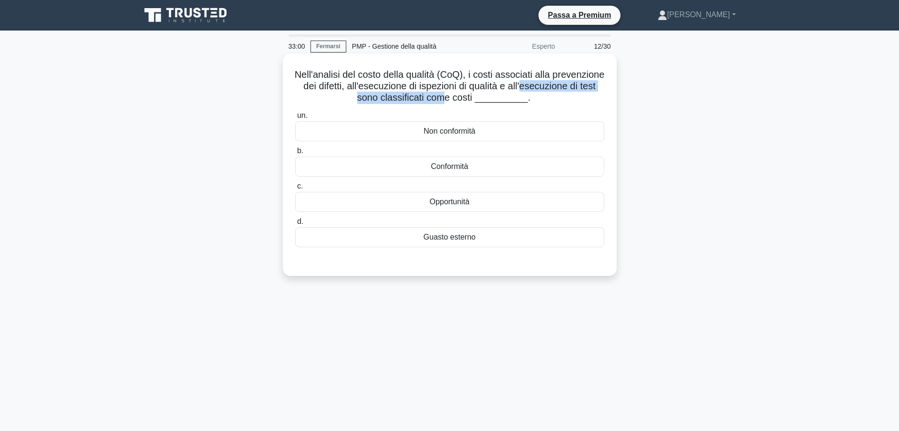
drag, startPoint x: 327, startPoint y: 99, endPoint x: 496, endPoint y: 98, distance: 168.9
click at [496, 98] on font "Nell'analisi del costo della qualità (CoQ), i costi associati alla prevenzione …" at bounding box center [450, 85] width 310 height 33
drag, startPoint x: 496, startPoint y: 98, endPoint x: 465, endPoint y: 172, distance: 80.4
click at [465, 172] on div "Conformità" at bounding box center [449, 166] width 309 height 20
click at [295, 154] on input "b. Conformità" at bounding box center [295, 151] width 0 height 6
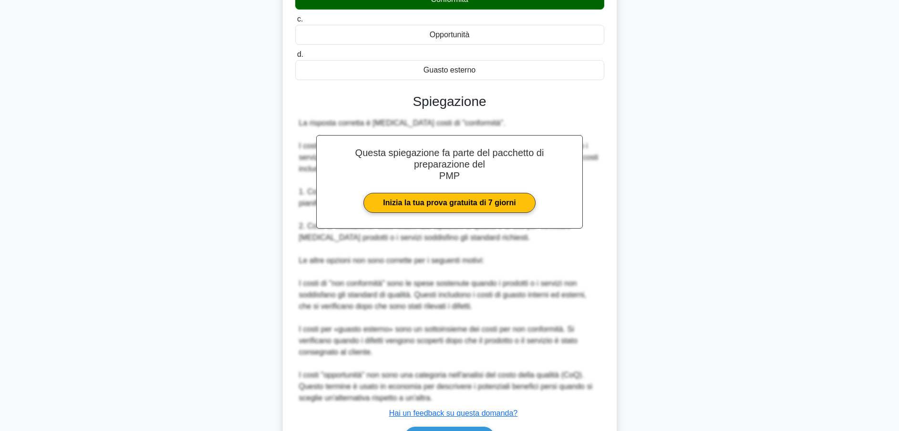
scroll to position [227, 0]
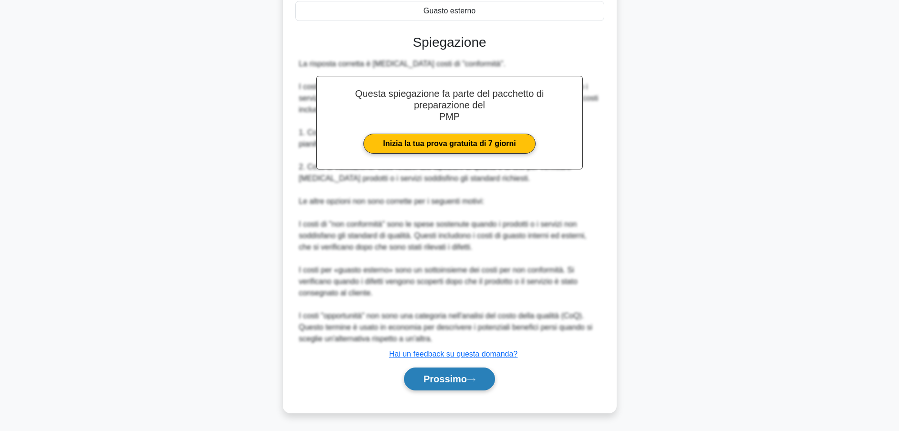
click at [466, 373] on button "Prossimo" at bounding box center [449, 378] width 91 height 23
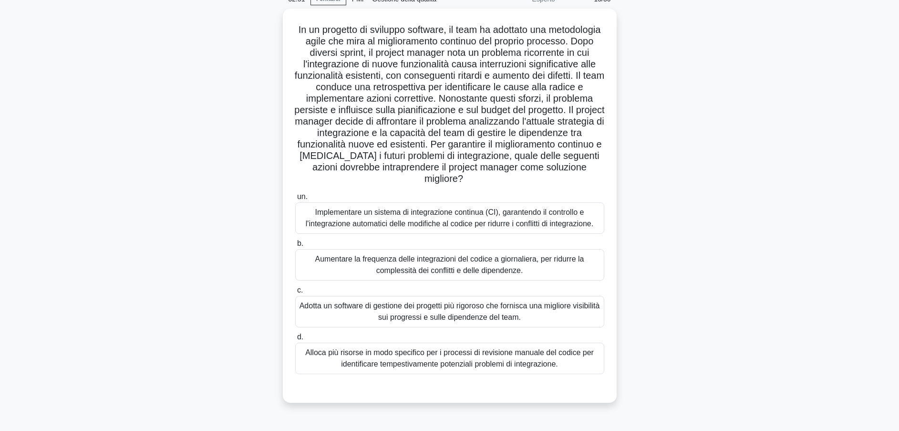
scroll to position [0, 0]
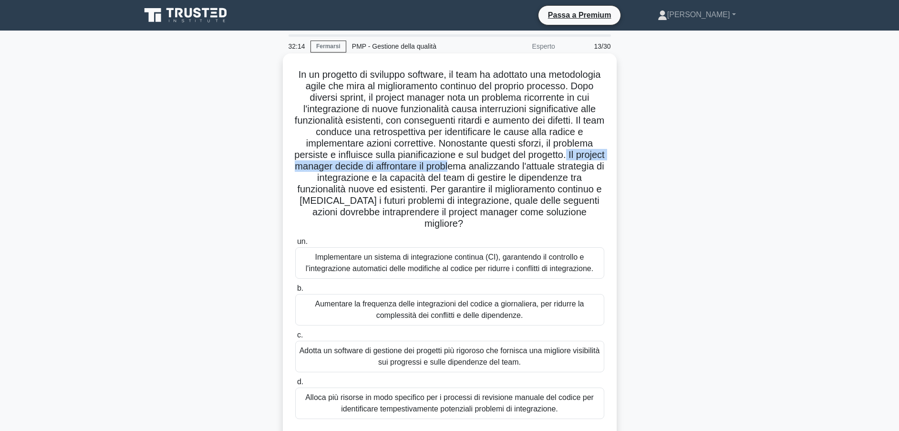
drag, startPoint x: 370, startPoint y: 168, endPoint x: 572, endPoint y: 172, distance: 201.9
click at [572, 172] on font "In un progetto di sviluppo software, il team ha adottato una metodologia agile …" at bounding box center [449, 148] width 310 height 159
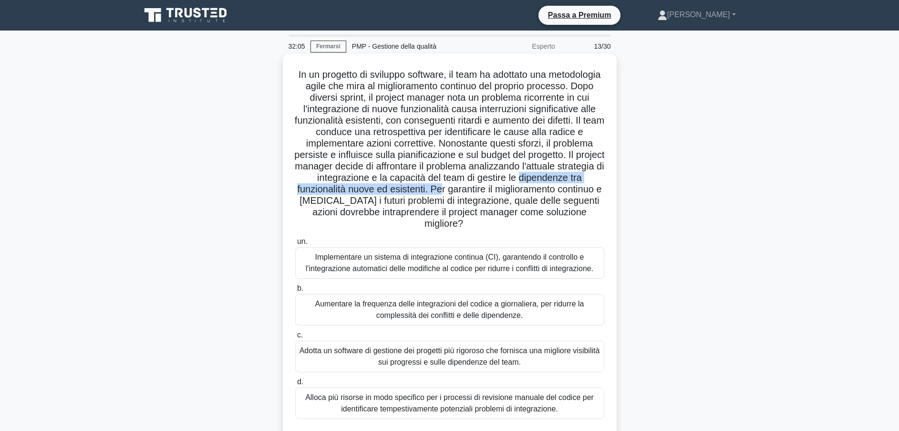
drag, startPoint x: 338, startPoint y: 193, endPoint x: 550, endPoint y: 194, distance: 211.8
click at [550, 194] on font "In un progetto di sviluppo software, il team ha adottato una metodologia agile …" at bounding box center [449, 148] width 310 height 159
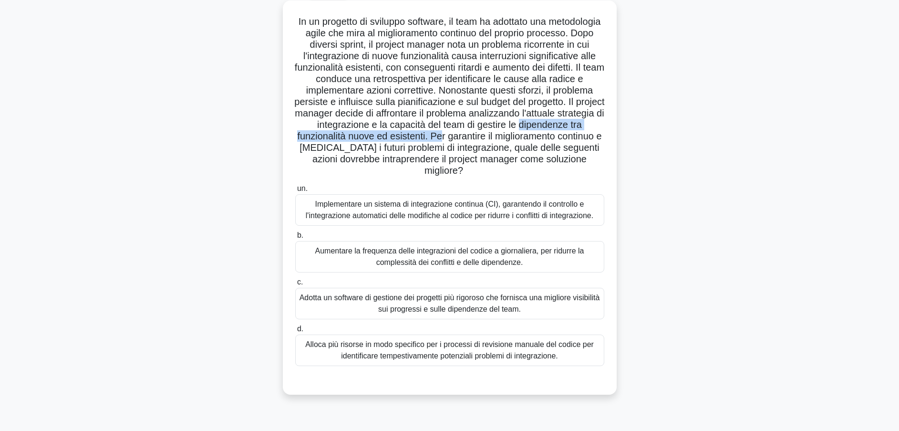
scroll to position [72, 0]
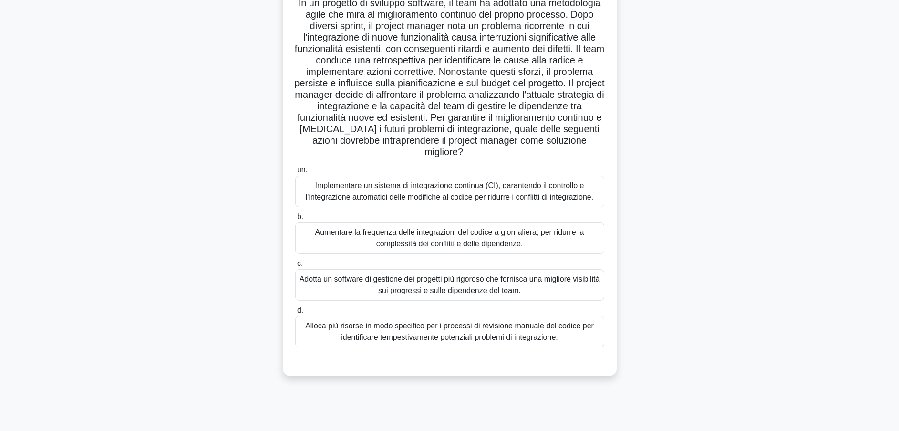
click at [525, 195] on div "Implementare un sistema di integrazione continua (CI), garantendo il controllo …" at bounding box center [449, 191] width 309 height 31
click at [295, 173] on input "un. Implementare un sistema di integrazione continua (CI), garantendo il contro…" at bounding box center [295, 170] width 0 height 6
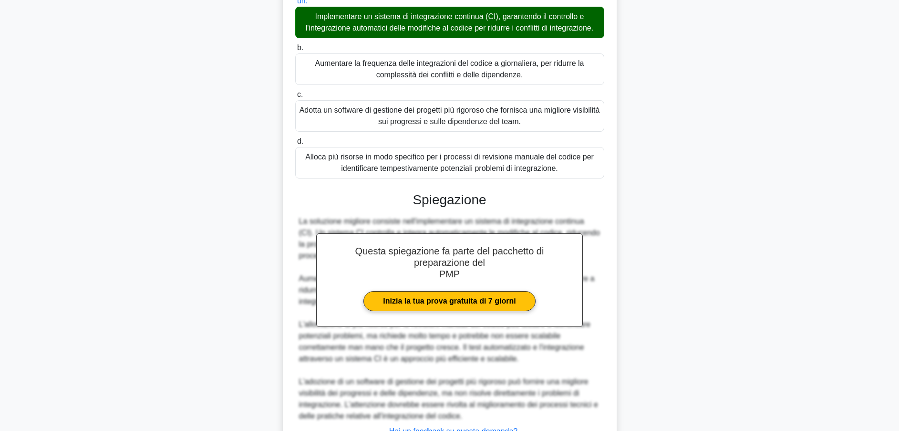
scroll to position [330, 0]
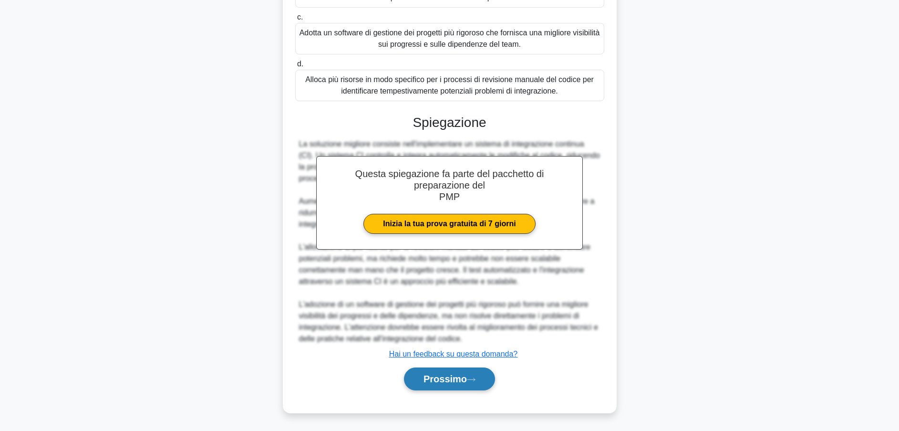
click at [448, 378] on font "Prossimo" at bounding box center [445, 379] width 43 height 10
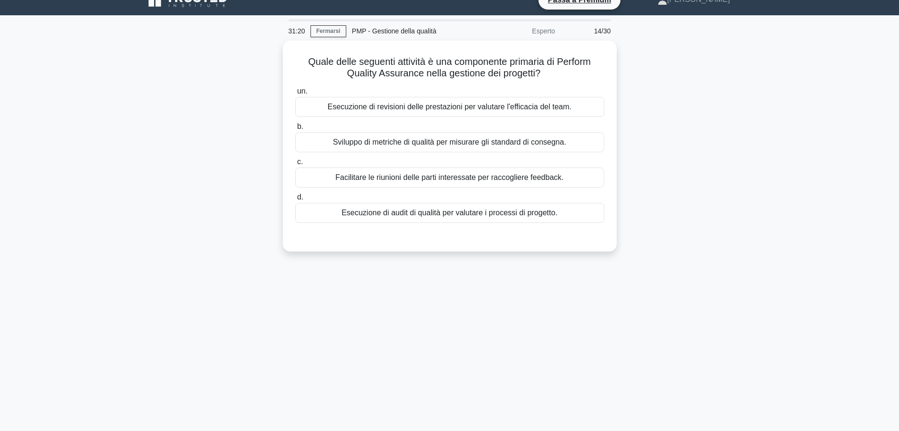
scroll to position [0, 0]
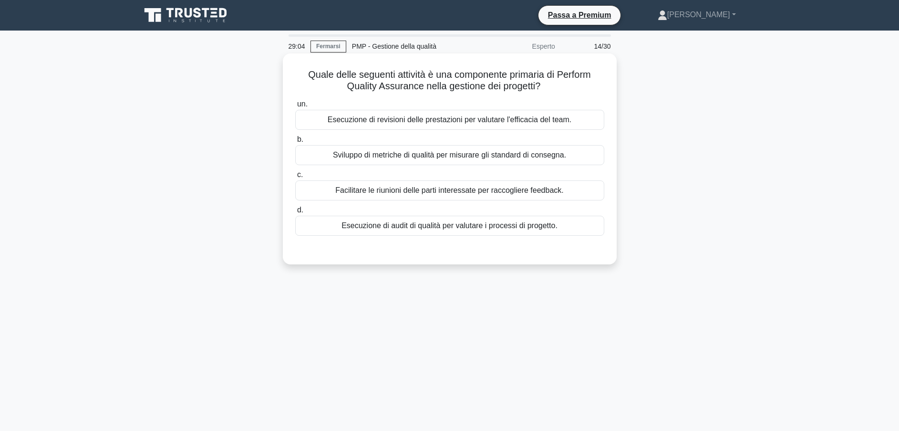
drag, startPoint x: 357, startPoint y: 79, endPoint x: 557, endPoint y: 85, distance: 200.0
click at [557, 85] on h5 "Quale delle seguenti attività è una componente primaria di Perform Quality Assu…" at bounding box center [449, 81] width 311 height 24
click at [442, 160] on div "Sviluppo di metriche di qualità per misurare gli standard di consegna." at bounding box center [449, 155] width 309 height 20
click at [295, 143] on input "b. Sviluppo di metriche di qualità per misurare gli standard di consegna." at bounding box center [295, 139] width 0 height 6
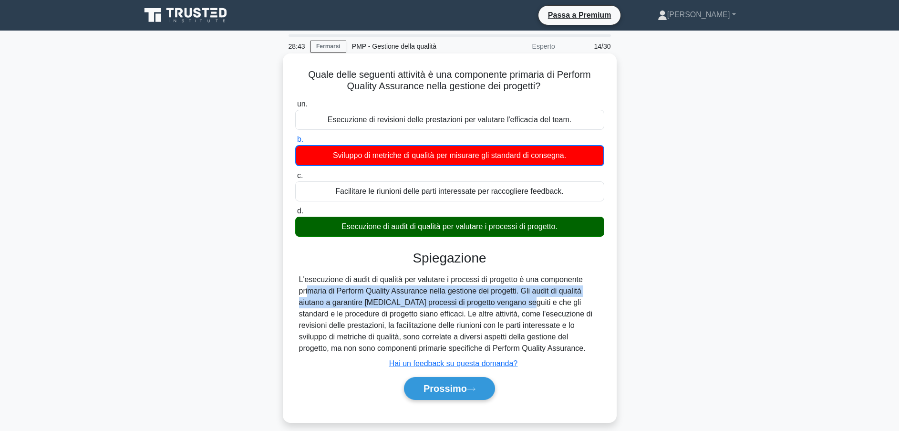
drag, startPoint x: 306, startPoint y: 294, endPoint x: 514, endPoint y: 298, distance: 208.5
click at [514, 298] on div "L'esecuzione di audit di qualità per valutare i processi di progetto è una comp…" at bounding box center [450, 314] width 302 height 80
drag, startPoint x: 514, startPoint y: 298, endPoint x: 454, endPoint y: 389, distance: 109.2
click at [454, 389] on font "Prossimo" at bounding box center [445, 388] width 43 height 10
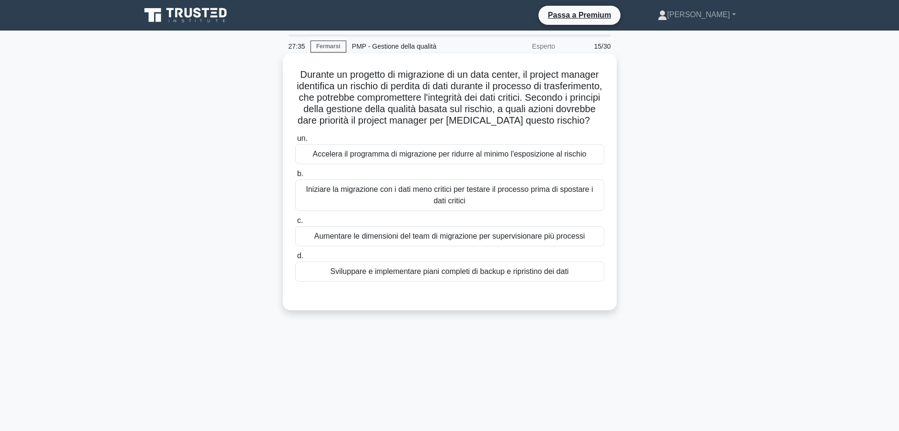
click at [442, 281] on div "Sviluppare e implementare piani completi di backup e ripristino dei dati" at bounding box center [449, 271] width 309 height 20
click at [295, 259] on input "d. Sviluppare e implementare piani completi di backup e ripristino dei dati" at bounding box center [295, 256] width 0 height 6
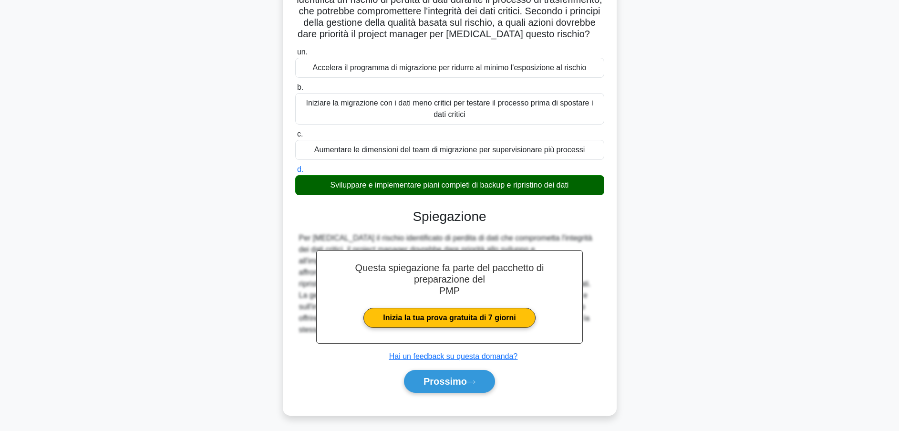
scroll to position [101, 0]
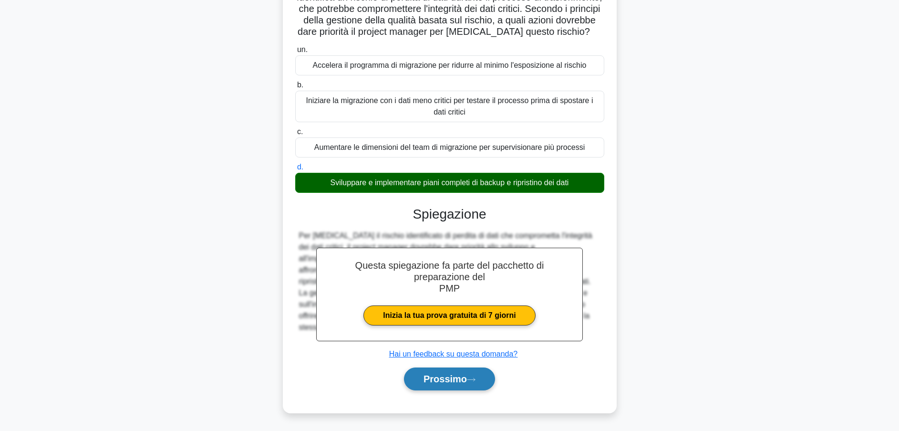
click at [437, 378] on font "Prossimo" at bounding box center [445, 379] width 43 height 10
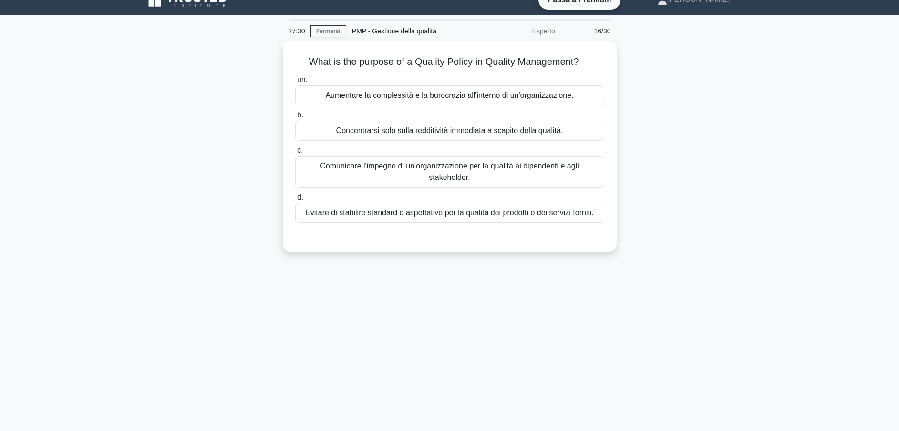
scroll to position [13, 0]
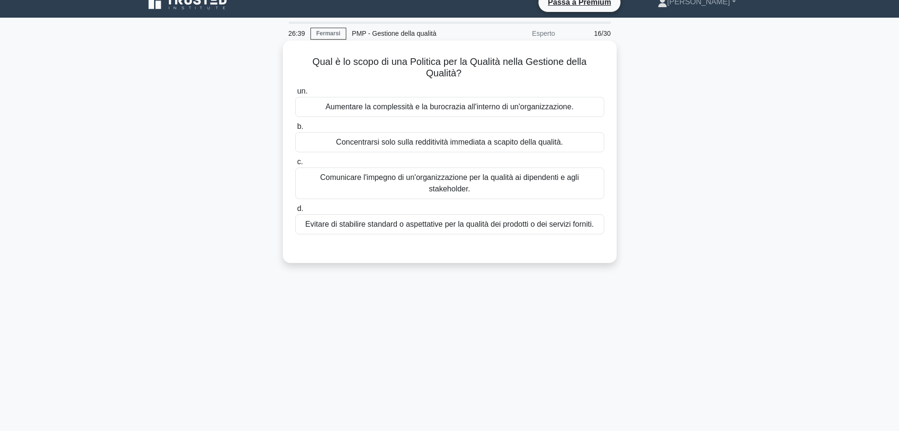
click at [358, 179] on div "Comunicare l'impegno di un'organizzazione per la qualità ai dipendenti e agli s…" at bounding box center [449, 182] width 309 height 31
click at [295, 165] on input "c. Comunicare l'impegno di un'organizzazione per la qualità ai dipendenti e agl…" at bounding box center [295, 162] width 0 height 6
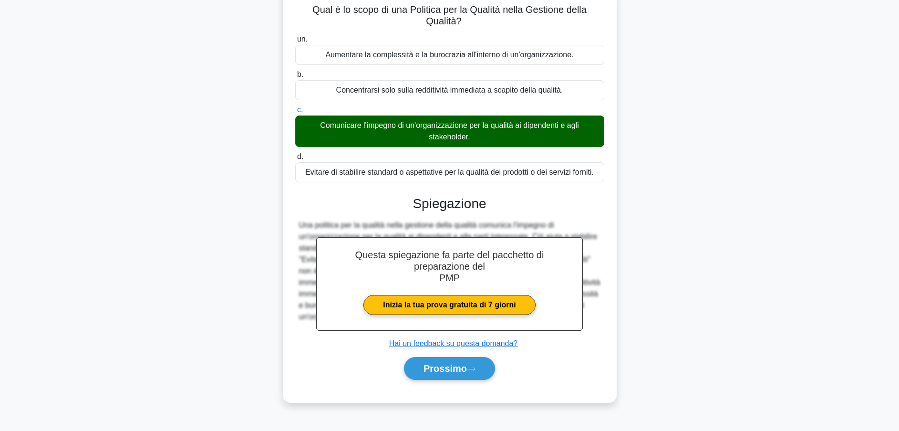
scroll to position [84, 0]
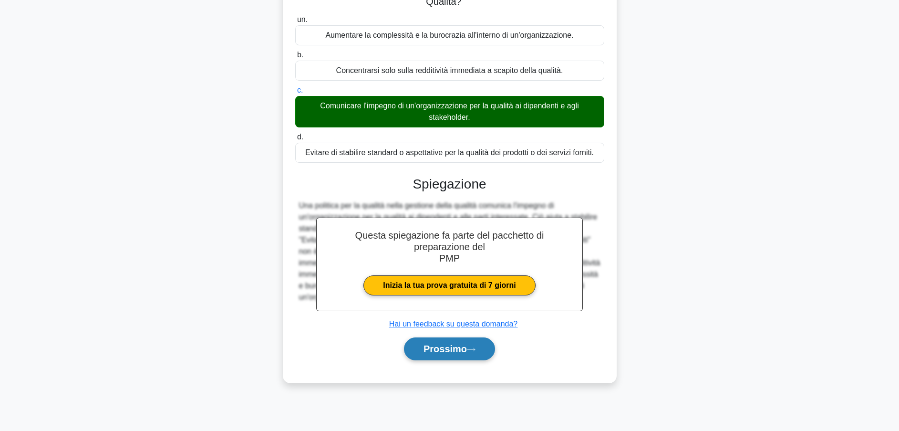
click at [457, 348] on font "Prossimo" at bounding box center [445, 349] width 43 height 10
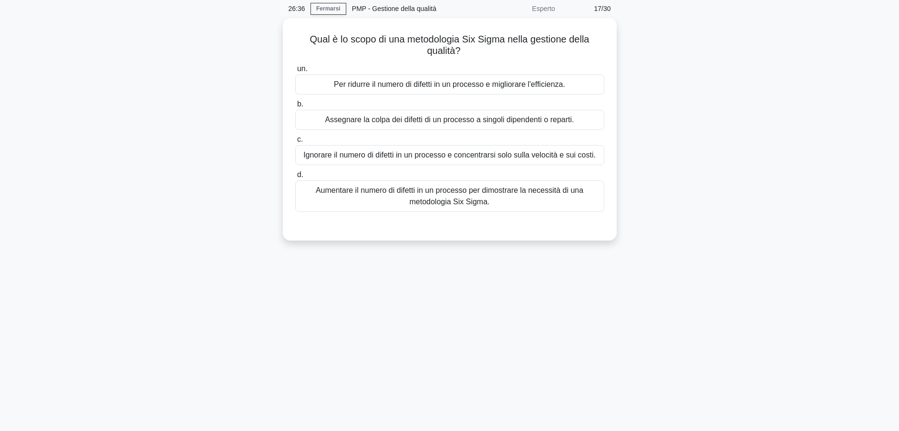
scroll to position [13, 0]
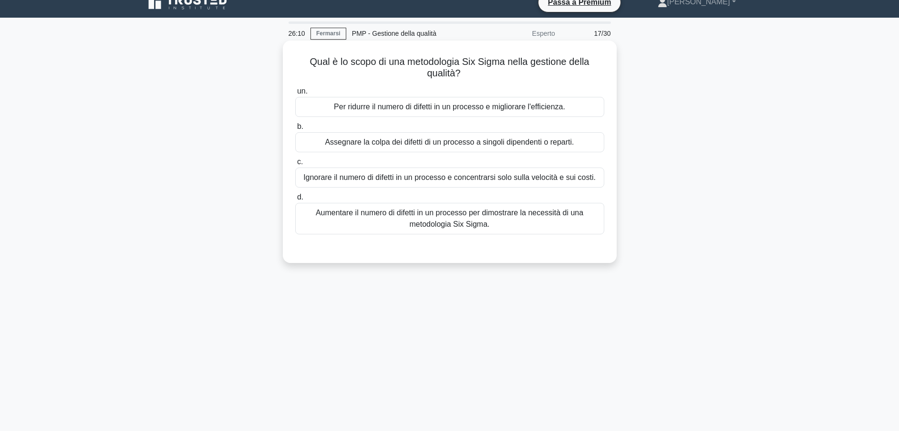
click at [426, 110] on div "Per ridurre il numero di difetti in un processo e migliorare l'efficienza." at bounding box center [449, 107] width 309 height 20
click at [295, 94] on input "un. Per ridurre il numero di difetti in un processo e migliorare l'efficienza." at bounding box center [295, 91] width 0 height 6
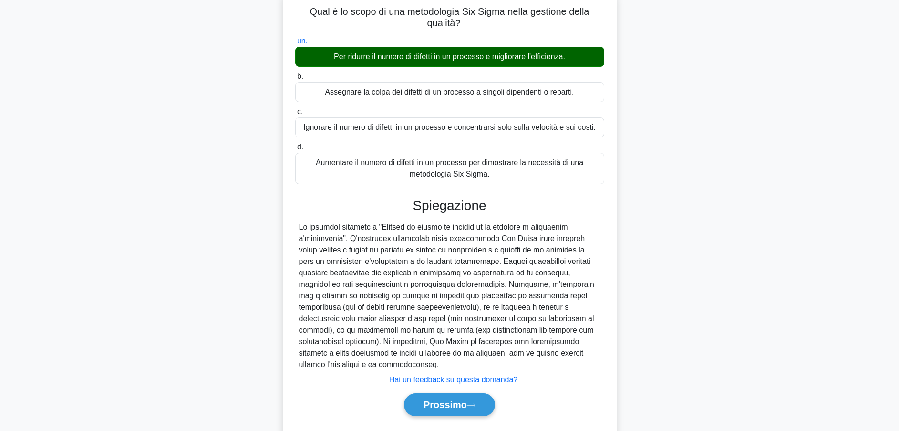
scroll to position [84, 0]
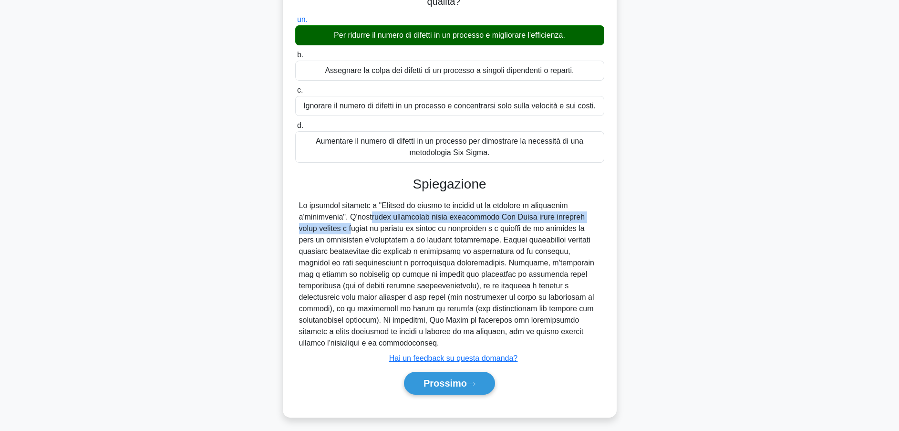
drag, startPoint x: 315, startPoint y: 219, endPoint x: 570, endPoint y: 222, distance: 254.3
click at [570, 222] on div at bounding box center [450, 274] width 302 height 149
click at [379, 231] on div at bounding box center [450, 274] width 302 height 149
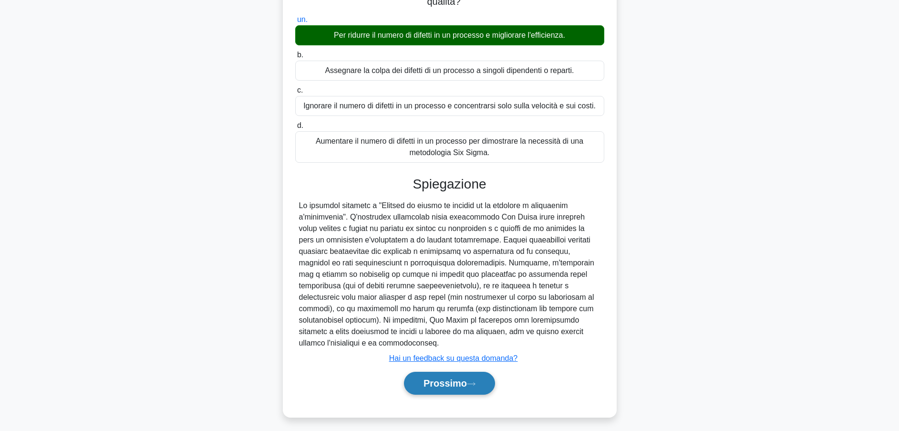
click at [434, 378] on font "Prossimo" at bounding box center [445, 383] width 43 height 10
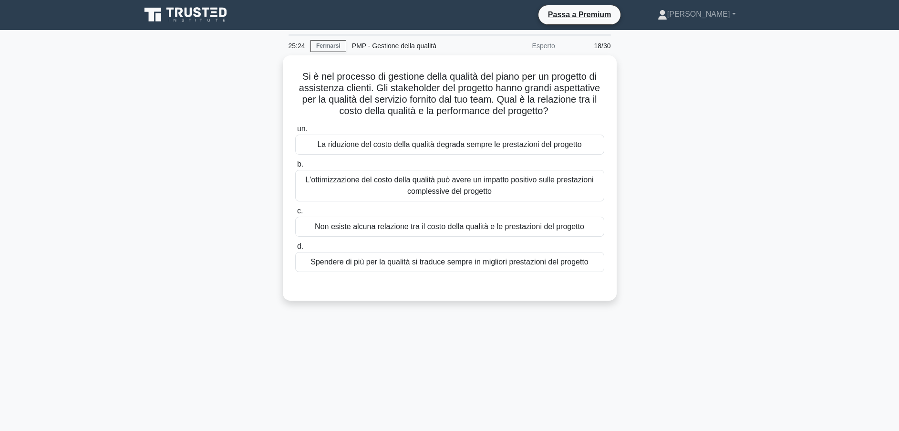
scroll to position [0, 0]
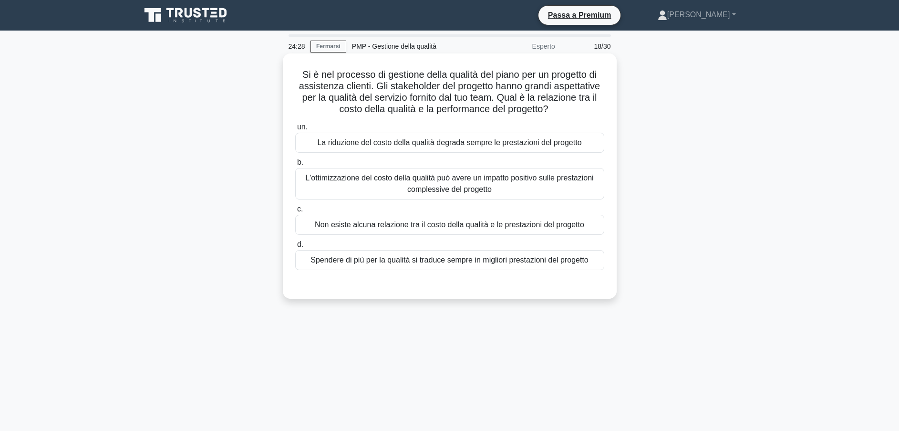
click at [368, 180] on div "L'ottimizzazione del costo della qualità può avere un impatto positivo sulle pr…" at bounding box center [449, 183] width 309 height 31
click at [295, 166] on input "b. L'ottimizzazione del costo della qualità può avere un impatto positivo sulle…" at bounding box center [295, 162] width 0 height 6
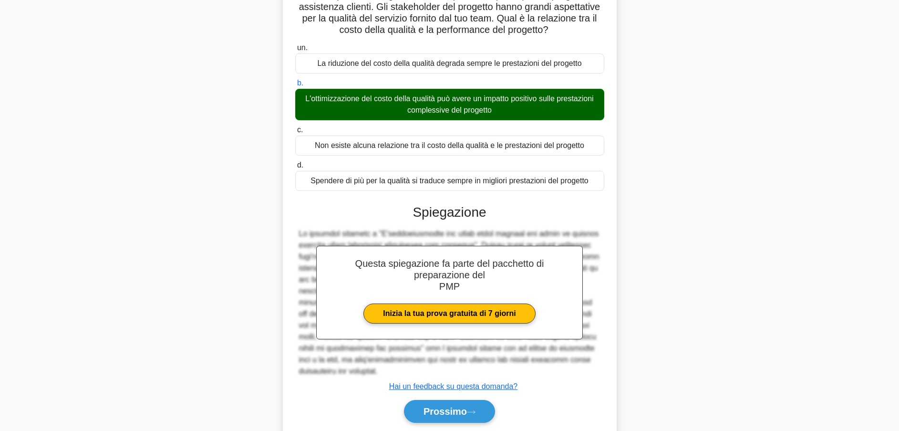
scroll to position [101, 0]
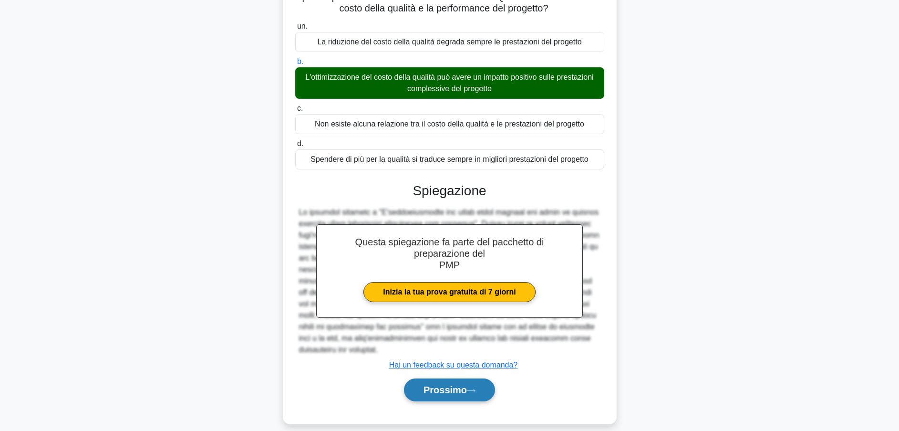
click at [452, 378] on button "Prossimo" at bounding box center [449, 389] width 91 height 23
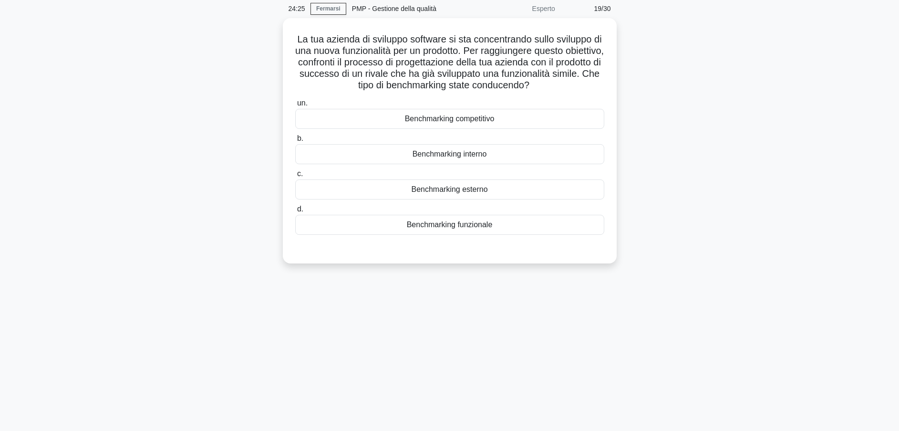
scroll to position [0, 0]
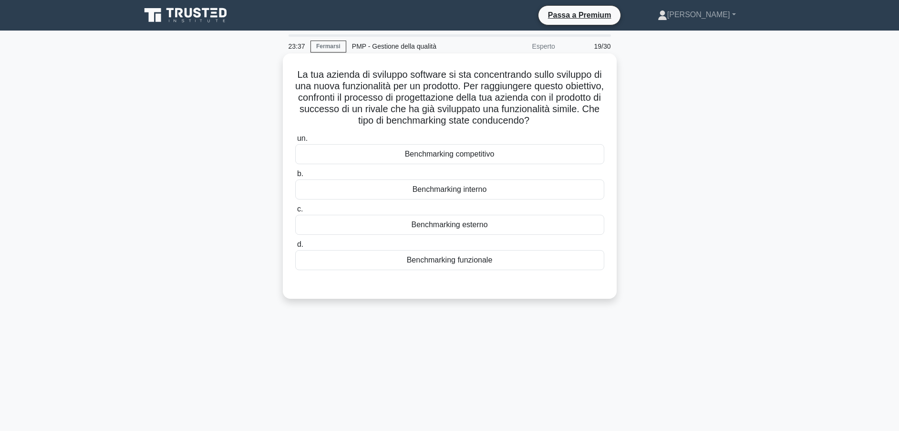
click at [471, 225] on div "Benchmarking esterno" at bounding box center [449, 225] width 309 height 20
click at [295, 212] on input "c. Benchmarking esterno" at bounding box center [295, 209] width 0 height 6
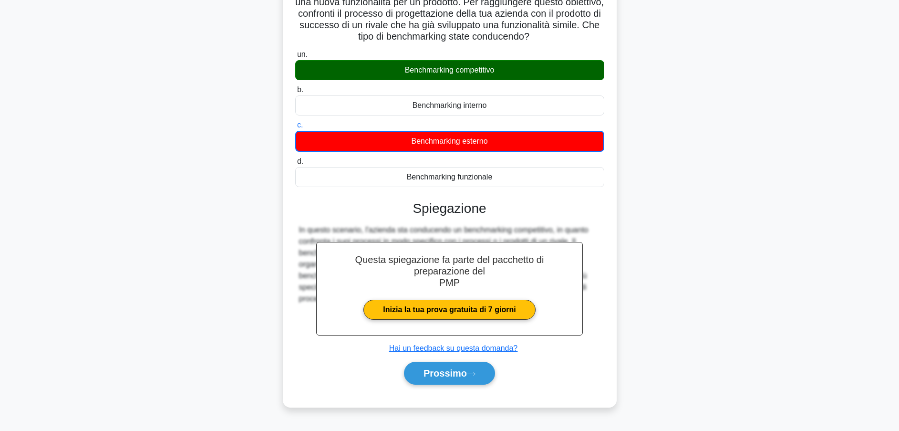
scroll to position [84, 0]
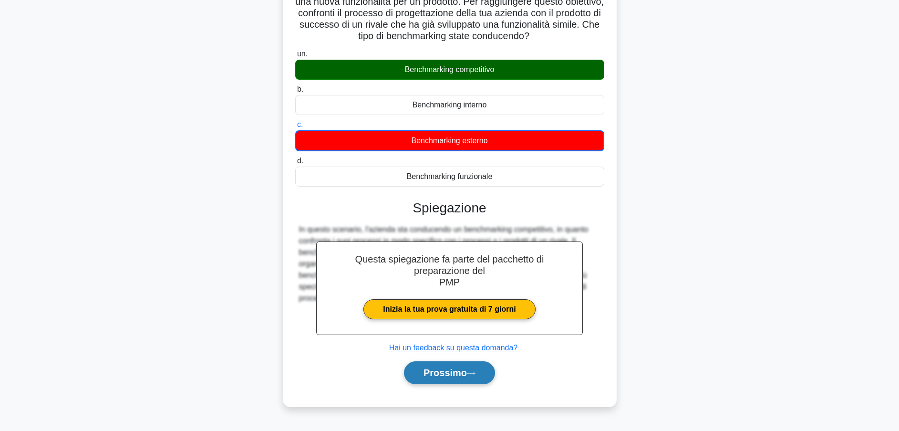
click at [463, 372] on font "Prossimo" at bounding box center [445, 372] width 43 height 10
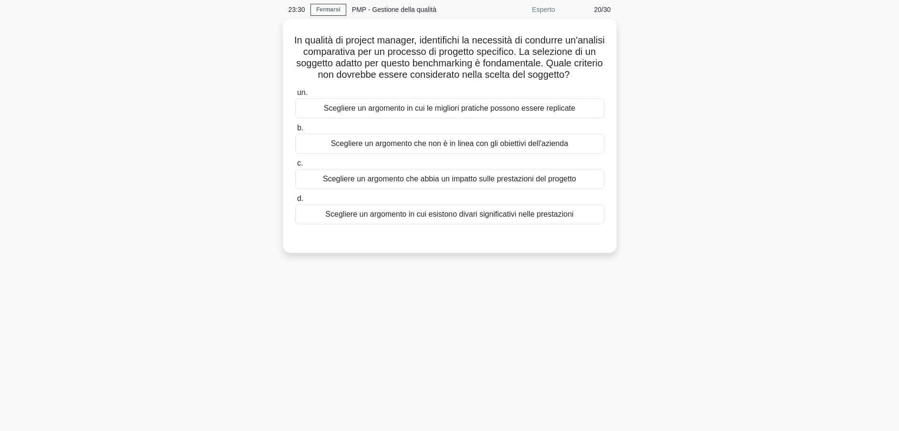
scroll to position [0, 0]
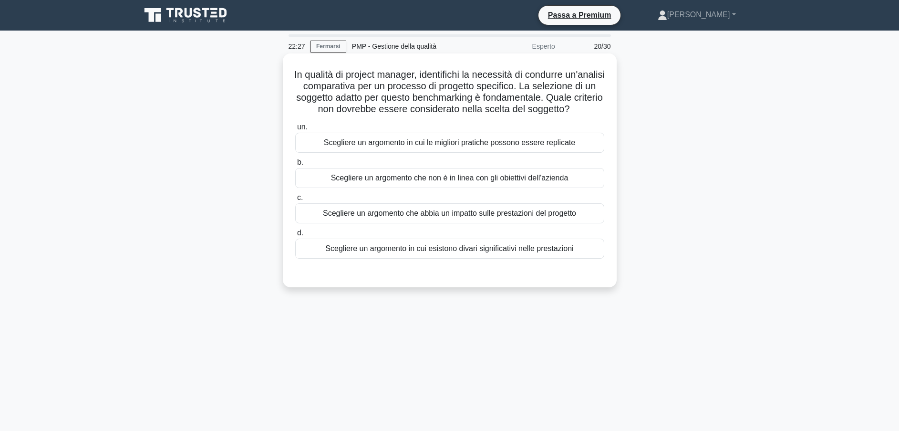
click at [406, 188] on div "Scegliere un argomento che non è in linea con gli obiettivi dell'azienda" at bounding box center [449, 178] width 309 height 20
click at [295, 166] on input "b. Scegliere un argomento che non è in linea con gli obiettivi dell'azienda" at bounding box center [295, 162] width 0 height 6
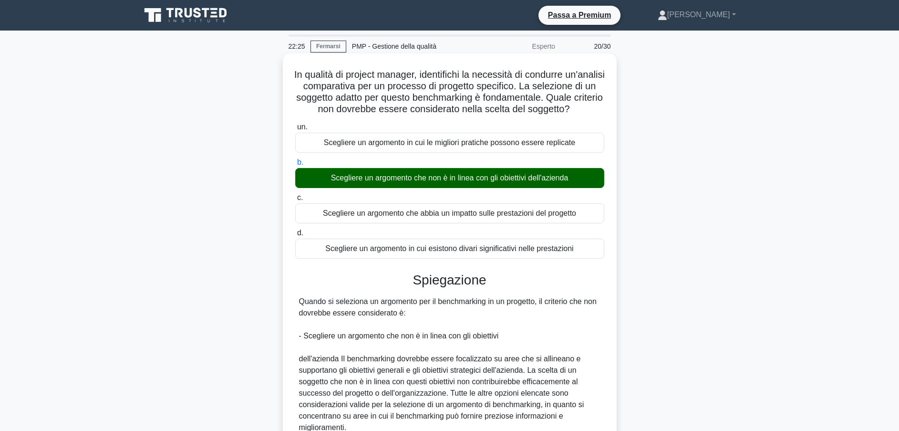
scroll to position [101, 0]
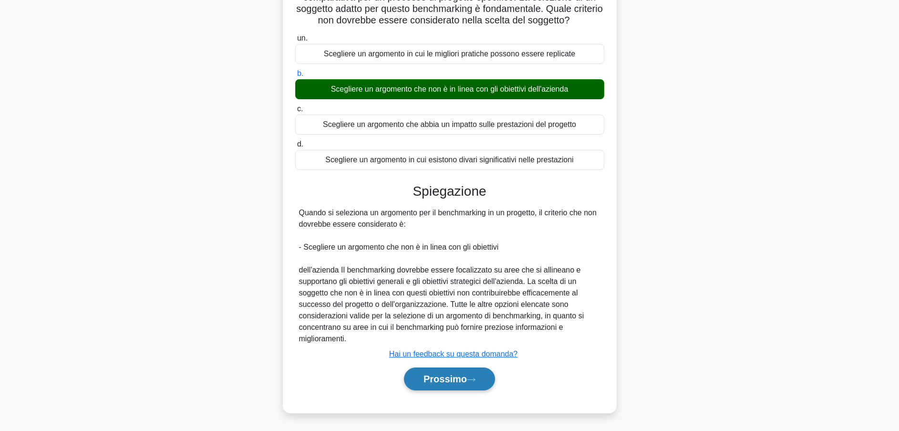
click at [463, 377] on font "Prossimo" at bounding box center [445, 379] width 43 height 10
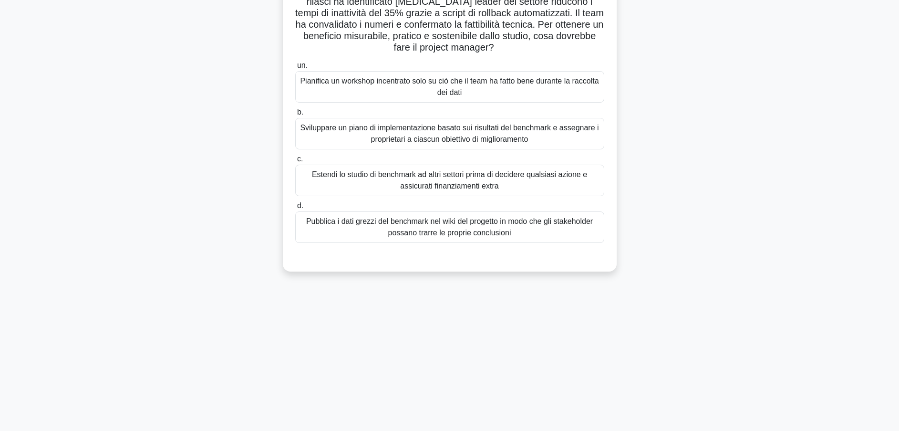
scroll to position [0, 0]
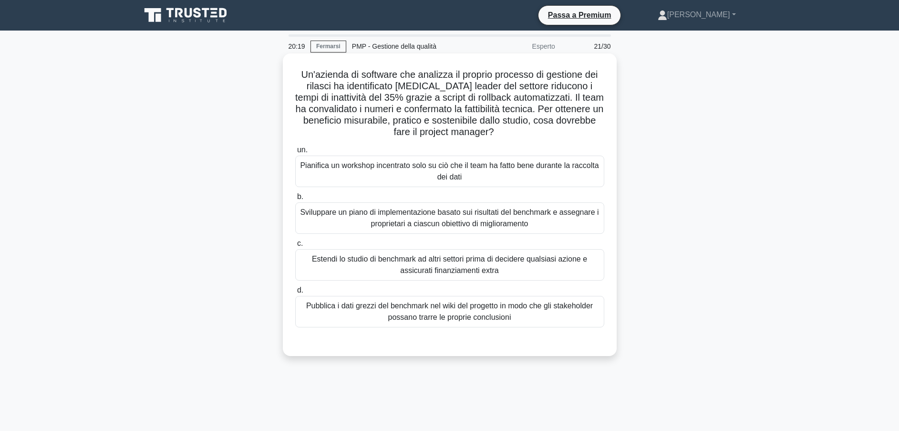
click at [426, 309] on div "Pubblica i dati grezzi del benchmark nel wiki del progetto in modo che gli stak…" at bounding box center [449, 311] width 309 height 31
click at [295, 293] on input "d. Pubblica i dati grezzi del benchmark nel wiki del progetto in modo che gli s…" at bounding box center [295, 290] width 0 height 6
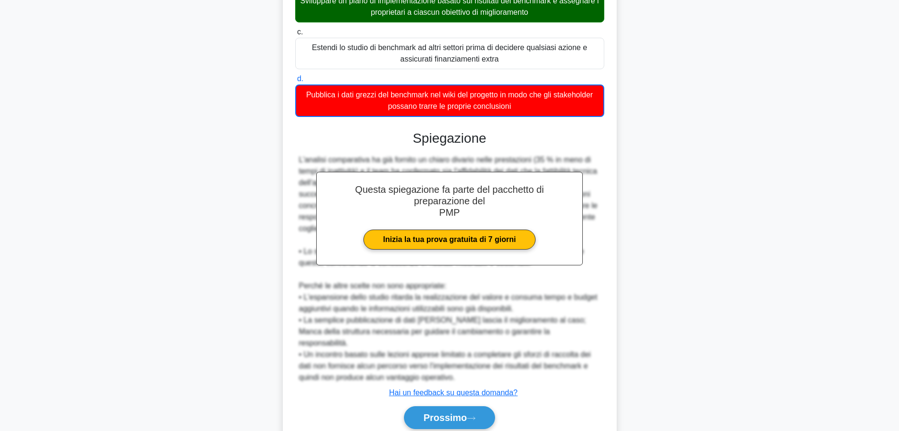
scroll to position [215, 0]
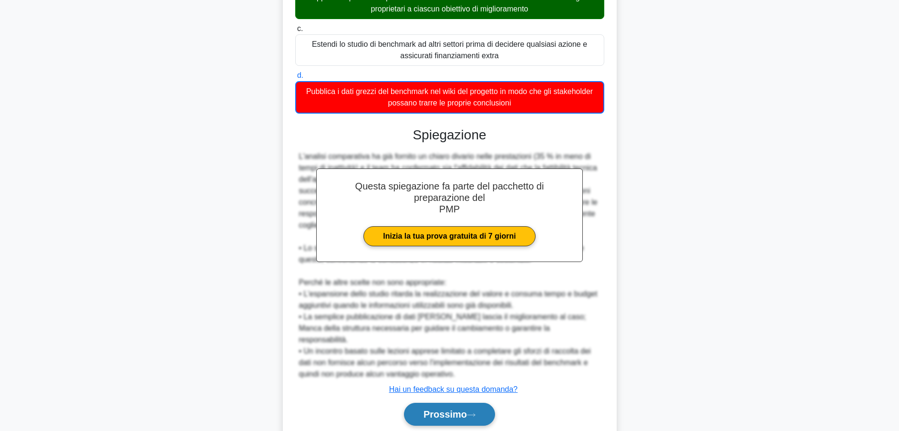
click at [456, 403] on button "Prossimo" at bounding box center [449, 414] width 91 height 23
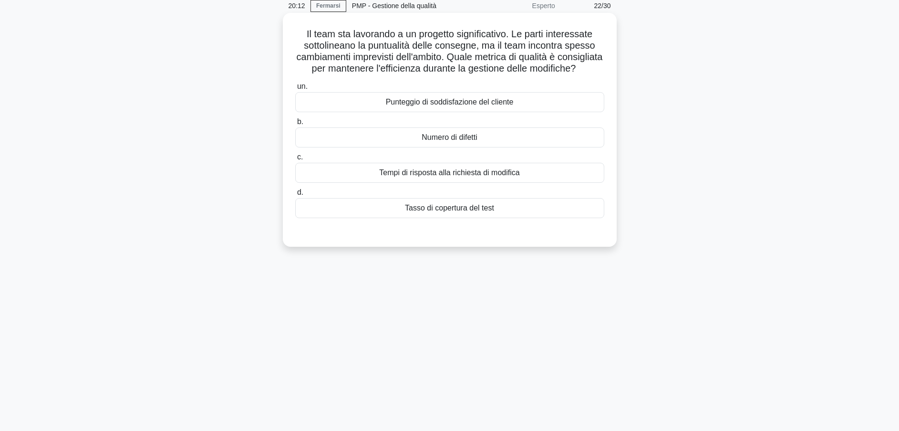
scroll to position [0, 0]
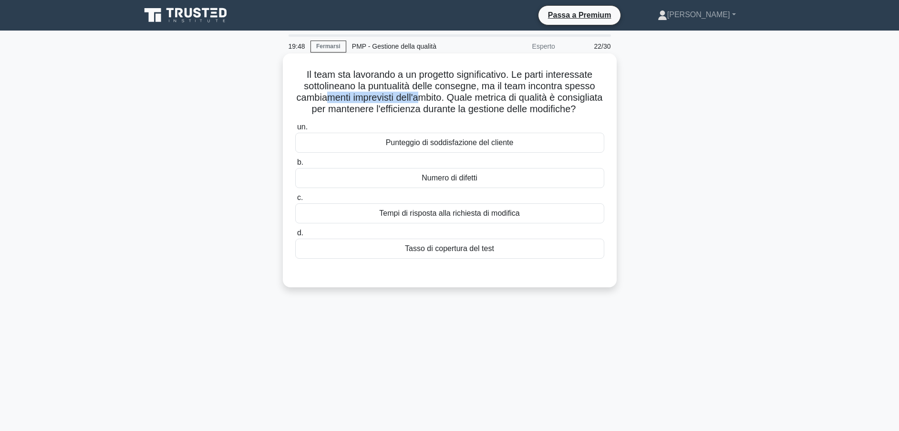
drag, startPoint x: 349, startPoint y: 101, endPoint x: 445, endPoint y: 102, distance: 95.9
click at [445, 102] on font "Il team sta lavorando a un progetto significativo. Le parti interessate sottoli…" at bounding box center [450, 91] width 306 height 45
click at [467, 223] on div "Tempi di risposta alla richiesta di modifica" at bounding box center [449, 213] width 309 height 20
click at [295, 201] on input "c. Tempi di risposta alla richiesta di modifica" at bounding box center [295, 198] width 0 height 6
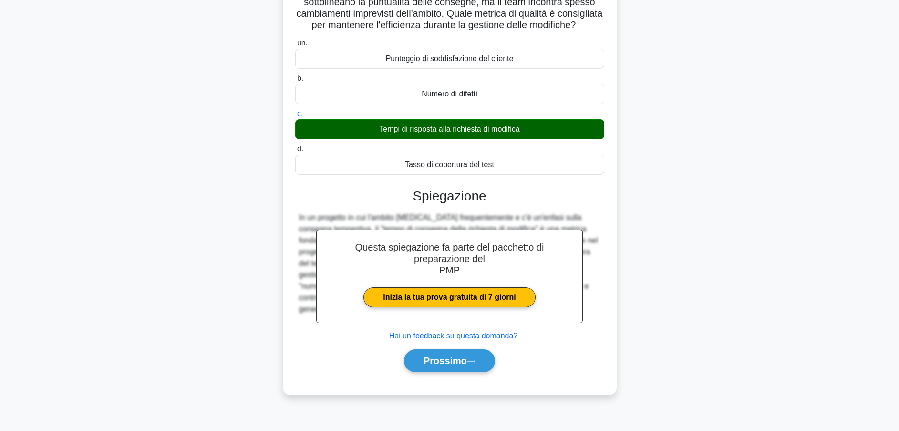
scroll to position [84, 0]
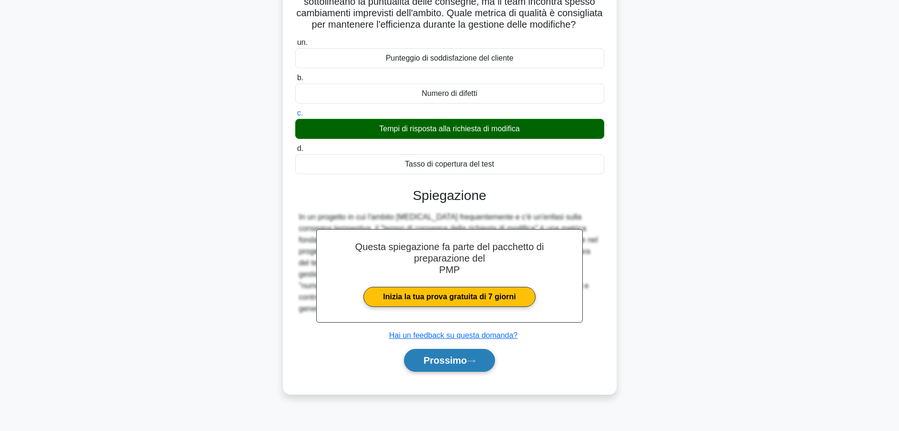
click at [467, 365] on font "Prossimo" at bounding box center [445, 360] width 43 height 10
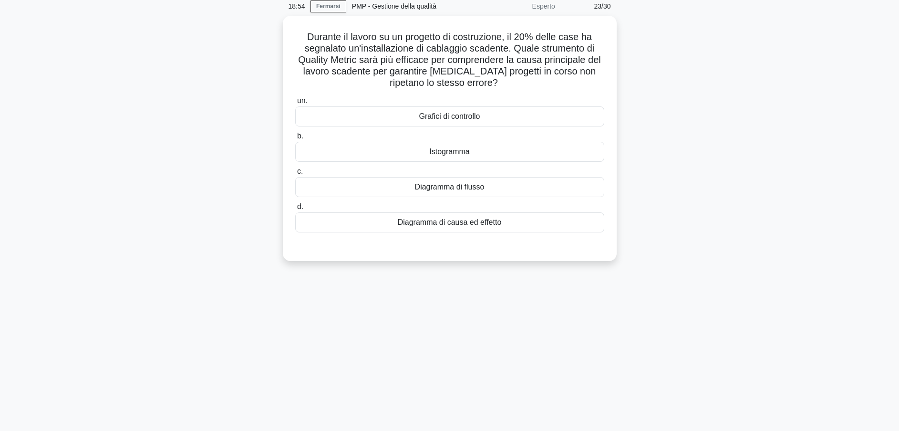
scroll to position [0, 0]
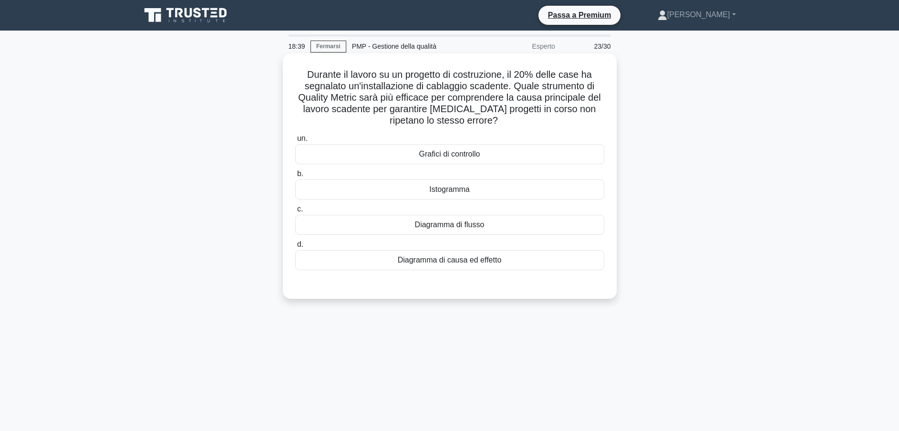
click at [446, 257] on div "Diagramma di causa ed effetto" at bounding box center [449, 260] width 309 height 20
click at [295, 248] on input "d. Diagramma di causa ed effetto" at bounding box center [295, 244] width 0 height 6
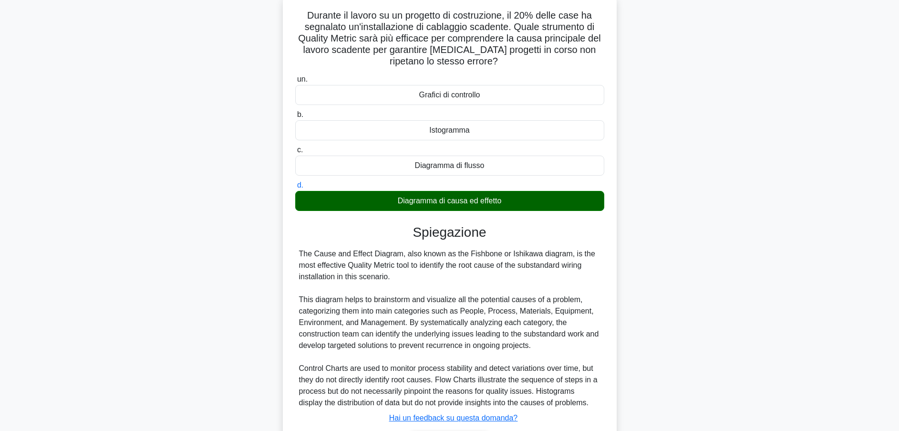
scroll to position [124, 0]
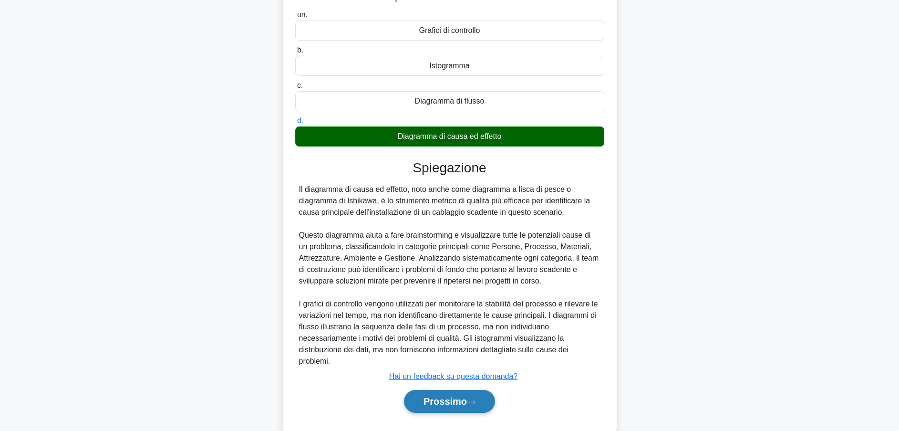
click at [459, 399] on font "Prossimo" at bounding box center [445, 401] width 43 height 10
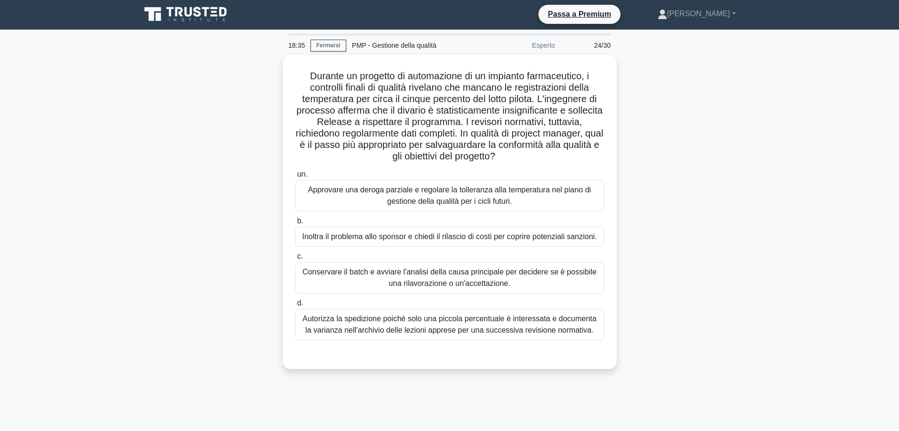
scroll to position [0, 0]
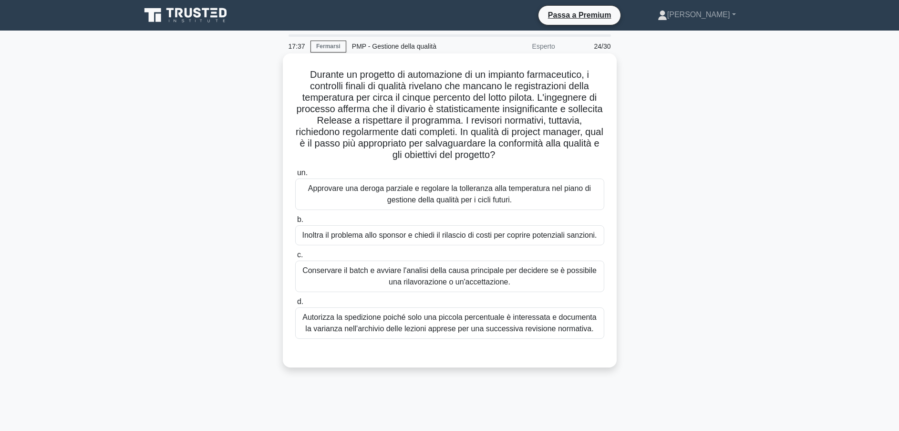
click at [480, 283] on div "Conservare il batch e avviare l'analisi della causa principale per decidere se …" at bounding box center [449, 275] width 309 height 31
click at [295, 258] on input "c. Conservare il batch e avviare l'analisi della causa principale per decidere …" at bounding box center [295, 255] width 0 height 6
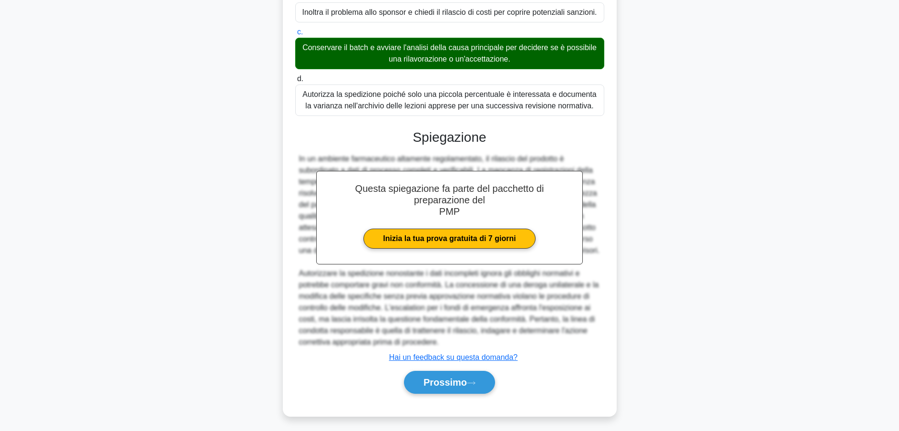
scroll to position [227, 0]
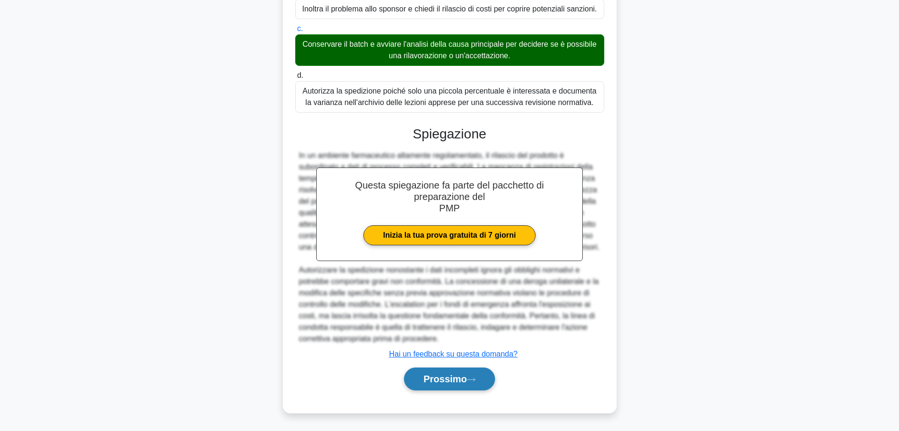
click at [460, 374] on font "Prossimo" at bounding box center [445, 379] width 43 height 10
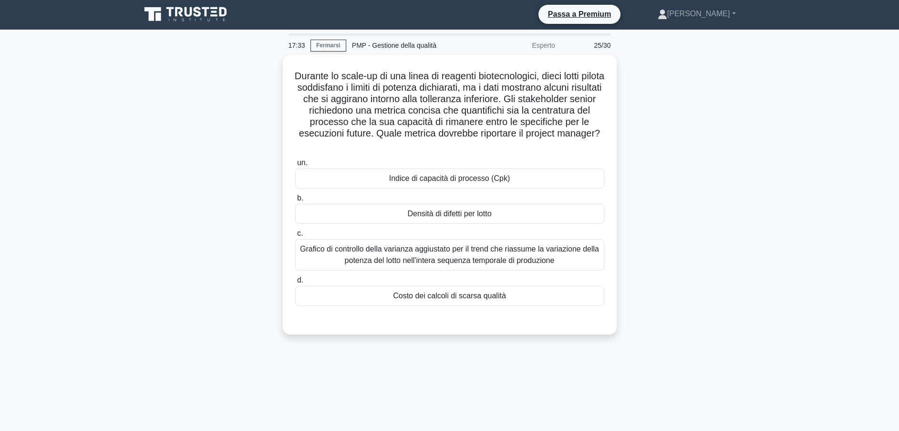
scroll to position [0, 0]
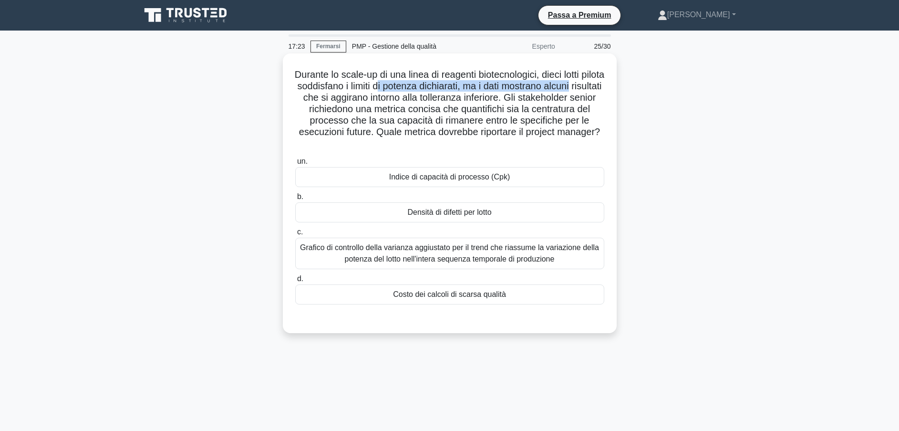
drag, startPoint x: 424, startPoint y: 90, endPoint x: 605, endPoint y: 91, distance: 180.8
click at [604, 91] on font "Durante lo scale-up di una linea di reagenti biotecnologici, dieci lotti pilota…" at bounding box center [450, 108] width 310 height 79
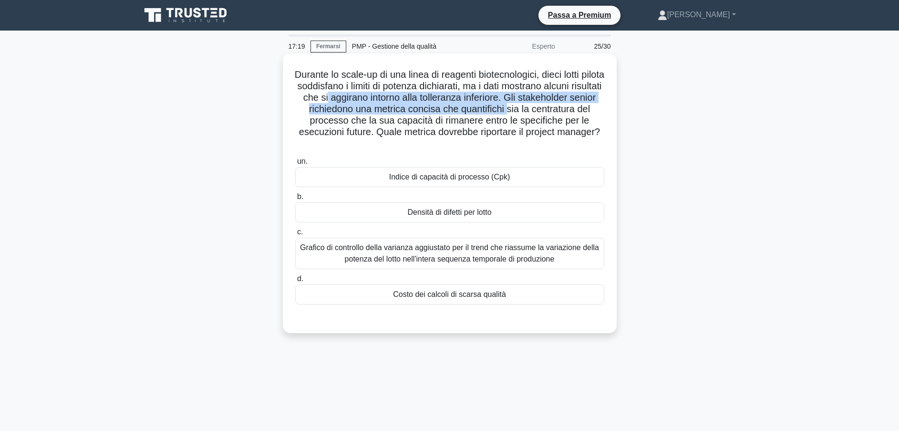
drag, startPoint x: 364, startPoint y: 101, endPoint x: 531, endPoint y: 105, distance: 167.0
click at [531, 105] on font "Durante lo scale-up di una linea di reagenti biotecnologici, dieci lotti pilota…" at bounding box center [450, 108] width 310 height 79
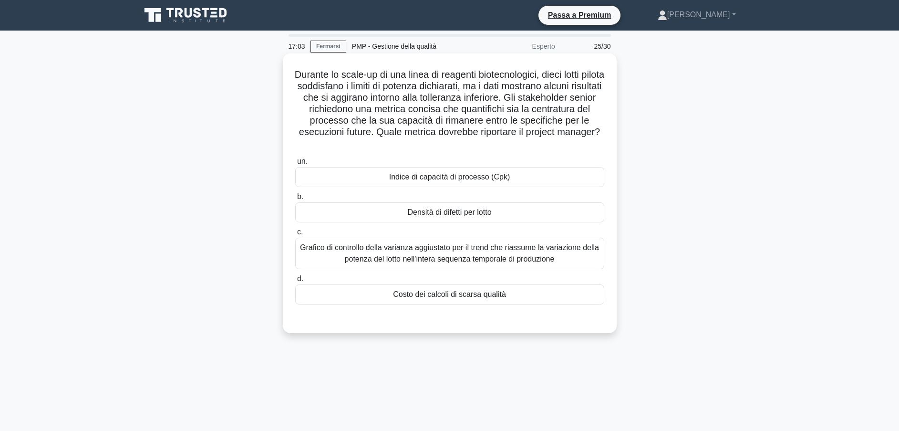
click at [586, 188] on div "un. Indice di capacità di processo (Cpk) b. Densità di difetti per lotto c. Gra…" at bounding box center [450, 230] width 321 height 153
click at [446, 262] on div "Grafico di controllo della varianza aggiustato per il trend che riassume la var…" at bounding box center [449, 253] width 309 height 31
click at [295, 235] on input "c. Grafico di controllo della varianza aggiustato per il trend che riassume la …" at bounding box center [295, 232] width 0 height 6
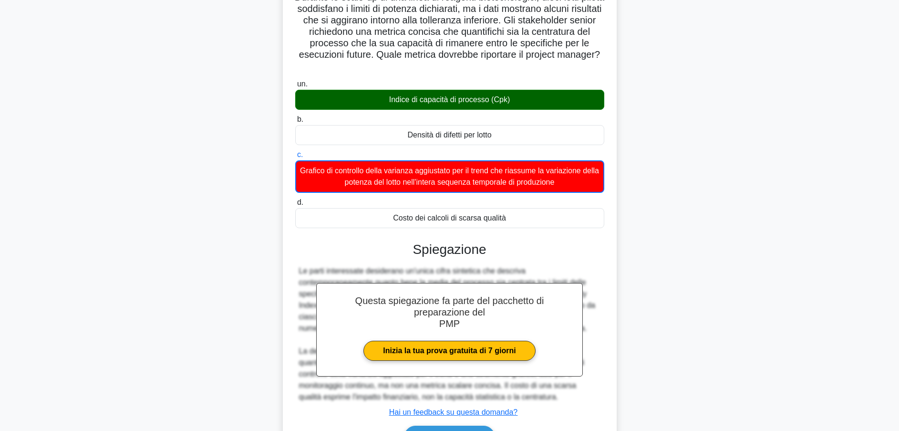
scroll to position [136, 0]
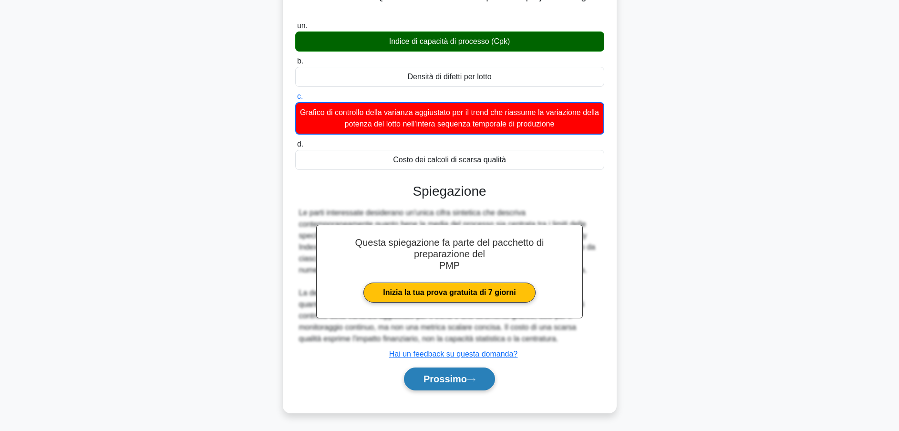
click at [448, 380] on font "Prossimo" at bounding box center [445, 379] width 43 height 10
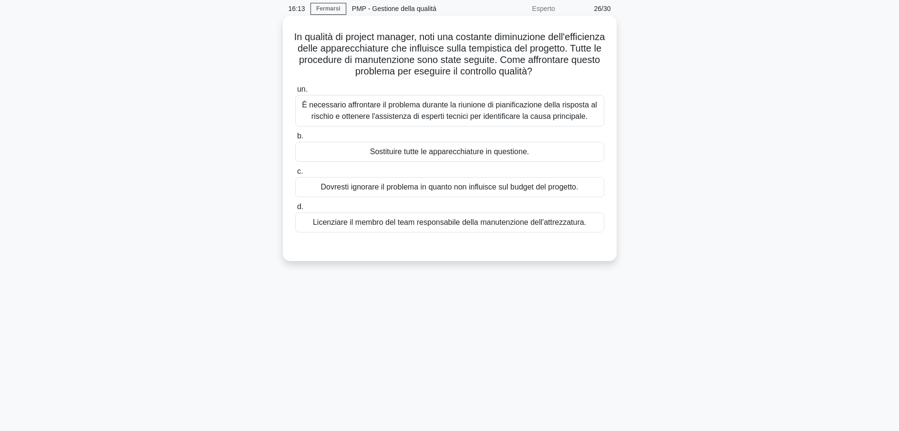
scroll to position [0, 0]
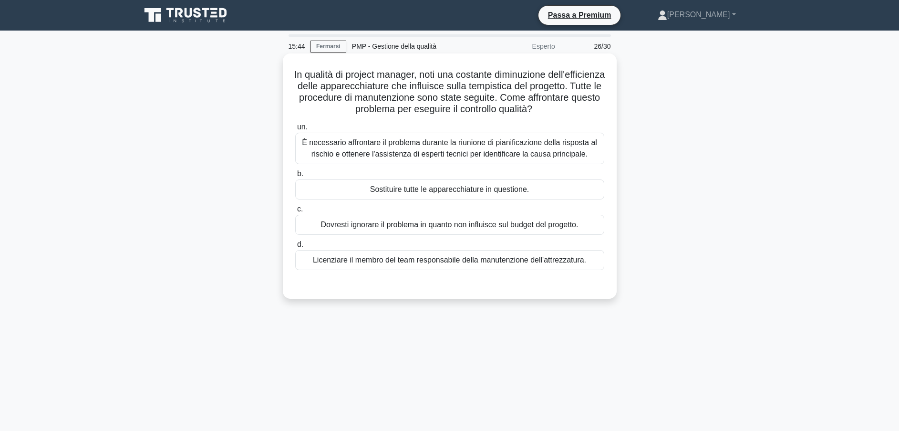
click at [379, 150] on div "È necessario affrontare il problema durante la riunione di pianificazione della…" at bounding box center [449, 148] width 309 height 31
click at [295, 130] on input "un. È necessario affrontare il problema durante la riunione di pianificazione d…" at bounding box center [295, 127] width 0 height 6
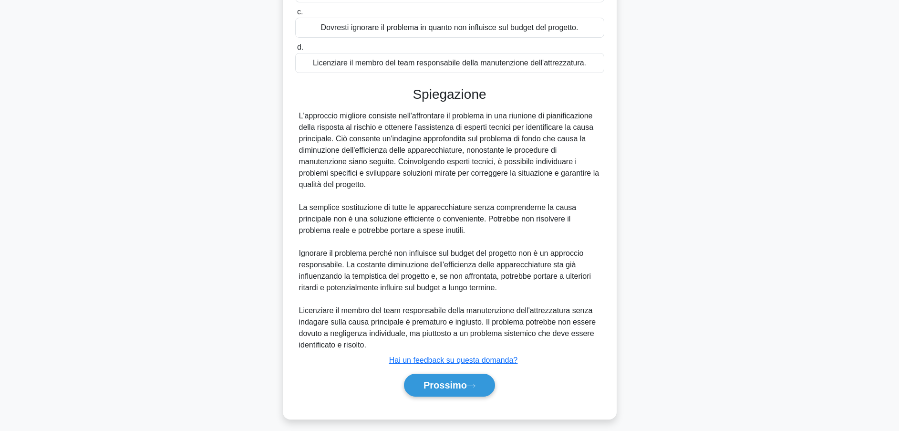
scroll to position [204, 0]
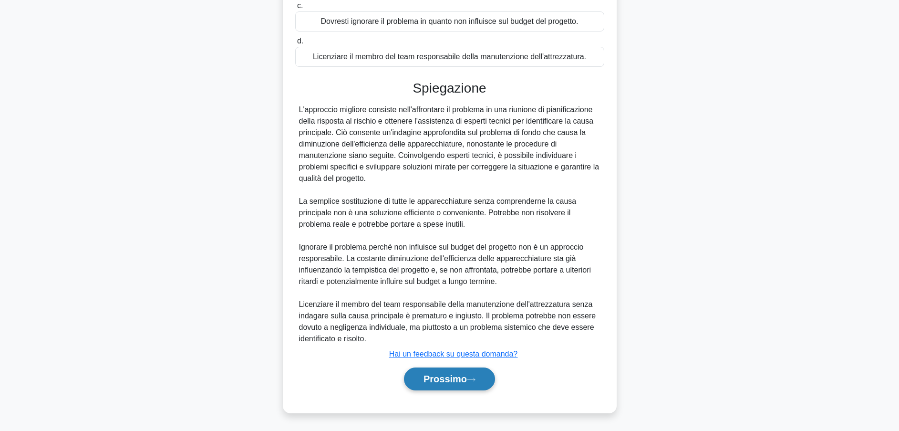
click at [442, 377] on font "Prossimo" at bounding box center [445, 379] width 43 height 10
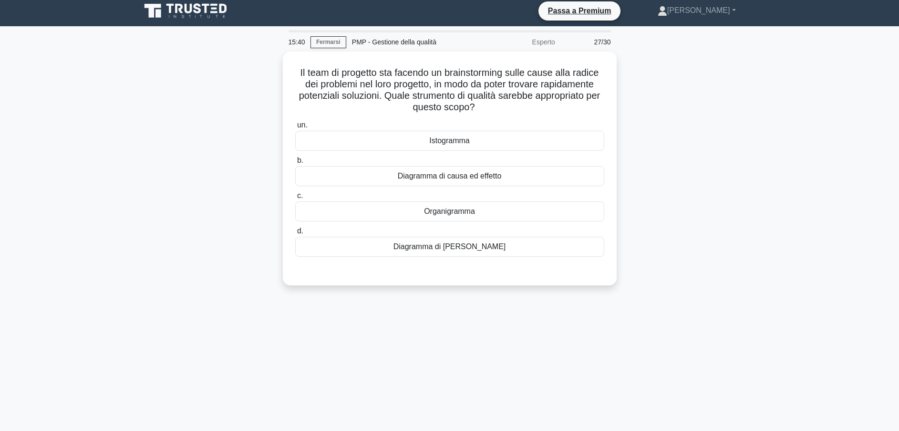
scroll to position [0, 0]
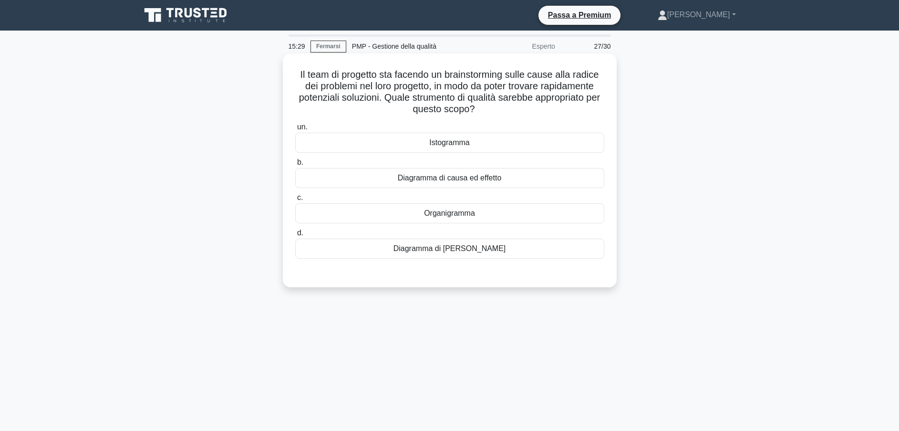
click at [450, 179] on div "Diagramma di causa ed effetto" at bounding box center [449, 178] width 309 height 20
click at [295, 166] on input "b. Diagramma di causa ed effetto" at bounding box center [295, 162] width 0 height 6
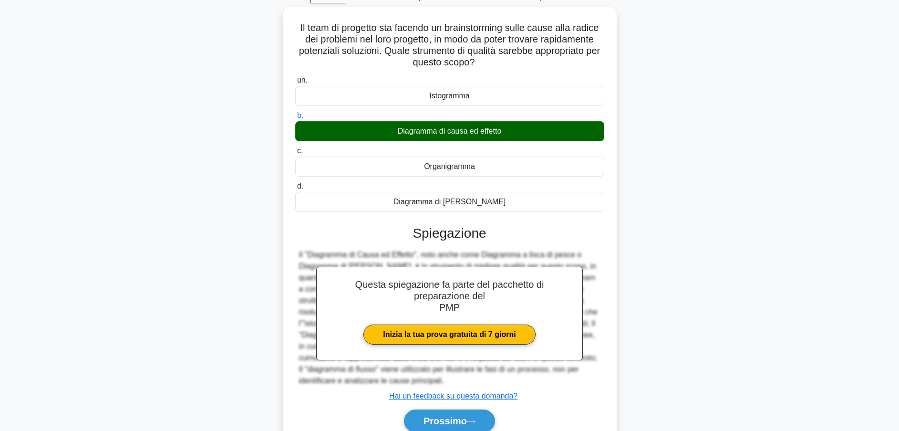
scroll to position [89, 0]
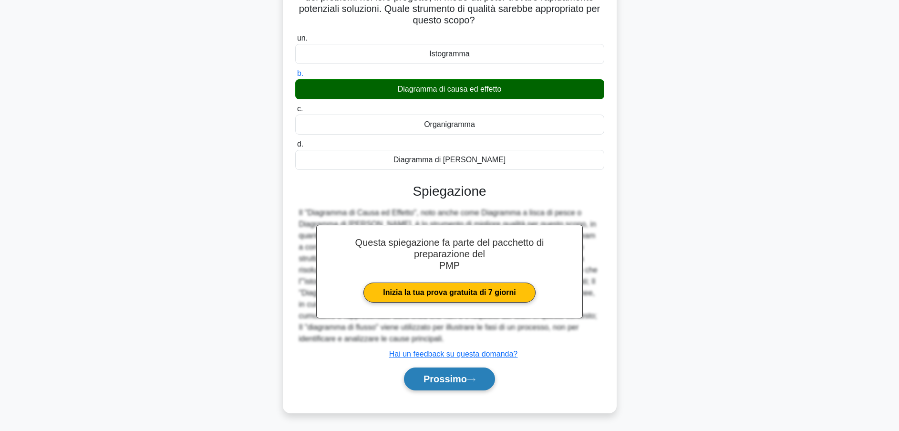
click at [451, 377] on font "Prossimo" at bounding box center [445, 379] width 43 height 10
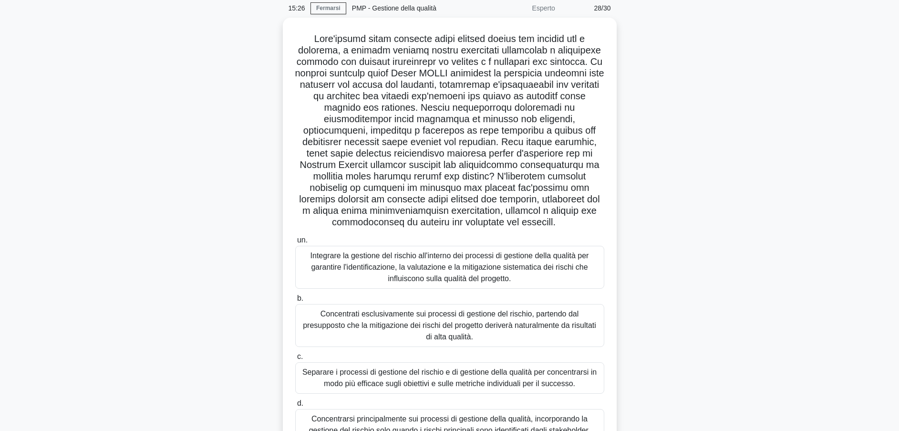
scroll to position [0, 0]
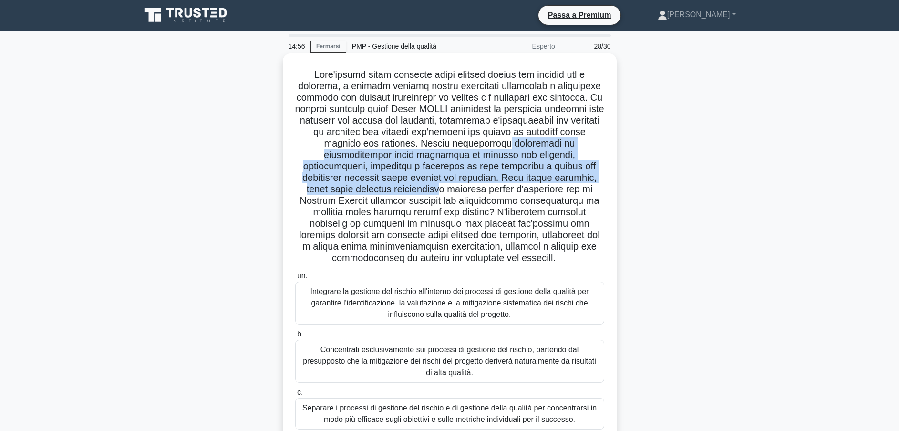
drag, startPoint x: 446, startPoint y: 149, endPoint x: 590, endPoint y: 176, distance: 146.1
click at [590, 176] on font ".spinner_0XTQ{origine-trasformazione:centro; Animazione:spinner_y6GP .75s linea…" at bounding box center [449, 166] width 309 height 194
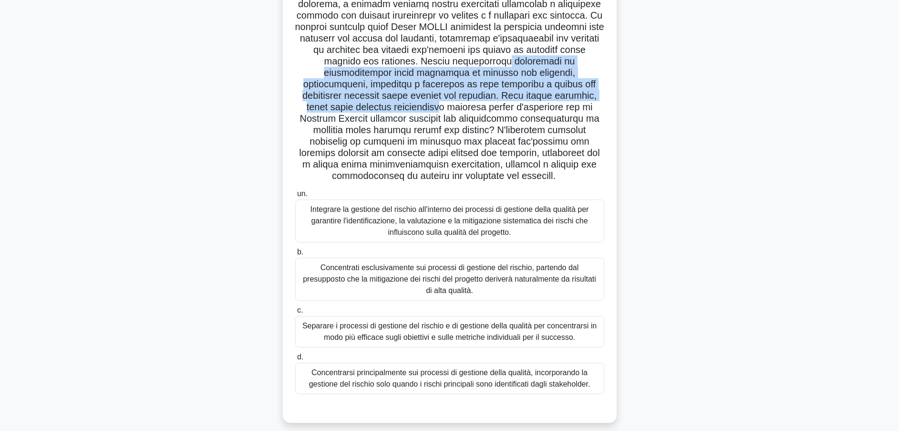
scroll to position [84, 0]
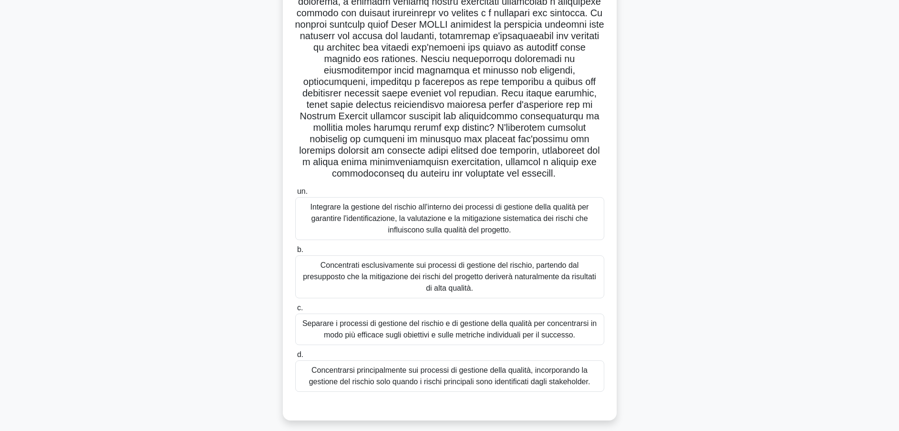
click at [403, 224] on div "Integrare la gestione del rischio all'interno dei processi di gestione della qu…" at bounding box center [449, 218] width 309 height 43
click at [295, 195] on input "un. Integrare la gestione del rischio all'interno dei processi di gestione dell…" at bounding box center [295, 191] width 0 height 6
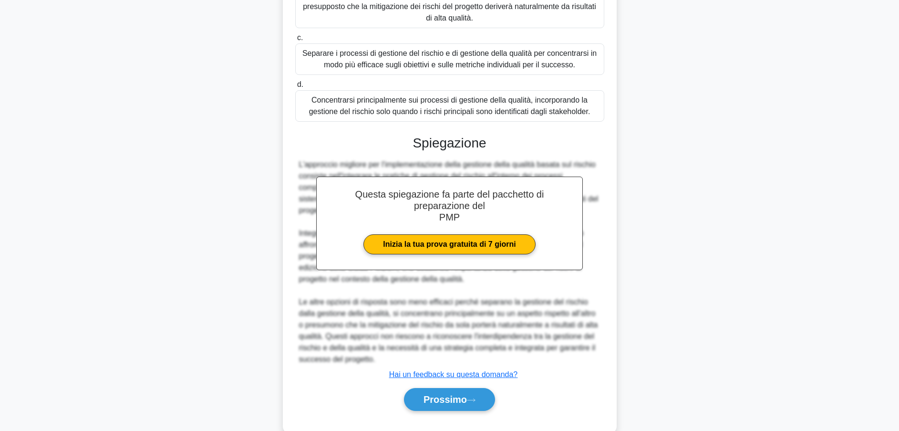
scroll to position [364, 0]
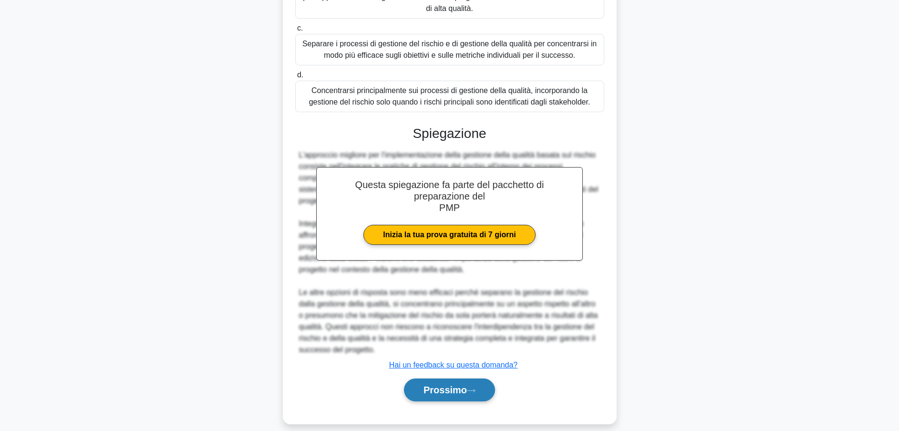
click at [466, 385] on font "Prossimo" at bounding box center [445, 390] width 43 height 10
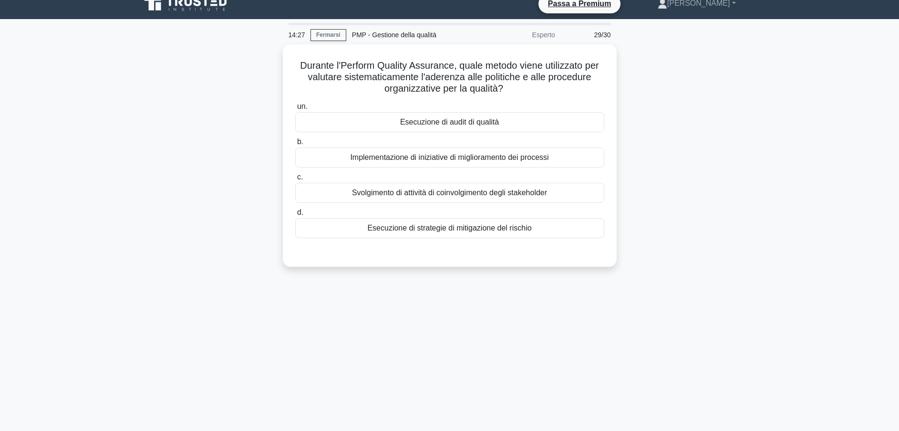
scroll to position [0, 0]
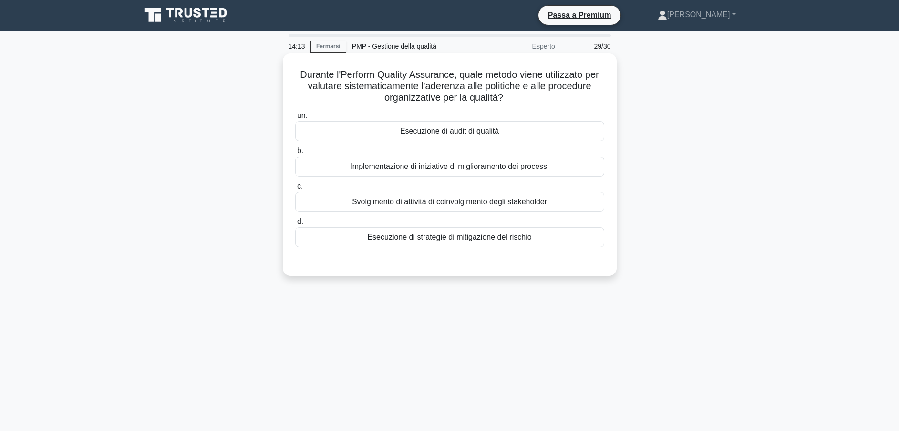
click at [445, 137] on div "Esecuzione di audit di qualità" at bounding box center [449, 131] width 309 height 20
click at [295, 119] on input "un. Esecuzione di audit di qualità" at bounding box center [295, 116] width 0 height 6
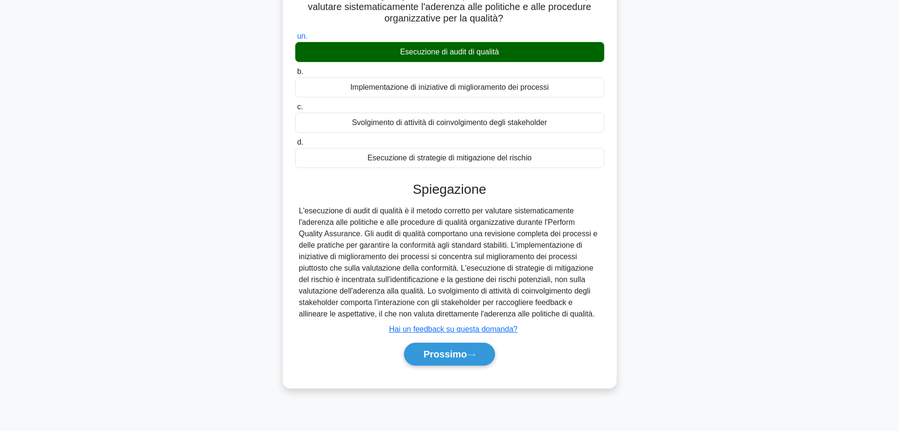
scroll to position [84, 0]
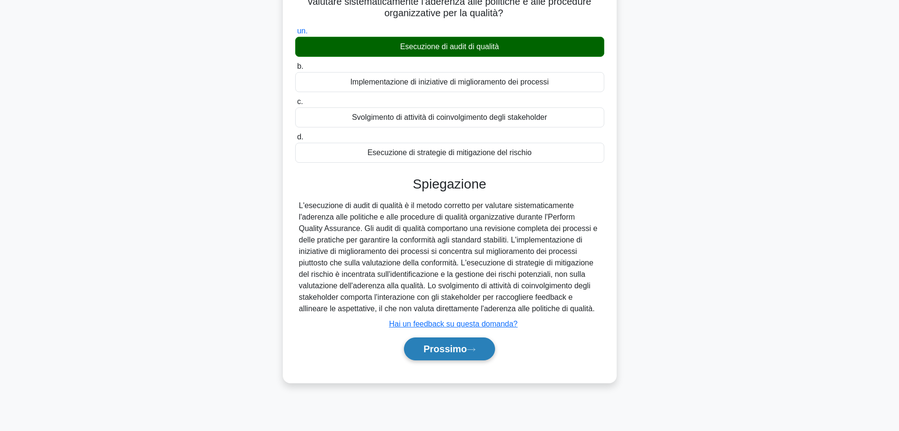
click at [461, 347] on font "Prossimo" at bounding box center [445, 349] width 43 height 10
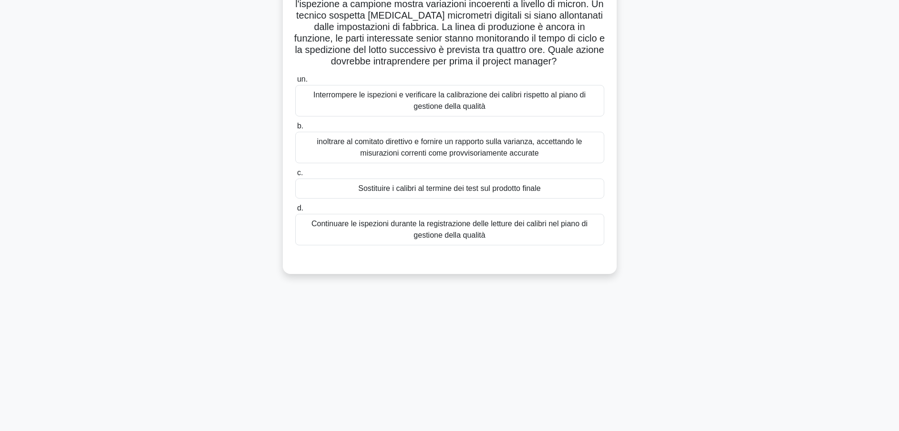
scroll to position [0, 0]
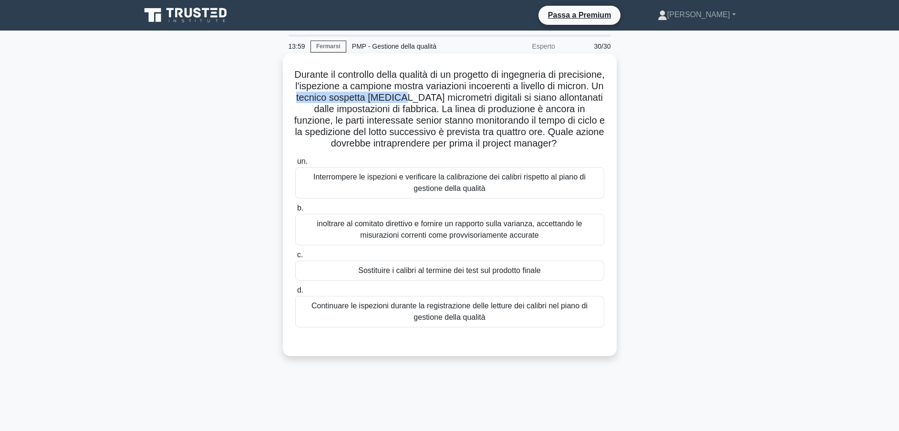
drag, startPoint x: 370, startPoint y: 98, endPoint x: 487, endPoint y: 99, distance: 116.9
click at [487, 99] on font "Durante il controllo della qualità di un progetto di ingegneria di precisione, …" at bounding box center [449, 108] width 311 height 79
drag, startPoint x: 358, startPoint y: 144, endPoint x: 423, endPoint y: 145, distance: 64.9
click at [423, 145] on font "Durante il controllo della qualità di un progetto di ingegneria di precisione, …" at bounding box center [449, 108] width 311 height 79
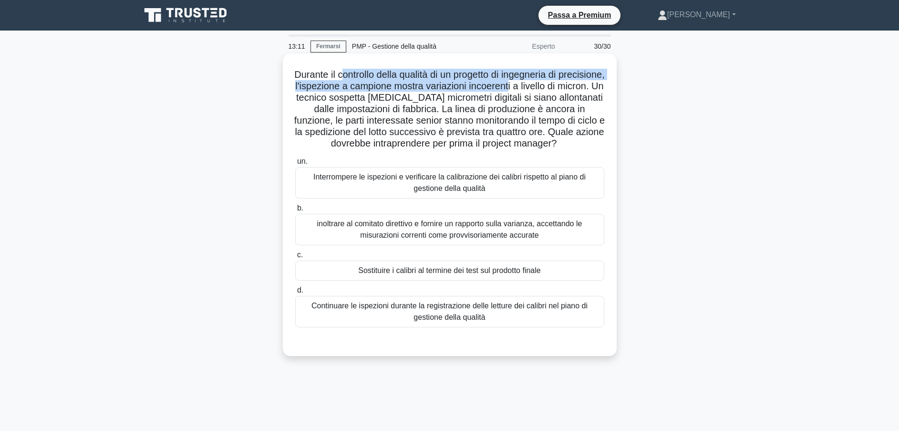
drag, startPoint x: 378, startPoint y: 80, endPoint x: 563, endPoint y: 84, distance: 185.6
click at [563, 84] on font "Durante il controllo della qualità di un progetto di ingegneria di precisione, …" at bounding box center [449, 108] width 311 height 79
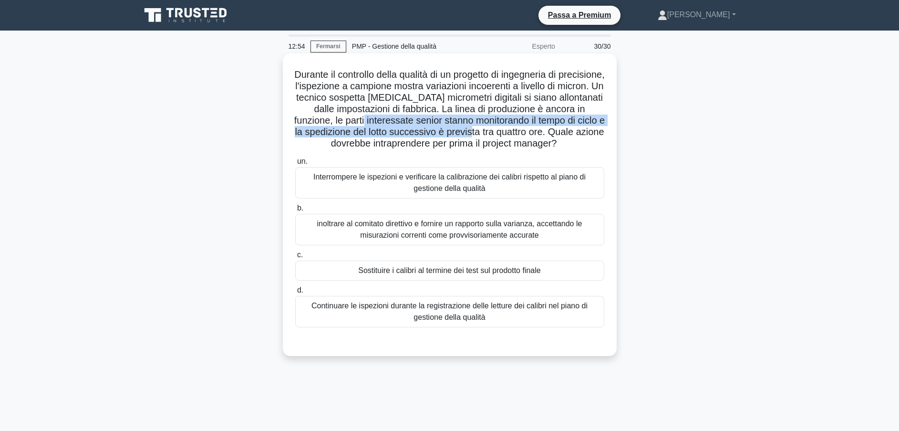
drag, startPoint x: 457, startPoint y: 121, endPoint x: 585, endPoint y: 130, distance: 128.6
click at [585, 130] on font "Durante il controllo della qualità di un progetto di ingegneria di precisione, …" at bounding box center [449, 108] width 311 height 79
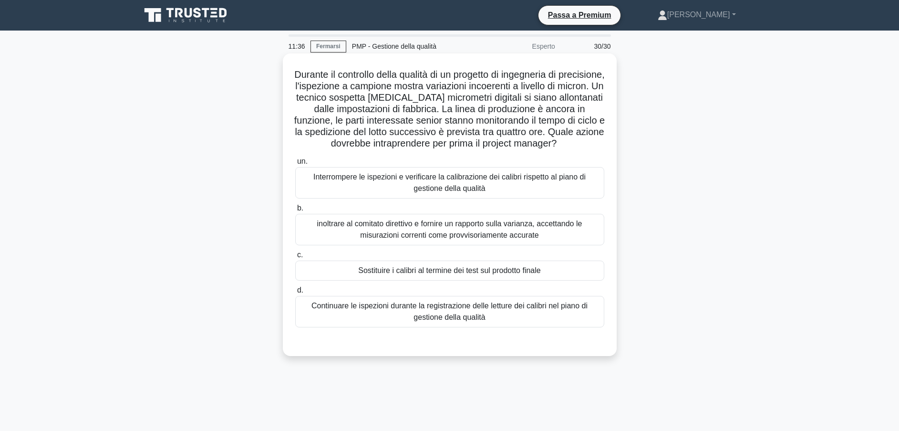
click at [474, 317] on div "Continuare le ispezioni durante la registrazione delle letture dei calibri nel …" at bounding box center [449, 311] width 309 height 31
click at [295, 293] on input "d. Continuare le ispezioni durante la registrazione delle letture dei calibri n…" at bounding box center [295, 290] width 0 height 6
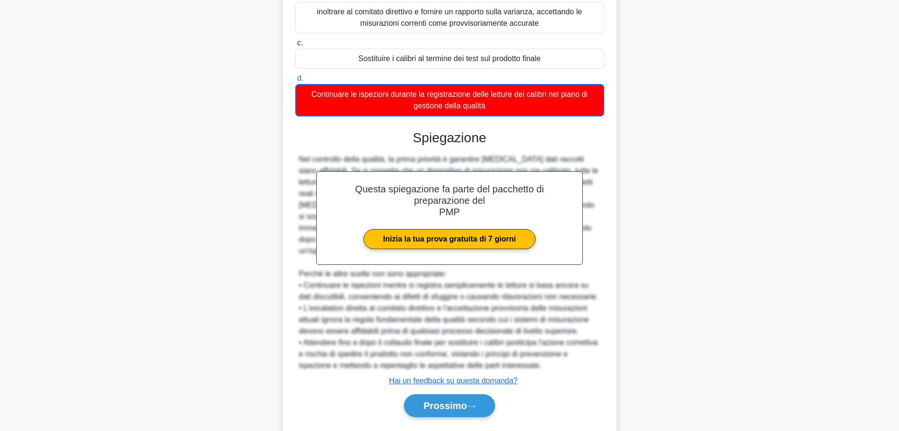
scroll to position [239, 0]
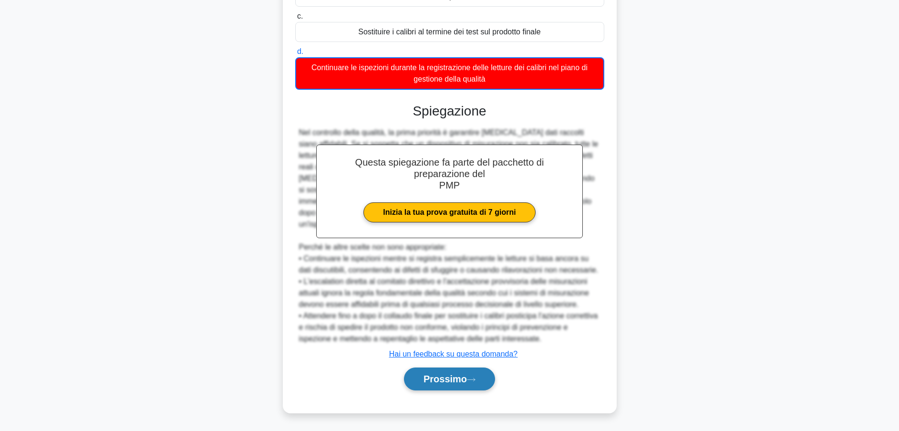
click at [446, 381] on font "Prossimo" at bounding box center [445, 379] width 43 height 10
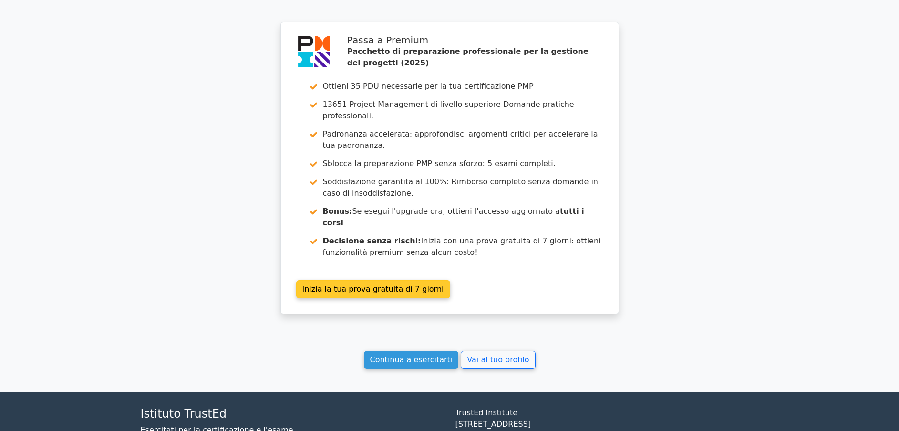
scroll to position [2091, 0]
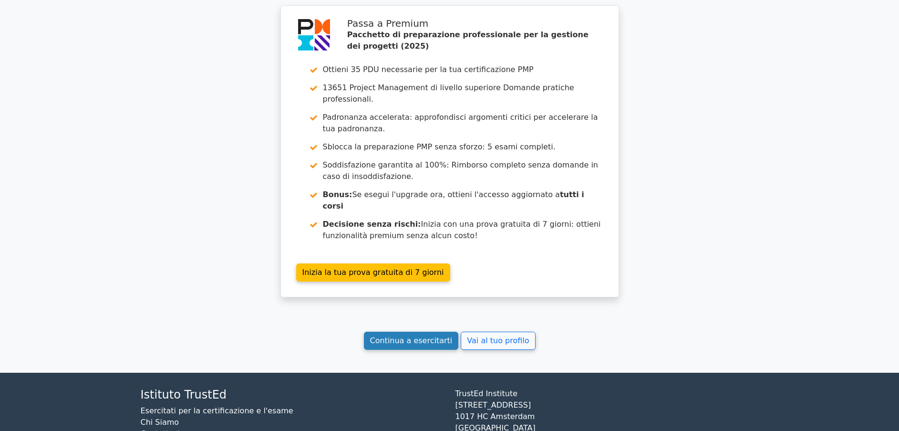
click at [433, 332] on link "Continua a esercitarti" at bounding box center [411, 341] width 95 height 18
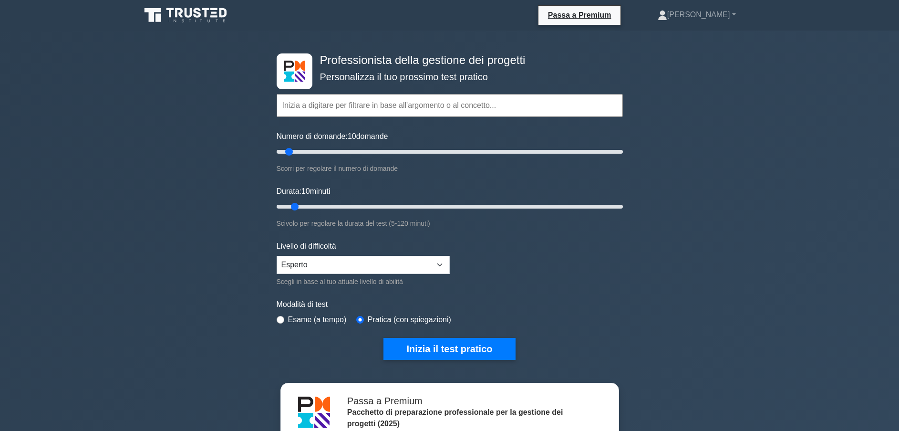
click at [321, 112] on input "text" at bounding box center [450, 105] width 346 height 23
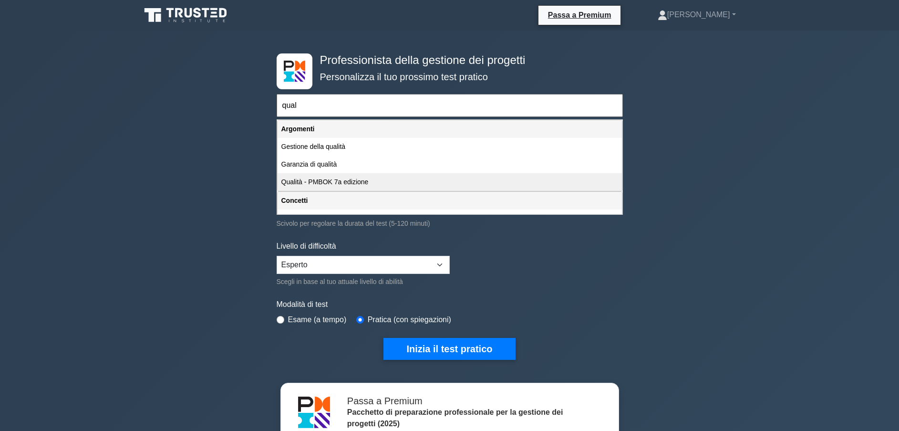
click at [352, 179] on div "Qualità - PMBOK 7a edizione" at bounding box center [450, 182] width 344 height 18
type input "Qualità - PMBOK 7a edizione"
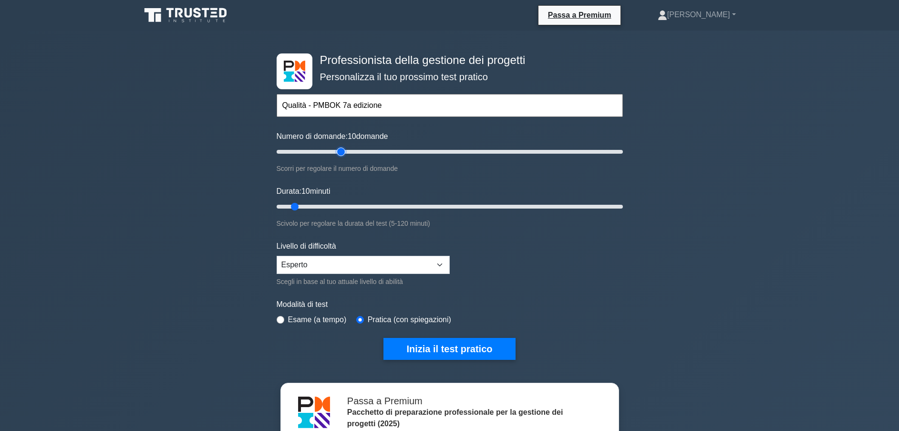
type input "40"
click at [339, 151] on input "Numero di domande: 10 domande" at bounding box center [450, 151] width 346 height 11
click at [321, 151] on input "Numero di domande: 30 domande" at bounding box center [450, 151] width 346 height 11
type input "20"
click at [304, 150] on input "Numero di domande: 20 domande" at bounding box center [450, 151] width 346 height 11
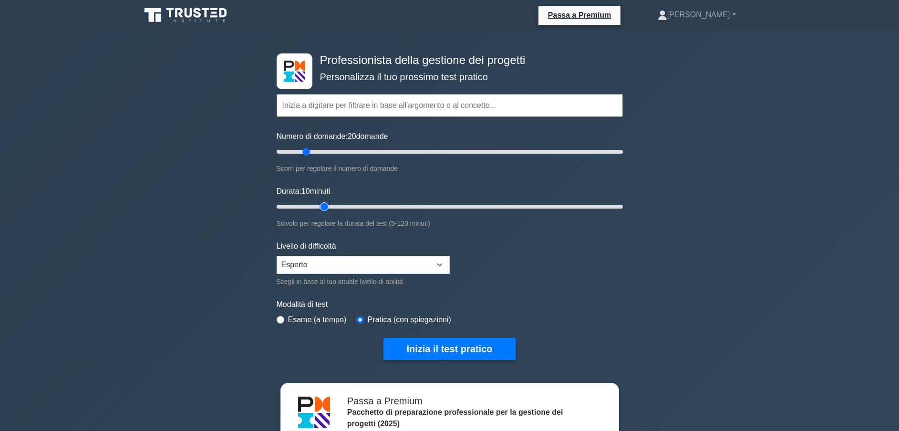
click at [326, 203] on input "Durata: 10 minuti" at bounding box center [450, 206] width 346 height 11
type input "25"
click at [343, 203] on input "Durata: 25 minuti" at bounding box center [450, 206] width 346 height 11
